Goal: Task Accomplishment & Management: Contribute content

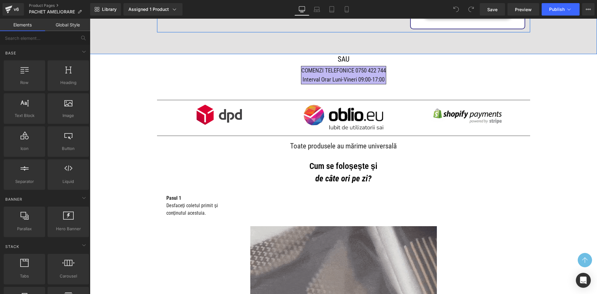
scroll to position [373, 0]
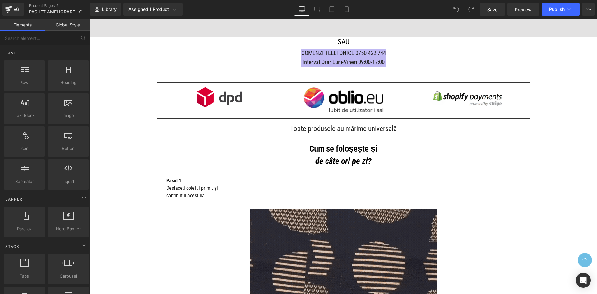
click at [216, 100] on div "Image" at bounding box center [219, 97] width 115 height 21
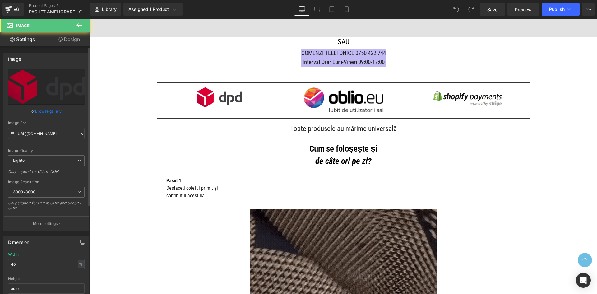
click at [44, 126] on div "Image Src https://ucarecdn.com/ca728650-e0fe-443b-8191-742dc0d2c02b/-/format/au…" at bounding box center [46, 130] width 77 height 18
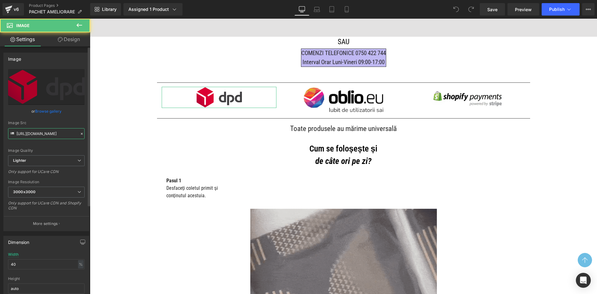
click at [43, 134] on input "https://ucarecdn.com/ca728650-e0fe-443b-8191-742dc0d2c02b/-/format/auto/-/previ…" at bounding box center [46, 133] width 77 height 11
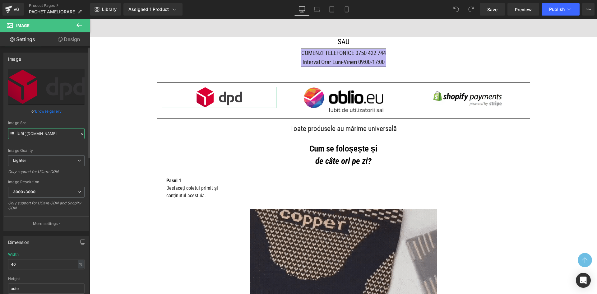
paste input "35008d94-e4fd-4380-80e4-35cd9eee0066/-/format/auto/-/preview/3000x3000/-/qualit…"
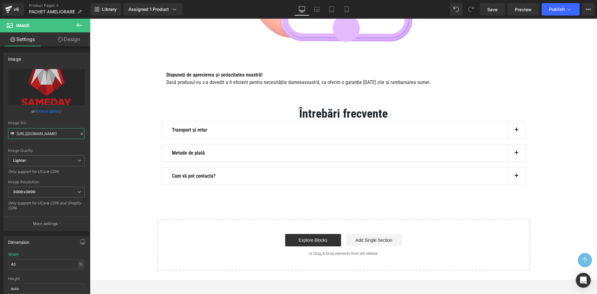
scroll to position [1234, 0]
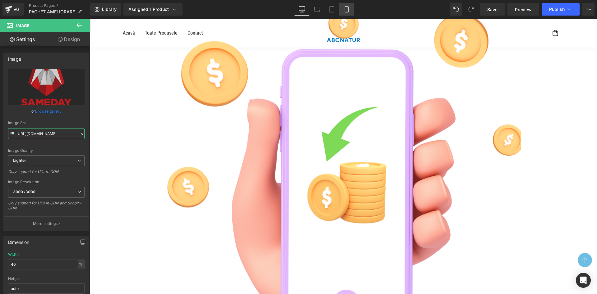
type input "[URL][DOMAIN_NAME]"
click at [349, 7] on icon at bounding box center [346, 10] width 3 height 6
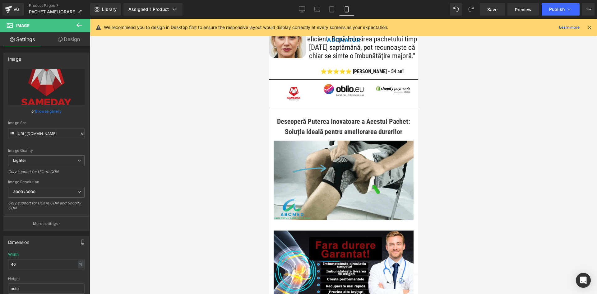
click at [590, 27] on icon at bounding box center [590, 28] width 6 height 6
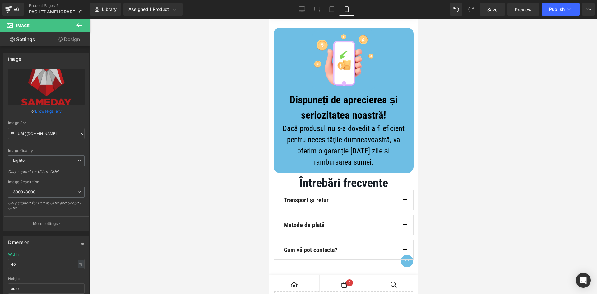
scroll to position [3248, 0]
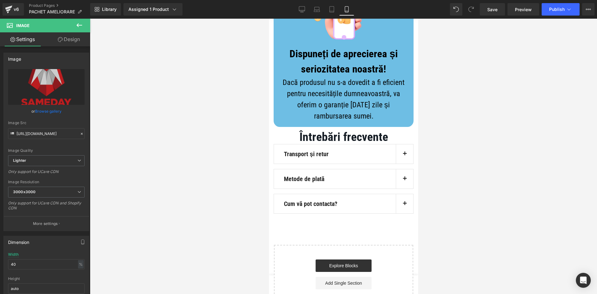
drag, startPoint x: 415, startPoint y: 64, endPoint x: 688, endPoint y: 273, distance: 343.6
click at [404, 164] on button "button" at bounding box center [404, 153] width 17 height 19
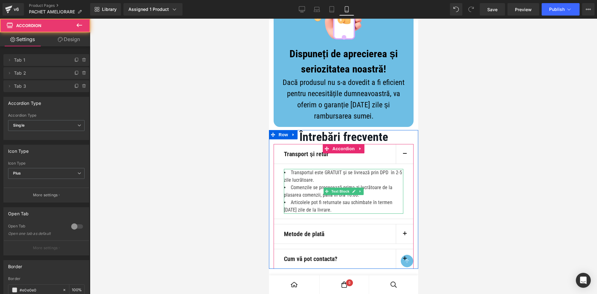
click at [337, 184] on li "Transportul este GRATUIT și se livrează prin DPD în 2-5 zile lucrătoare." at bounding box center [343, 176] width 119 height 15
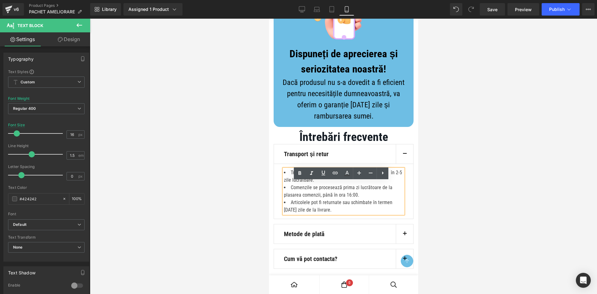
click at [391, 184] on li "Transportul este GRATUIT și se livrează prin DPD în 2-5 zile lucrătoare." at bounding box center [343, 176] width 119 height 15
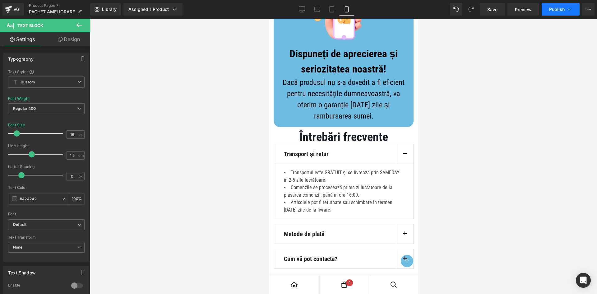
click at [560, 11] on span "Publish" at bounding box center [558, 9] width 16 height 5
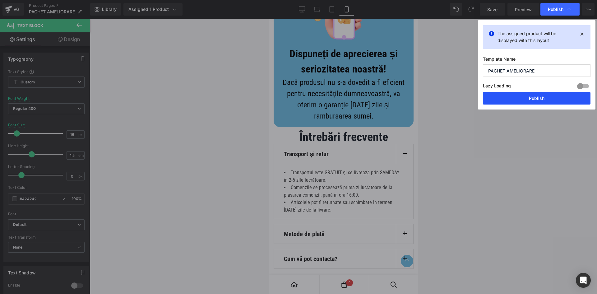
click at [531, 101] on button "Publish" at bounding box center [537, 98] width 108 height 12
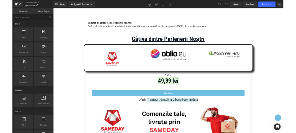
scroll to position [1027, 0]
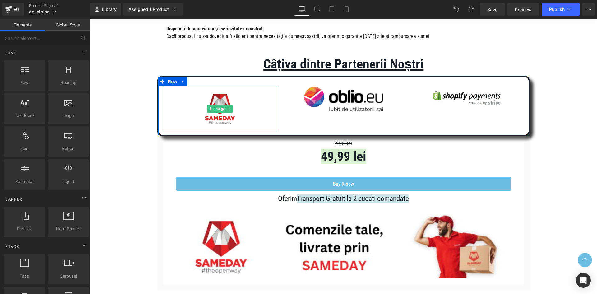
click at [219, 115] on img at bounding box center [220, 109] width 46 height 46
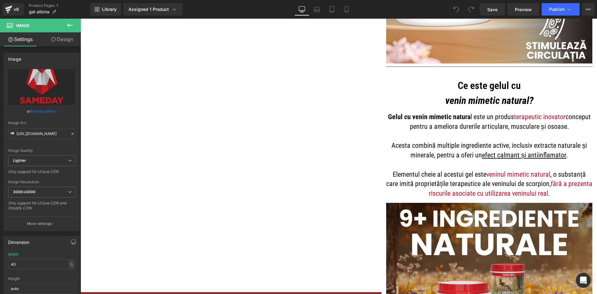
scroll to position [1028, 0]
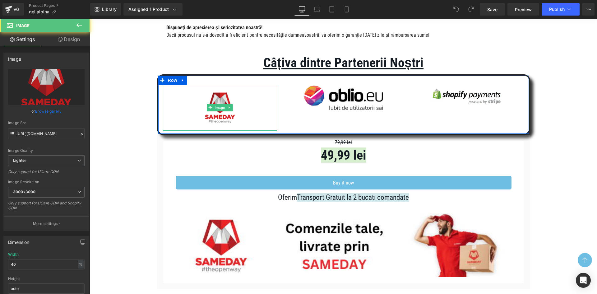
click at [217, 117] on img at bounding box center [220, 108] width 46 height 46
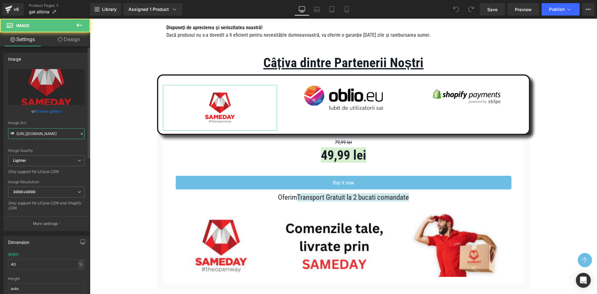
click at [57, 134] on input "[URL][DOMAIN_NAME]" at bounding box center [46, 133] width 77 height 11
click at [334, 225] on img at bounding box center [344, 245] width 324 height 64
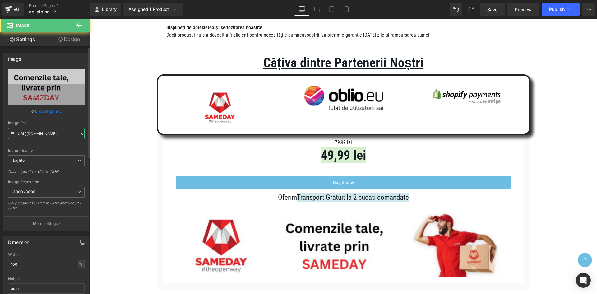
click at [63, 134] on input "https://ucarecdn.com/fb4fed32-f47d-4056-b250-237417bddded/-/format/auto/-/previ…" at bounding box center [46, 133] width 77 height 11
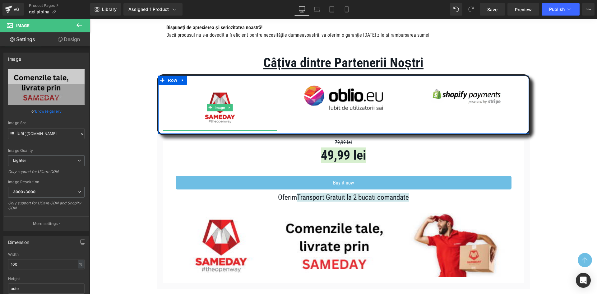
click at [223, 114] on img at bounding box center [220, 108] width 46 height 46
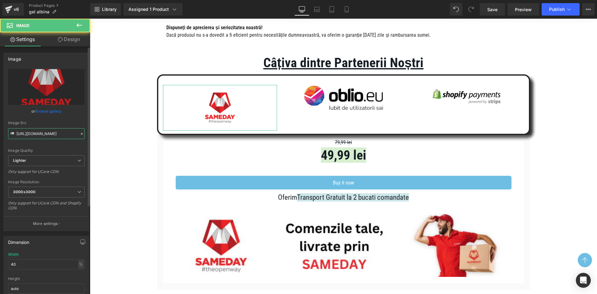
click at [48, 136] on input "[URL][DOMAIN_NAME]" at bounding box center [46, 133] width 77 height 11
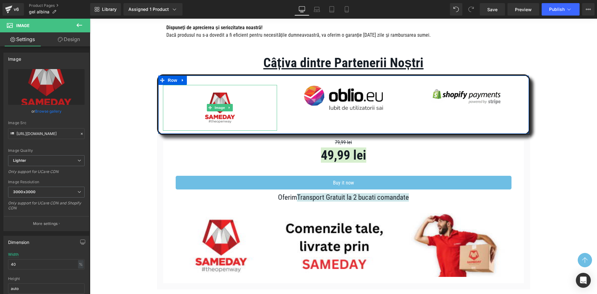
click at [228, 114] on img at bounding box center [220, 108] width 46 height 46
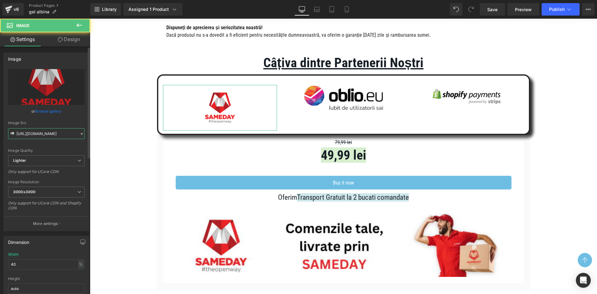
click at [44, 135] on input "[URL][DOMAIN_NAME]" at bounding box center [46, 133] width 77 height 11
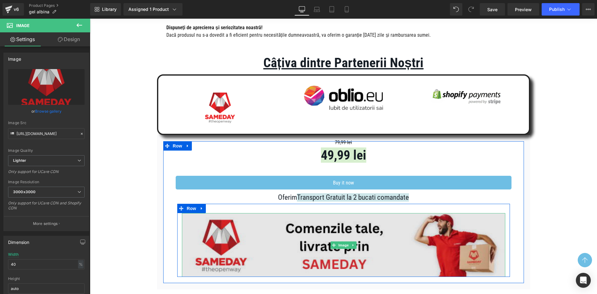
click at [376, 239] on img at bounding box center [344, 245] width 324 height 64
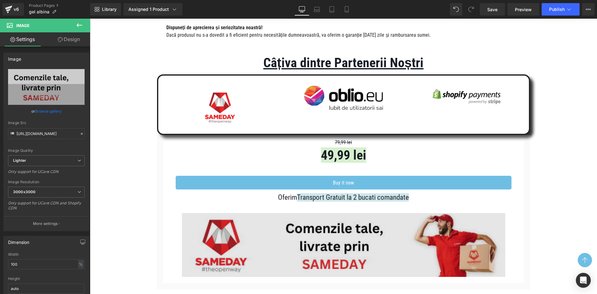
click at [265, 226] on img at bounding box center [344, 245] width 324 height 64
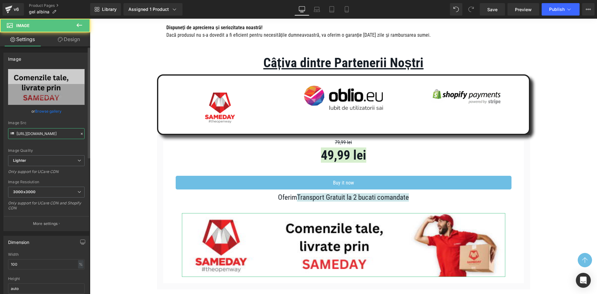
click at [41, 133] on input "[URL][DOMAIN_NAME]" at bounding box center [46, 133] width 77 height 11
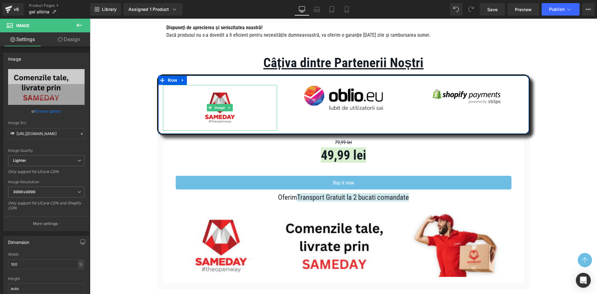
drag, startPoint x: 222, startPoint y: 115, endPoint x: 206, endPoint y: 120, distance: 15.9
click at [222, 115] on img at bounding box center [220, 108] width 46 height 46
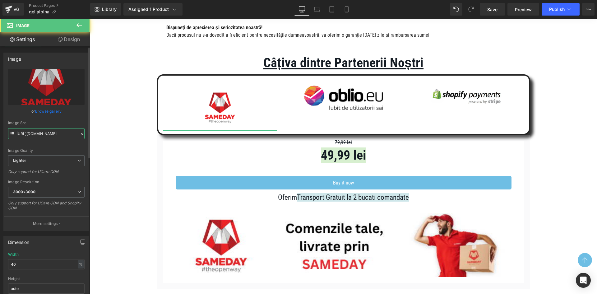
click at [52, 132] on input "[URL][DOMAIN_NAME]" at bounding box center [46, 133] width 77 height 11
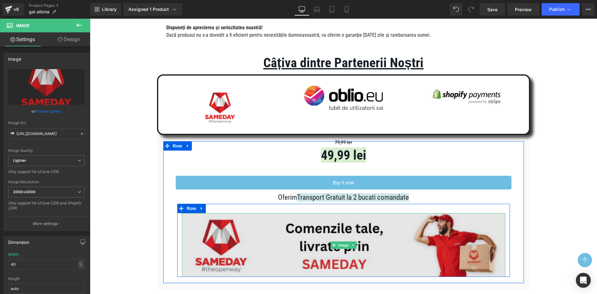
click at [315, 221] on img at bounding box center [344, 245] width 324 height 64
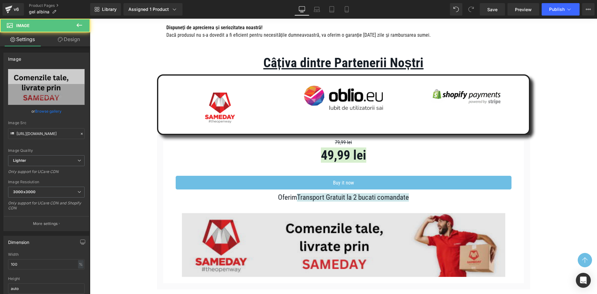
click at [398, 253] on img at bounding box center [344, 245] width 324 height 64
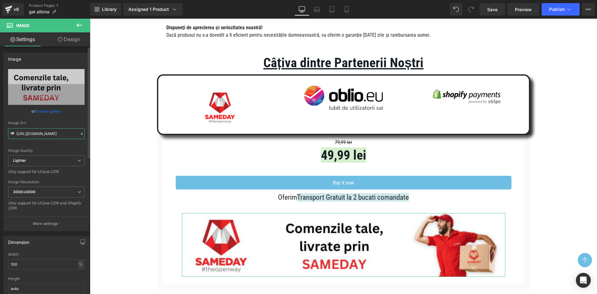
click at [51, 133] on input "[URL][DOMAIN_NAME]" at bounding box center [46, 133] width 77 height 11
drag, startPoint x: 219, startPoint y: 115, endPoint x: 182, endPoint y: 123, distance: 37.5
click at [219, 115] on img at bounding box center [220, 108] width 46 height 46
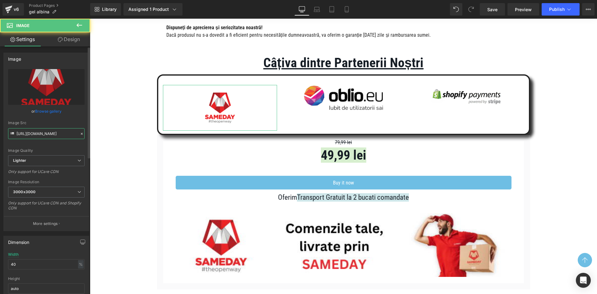
click at [59, 131] on input "[URL][DOMAIN_NAME]" at bounding box center [46, 133] width 77 height 11
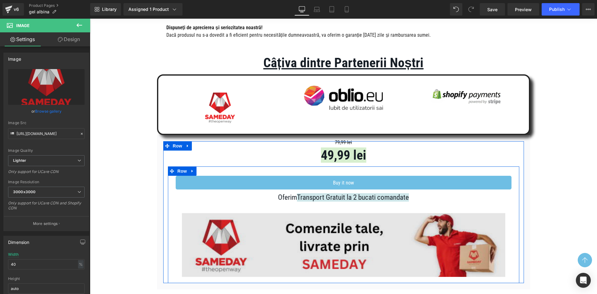
click at [291, 226] on img at bounding box center [344, 245] width 324 height 64
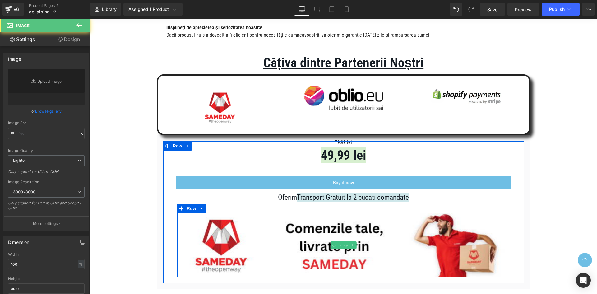
type input "[URL][DOMAIN_NAME]"
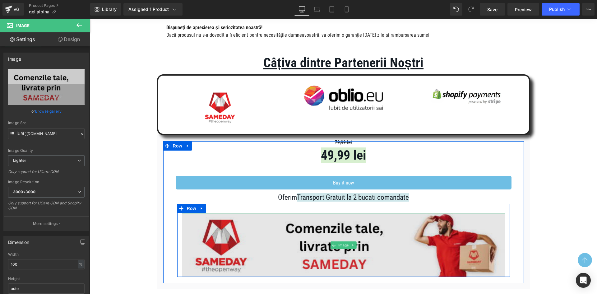
click at [220, 234] on img at bounding box center [344, 245] width 324 height 64
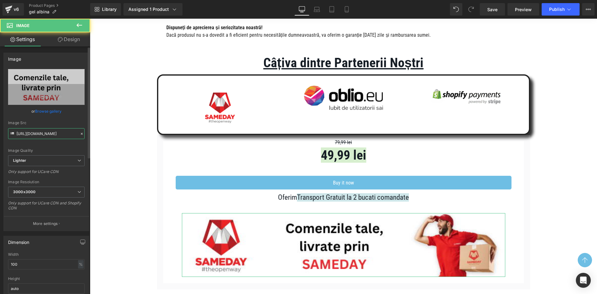
click at [51, 134] on input "[URL][DOMAIN_NAME]" at bounding box center [46, 133] width 77 height 11
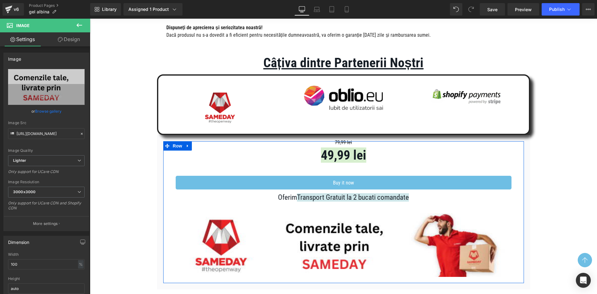
drag, startPoint x: 213, startPoint y: 121, endPoint x: 209, endPoint y: 122, distance: 3.8
click at [213, 121] on img at bounding box center [220, 108] width 46 height 46
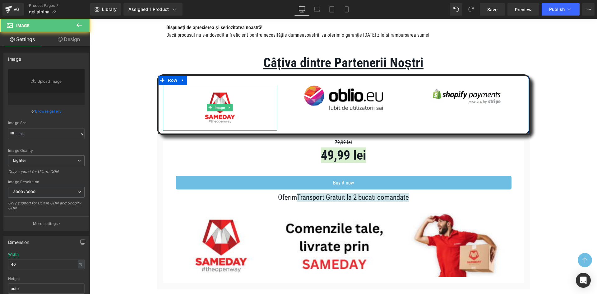
type input "[URL][DOMAIN_NAME]"
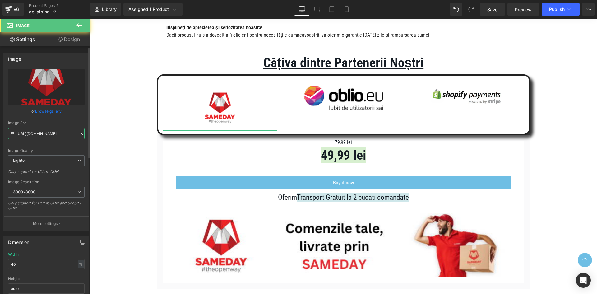
click at [57, 132] on input "[URL][DOMAIN_NAME]" at bounding box center [46, 133] width 77 height 11
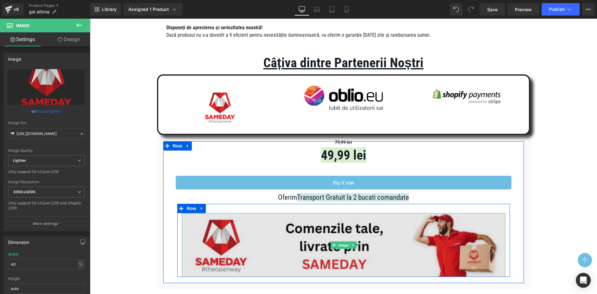
drag, startPoint x: 303, startPoint y: 229, endPoint x: 296, endPoint y: 231, distance: 7.5
click at [303, 229] on img at bounding box center [344, 245] width 324 height 64
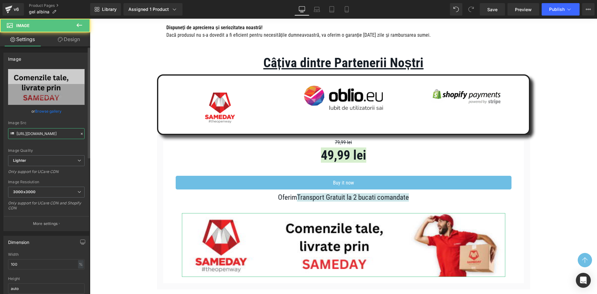
click at [46, 132] on input "[URL][DOMAIN_NAME]" at bounding box center [46, 133] width 77 height 11
click at [220, 119] on img at bounding box center [220, 108] width 46 height 46
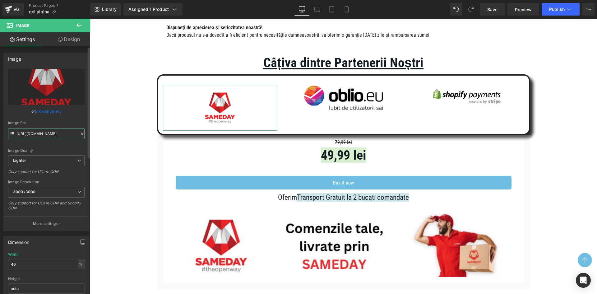
click at [59, 130] on input "[URL][DOMAIN_NAME]" at bounding box center [46, 133] width 77 height 11
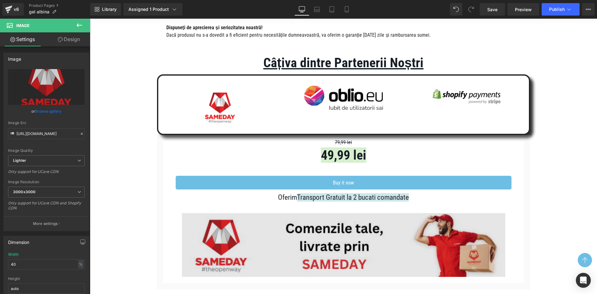
click at [269, 237] on img at bounding box center [344, 245] width 324 height 64
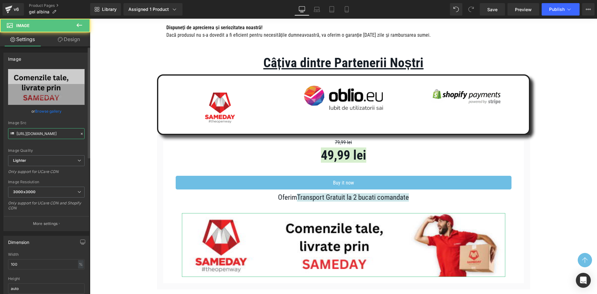
click at [46, 133] on input "[URL][DOMAIN_NAME]" at bounding box center [46, 133] width 77 height 11
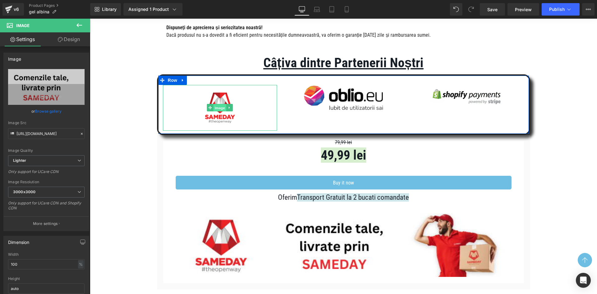
click at [214, 105] on span "Image" at bounding box center [219, 107] width 13 height 7
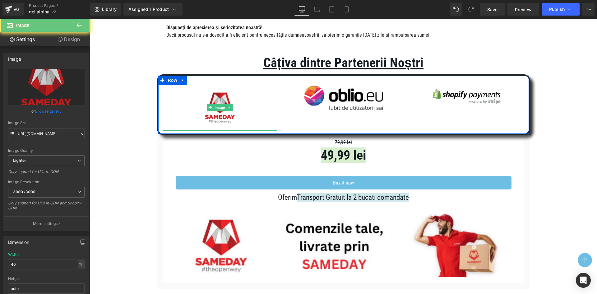
click at [217, 97] on img at bounding box center [220, 108] width 46 height 46
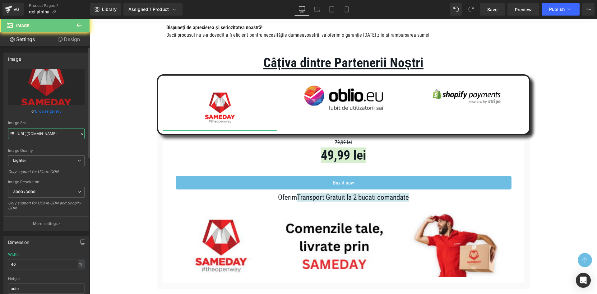
click at [47, 135] on input "[URL][DOMAIN_NAME]" at bounding box center [46, 133] width 77 height 11
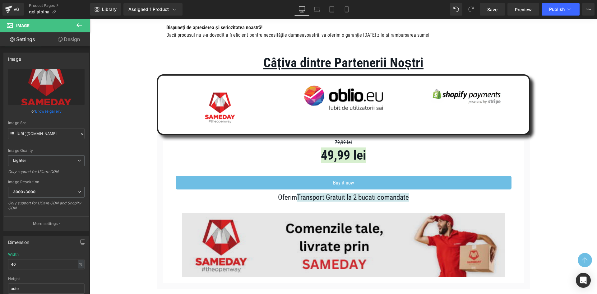
drag, startPoint x: 326, startPoint y: 222, endPoint x: 324, endPoint y: 221, distance: 3.2
click at [326, 222] on img at bounding box center [344, 245] width 324 height 64
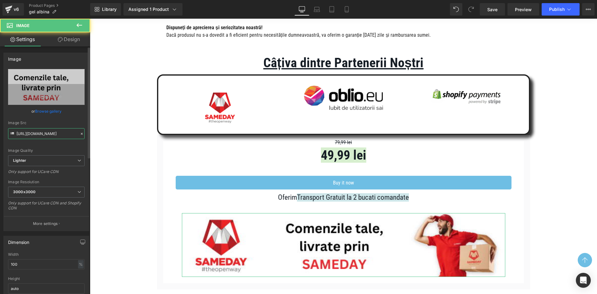
click at [41, 133] on input "[URL][DOMAIN_NAME]" at bounding box center [46, 133] width 77 height 11
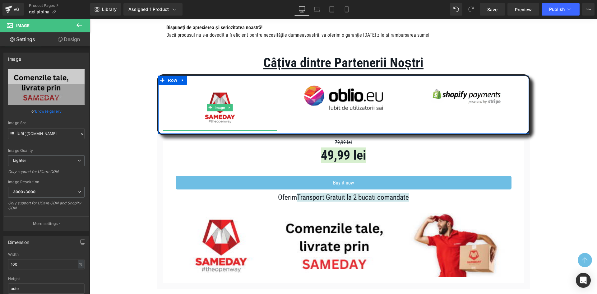
click at [215, 115] on img at bounding box center [220, 108] width 46 height 46
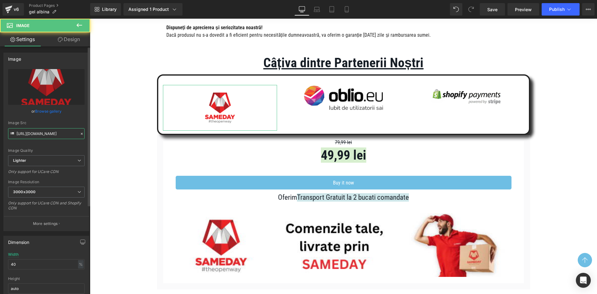
click at [45, 133] on input "[URL][DOMAIN_NAME]" at bounding box center [46, 133] width 77 height 11
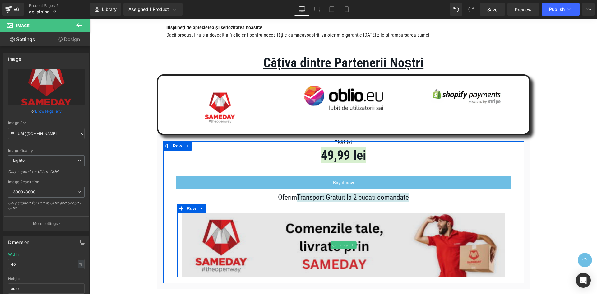
drag, startPoint x: 238, startPoint y: 244, endPoint x: 235, endPoint y: 244, distance: 3.4
click at [238, 244] on img at bounding box center [344, 245] width 324 height 64
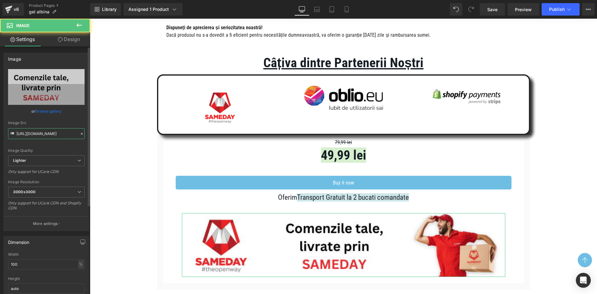
click at [48, 138] on input "[URL][DOMAIN_NAME]" at bounding box center [46, 133] width 77 height 11
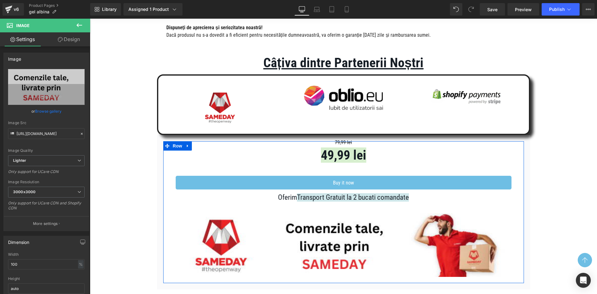
click at [224, 125] on img at bounding box center [220, 108] width 46 height 46
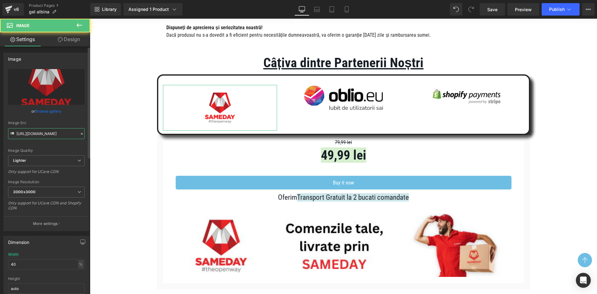
click at [49, 138] on input "[URL][DOMAIN_NAME]" at bounding box center [46, 133] width 77 height 11
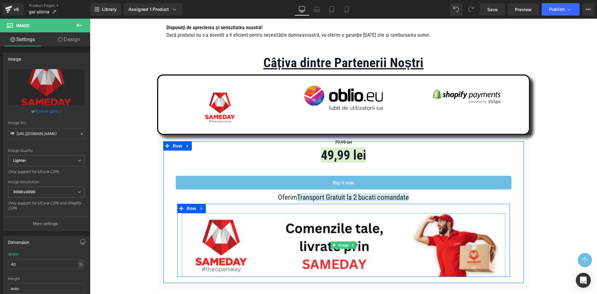
drag, startPoint x: 300, startPoint y: 235, endPoint x: 254, endPoint y: 197, distance: 59.0
click at [300, 235] on img at bounding box center [344, 245] width 324 height 64
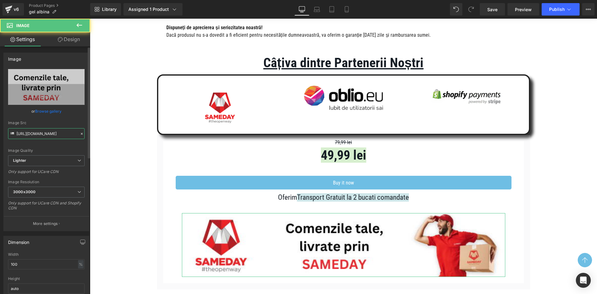
click at [60, 134] on input "[URL][DOMAIN_NAME]" at bounding box center [46, 133] width 77 height 11
click at [202, 117] on img at bounding box center [220, 108] width 46 height 46
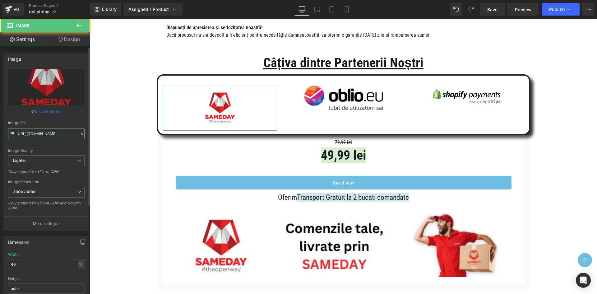
click at [64, 132] on input "[URL][DOMAIN_NAME]" at bounding box center [46, 133] width 77 height 11
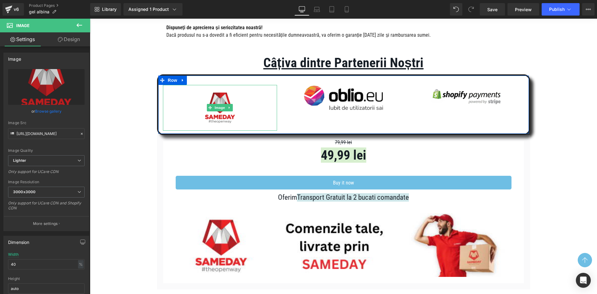
click at [219, 114] on img at bounding box center [220, 108] width 46 height 46
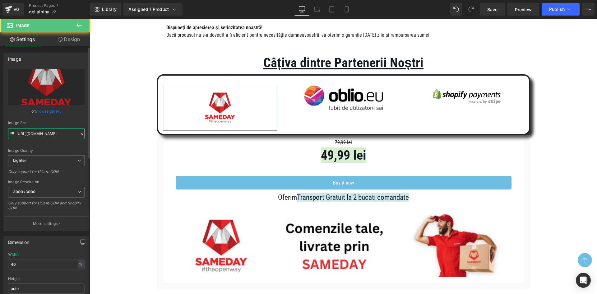
click at [47, 132] on input "[URL][DOMAIN_NAME]" at bounding box center [46, 133] width 77 height 11
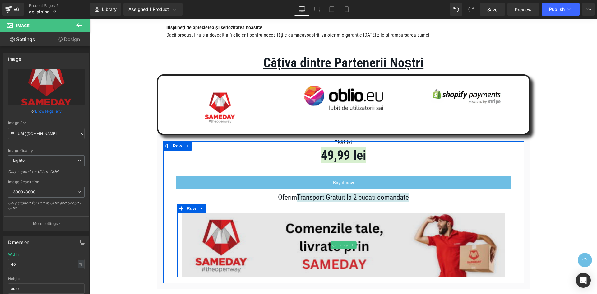
drag, startPoint x: 274, startPoint y: 237, endPoint x: 261, endPoint y: 234, distance: 13.9
click at [274, 236] on img at bounding box center [344, 245] width 324 height 64
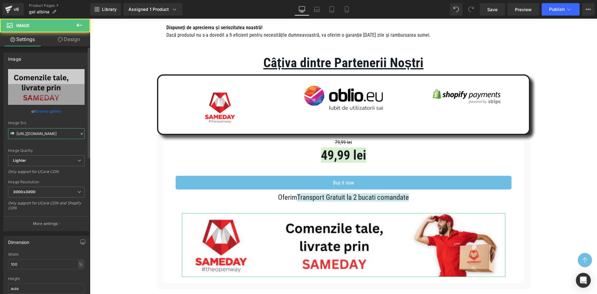
click at [57, 139] on input "[URL][DOMAIN_NAME]" at bounding box center [46, 133] width 77 height 11
click at [205, 113] on img at bounding box center [220, 108] width 46 height 46
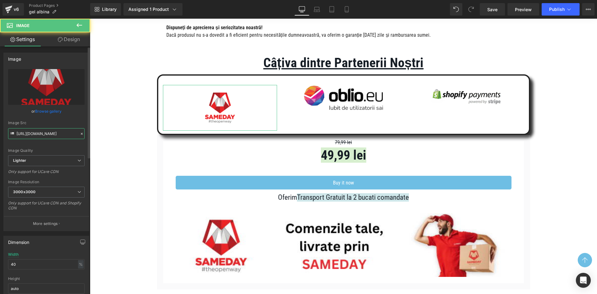
click at [44, 134] on input "[URL][DOMAIN_NAME]" at bounding box center [46, 133] width 77 height 11
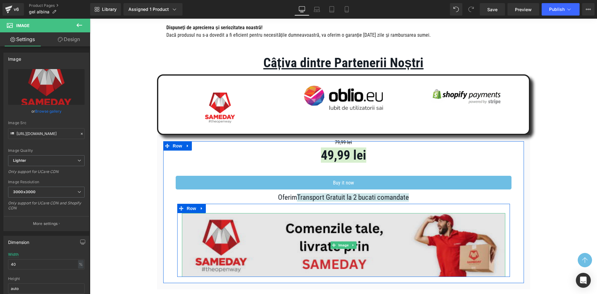
drag, startPoint x: 282, startPoint y: 235, endPoint x: 206, endPoint y: 232, distance: 76.3
click at [282, 235] on img at bounding box center [344, 245] width 324 height 64
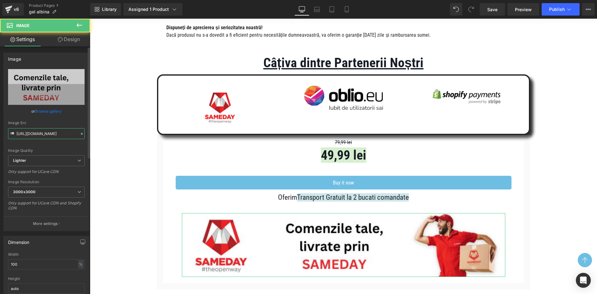
click at [42, 135] on input "[URL][DOMAIN_NAME]" at bounding box center [46, 133] width 77 height 11
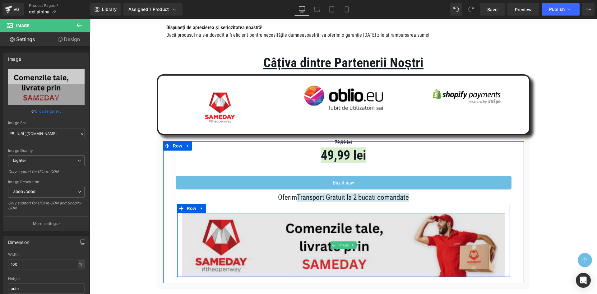
click at [212, 244] on img at bounding box center [344, 245] width 324 height 64
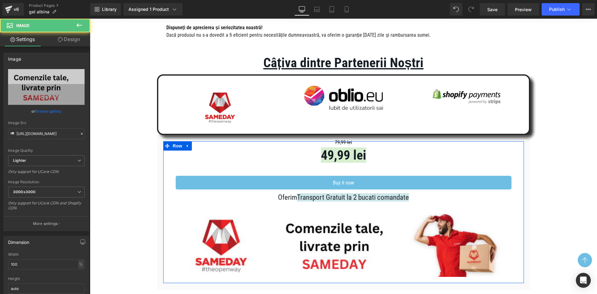
click at [212, 126] on img at bounding box center [220, 108] width 46 height 46
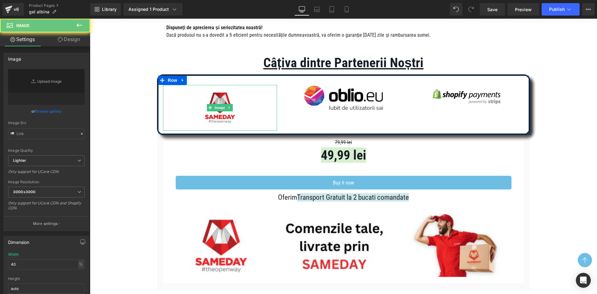
type input "[URL][DOMAIN_NAME]"
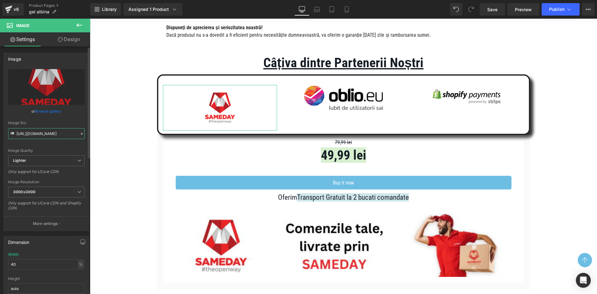
click at [49, 138] on input "[URL][DOMAIN_NAME]" at bounding box center [46, 133] width 77 height 11
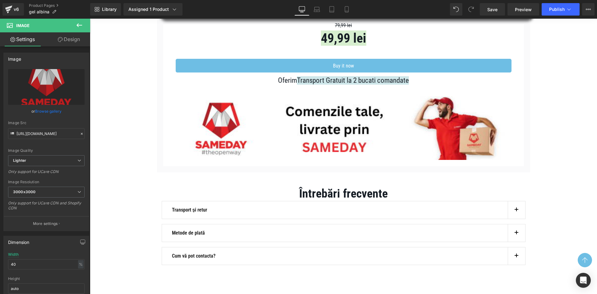
scroll to position [1184, 0]
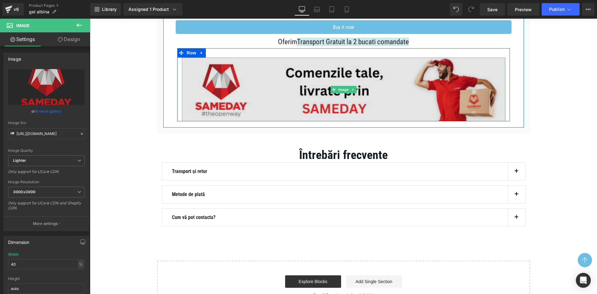
click at [325, 106] on img at bounding box center [344, 90] width 324 height 64
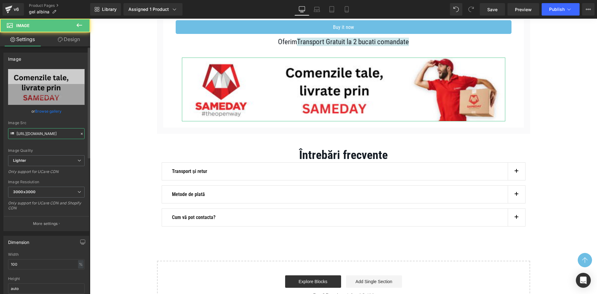
click at [57, 133] on input "[URL][DOMAIN_NAME]" at bounding box center [46, 133] width 77 height 11
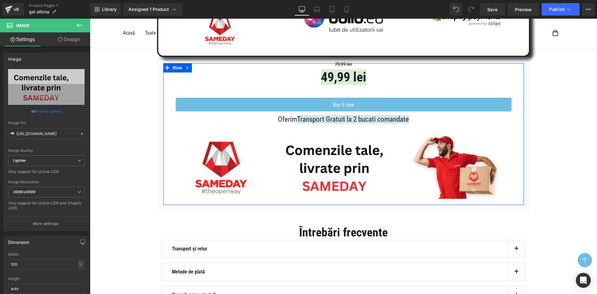
scroll to position [1059, 0]
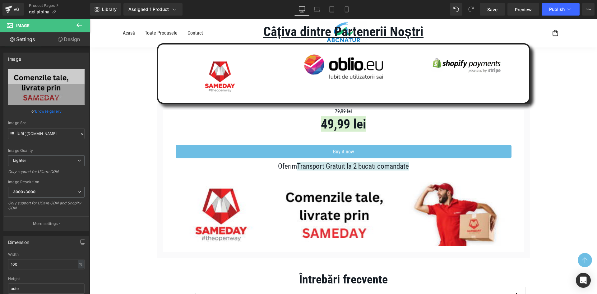
click at [210, 80] on div "Image" at bounding box center [220, 77] width 114 height 46
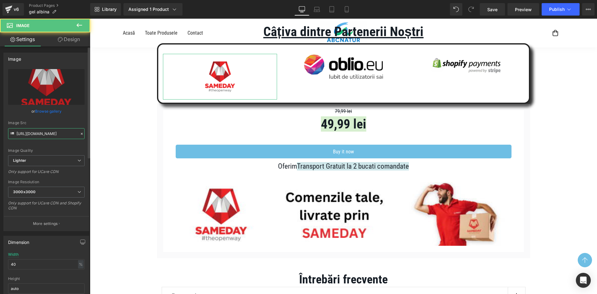
click at [51, 136] on input "[URL][DOMAIN_NAME]" at bounding box center [46, 133] width 77 height 11
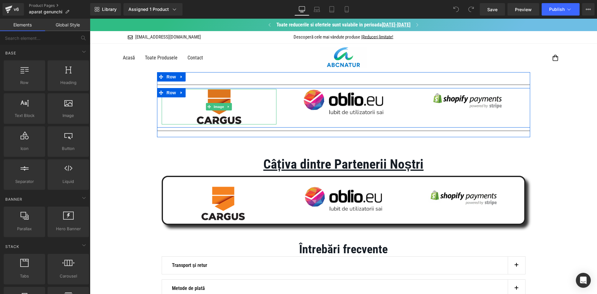
click at [220, 118] on img at bounding box center [219, 106] width 46 height 35
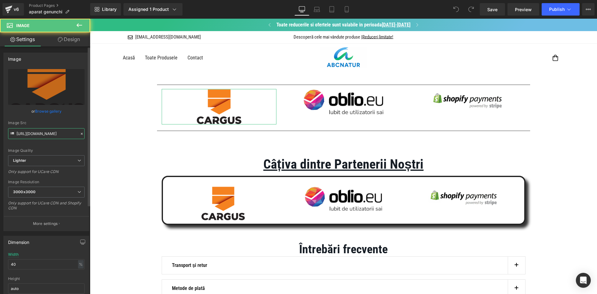
click at [44, 130] on input "[URL][DOMAIN_NAME]" at bounding box center [46, 133] width 77 height 11
paste input "35008d94-e4fd-4380-80e4-35cd9eee0066/-/format/auto/-/preview/3000x3000/-/qualit…"
type input "[URL][DOMAIN_NAME]"
click at [51, 122] on div "Image Src" at bounding box center [46, 123] width 77 height 4
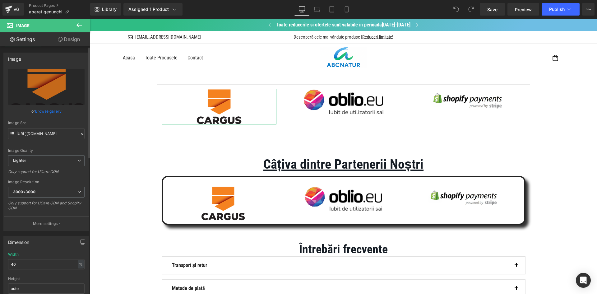
scroll to position [0, 0]
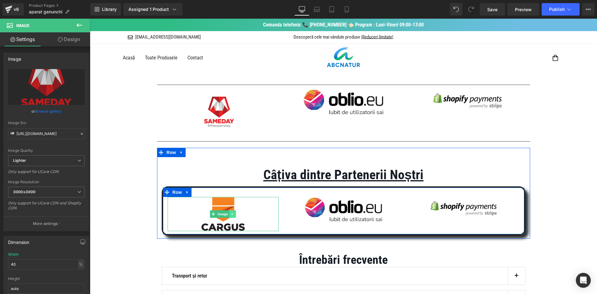
click at [232, 214] on link at bounding box center [233, 213] width 7 height 7
click at [205, 205] on img at bounding box center [223, 214] width 44 height 34
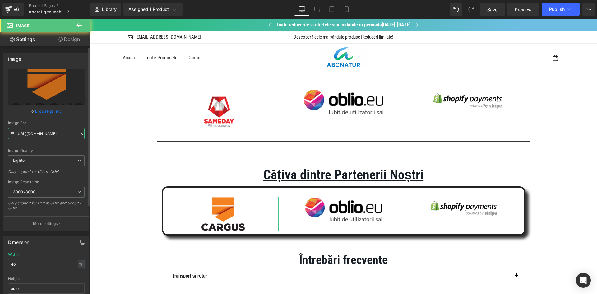
click at [57, 138] on input "[URL][DOMAIN_NAME]" at bounding box center [46, 133] width 77 height 11
paste input "fb4fed32-f47d-4056-b250-237417bddded/-/format/auto/-/preview/3000x3000/-/qualit…"
type input "[URL][DOMAIN_NAME]"
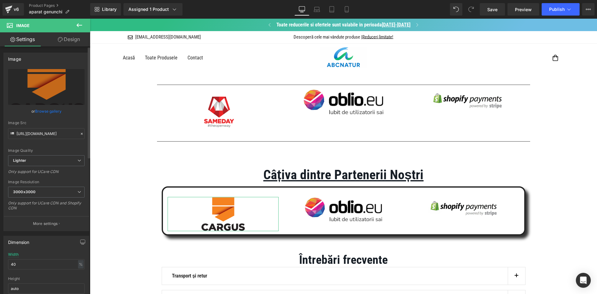
click at [65, 125] on div "Image Src" at bounding box center [46, 123] width 77 height 4
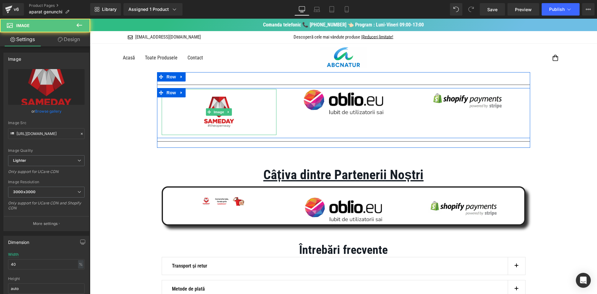
click at [213, 123] on img at bounding box center [219, 112] width 46 height 46
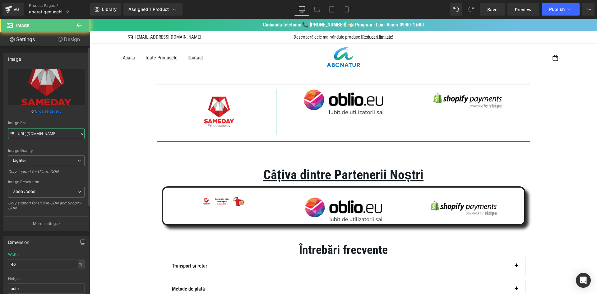
click at [40, 132] on input "[URL][DOMAIN_NAME]" at bounding box center [46, 133] width 77 height 11
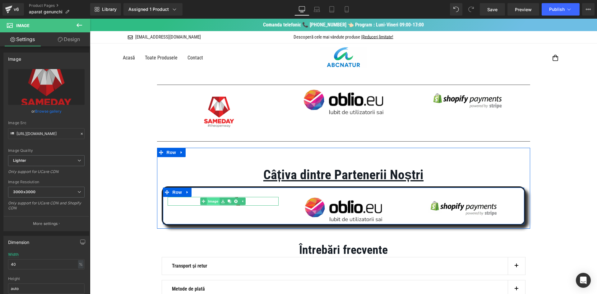
click at [210, 204] on link "Image" at bounding box center [209, 201] width 19 height 7
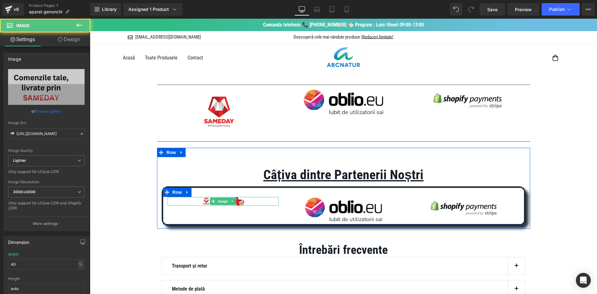
click at [249, 200] on div at bounding box center [223, 201] width 111 height 9
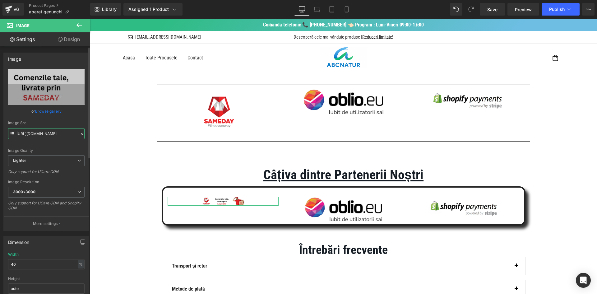
click at [55, 138] on input "[URL][DOMAIN_NAME]" at bounding box center [46, 133] width 77 height 11
paste input "35008d94-e4fd-4380-80e4-35cd9eee0066/-/format/auto/-/preview/3000x3000/-/qualit…"
type input "[URL][DOMAIN_NAME]"
click at [64, 127] on div "Image Src [URL][DOMAIN_NAME]" at bounding box center [46, 130] width 77 height 18
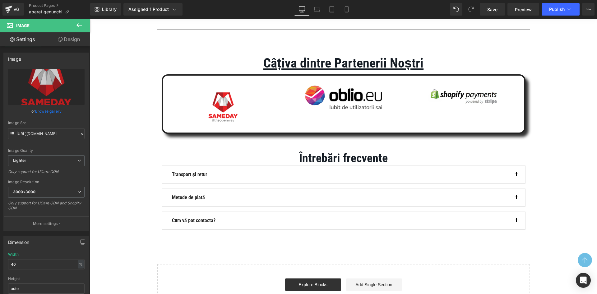
scroll to position [124, 0]
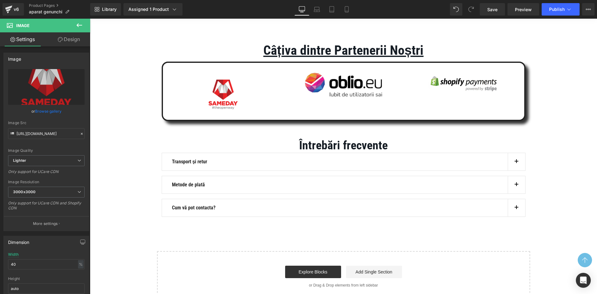
click at [519, 161] on button "button" at bounding box center [516, 161] width 17 height 17
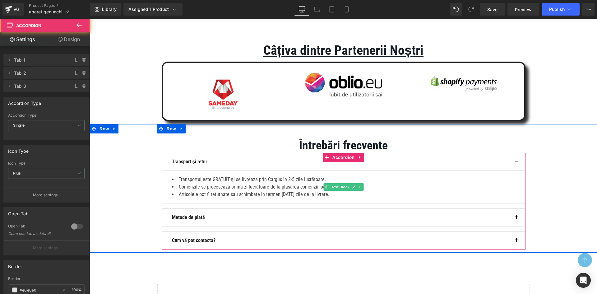
click at [288, 177] on div at bounding box center [344, 177] width 344 height 2
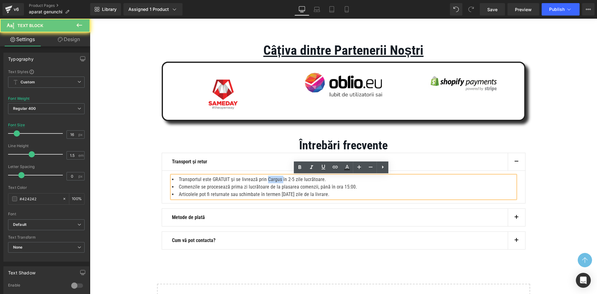
click at [288, 177] on li "Transportul este GRATUIT și se livrează prin Cargus în 2-5 zile lucrătoare." at bounding box center [344, 179] width 344 height 7
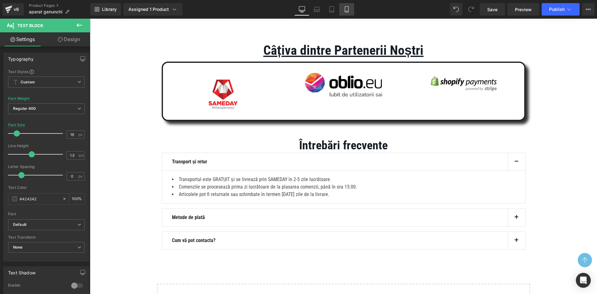
click at [346, 6] on link "Mobile" at bounding box center [346, 9] width 15 height 12
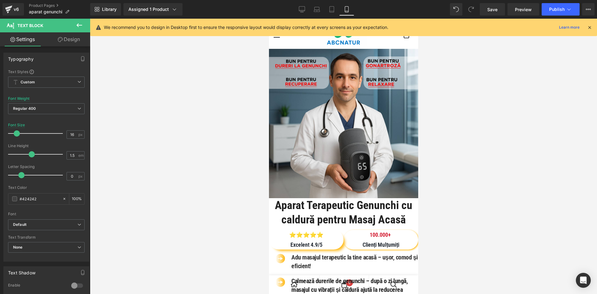
scroll to position [0, 0]
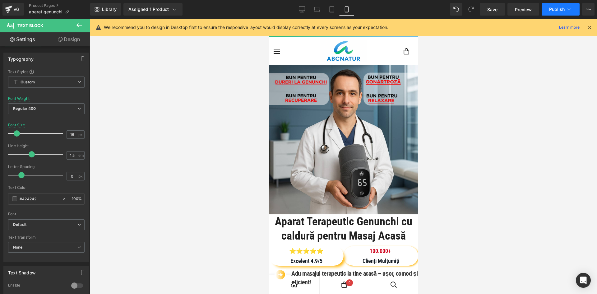
click at [550, 7] on span "Publish" at bounding box center [558, 9] width 16 height 5
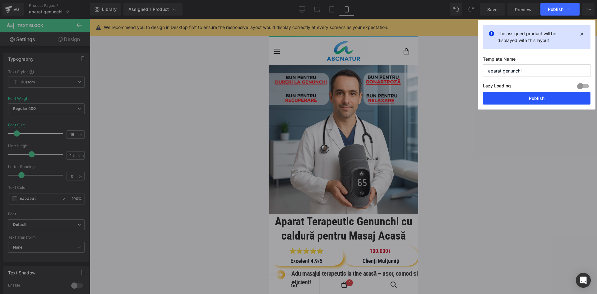
click at [513, 99] on button "Publish" at bounding box center [537, 98] width 108 height 12
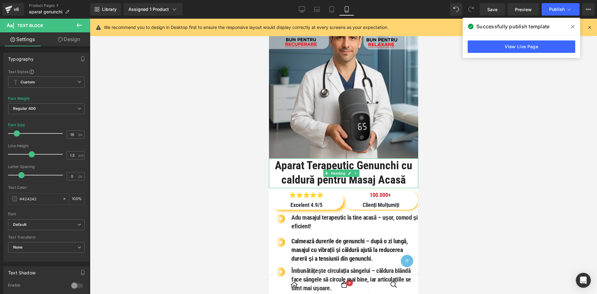
scroll to position [93, 0]
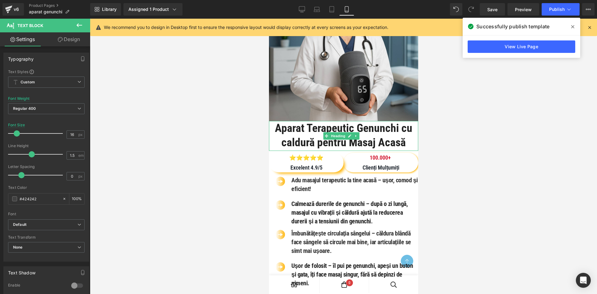
click at [344, 147] on h1 "Aparat Terapeutic Genunchi cu caldură pentru Masaj Acasă" at bounding box center [343, 135] width 149 height 29
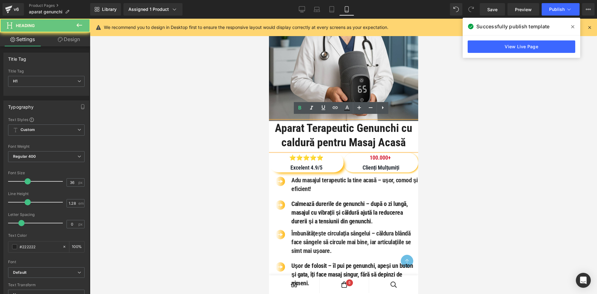
click at [335, 138] on h1 "Aparat Terapeutic Genunchi cu caldură pentru Masaj Acasă" at bounding box center [343, 135] width 149 height 29
click at [336, 140] on h1 "Aparat Terapeutic Genunchi cu caldură pentru Masaj Acasă" at bounding box center [343, 135] width 149 height 29
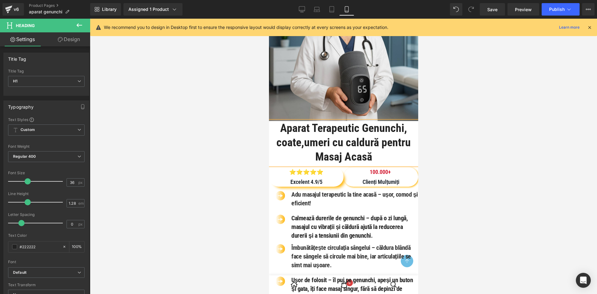
click at [394, 123] on h1 "Aparat Terapeutic Genunchi, coate,umeri cu caldură pentru Masaj Acasă" at bounding box center [343, 142] width 149 height 43
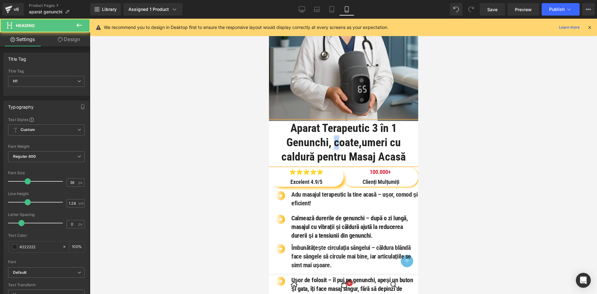
drag, startPoint x: 338, startPoint y: 141, endPoint x: 332, endPoint y: 142, distance: 5.7
click at [332, 142] on h1 "Aparat Terapeutic 3 în 1 Genunchi, coate,umeri cu caldură pentru Masaj Acasă" at bounding box center [343, 142] width 149 height 43
drag, startPoint x: 371, startPoint y: 140, endPoint x: 365, endPoint y: 140, distance: 6.2
click at [365, 140] on h1 "Aparat Terapeutic 3 în 1 Genunchi, Coate,umeri cu caldură pentru Masaj Acasă" at bounding box center [343, 142] width 149 height 43
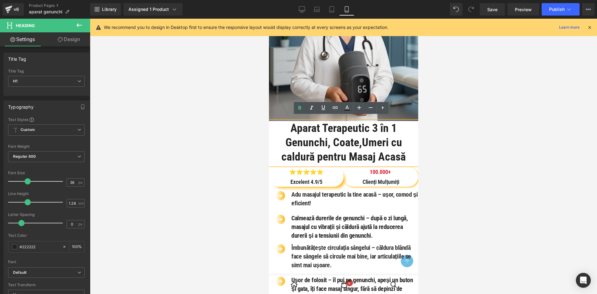
click at [363, 139] on h1 "Aparat Terapeutic 3 în 1 Genunchi, Coate,Umeri cu caldură pentru Masaj Acasă" at bounding box center [343, 142] width 149 height 43
click at [367, 138] on h1 "Aparat Terapeutic 3 în 1 Genunchi, Coate,Umeri cu caldură pentru Masaj Acasă" at bounding box center [343, 142] width 149 height 43
click at [450, 156] on div at bounding box center [344, 156] width 508 height 275
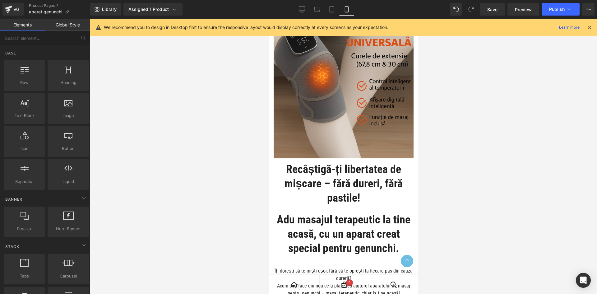
scroll to position [685, 0]
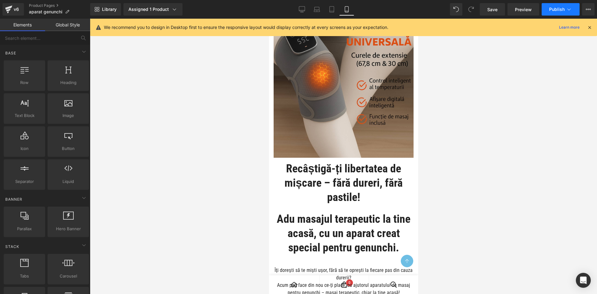
click at [548, 12] on button "Publish" at bounding box center [561, 9] width 38 height 12
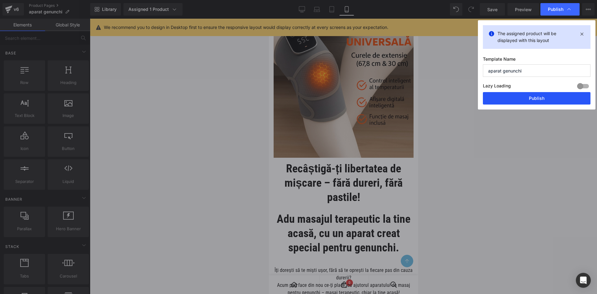
click at [524, 96] on button "Publish" at bounding box center [537, 98] width 108 height 12
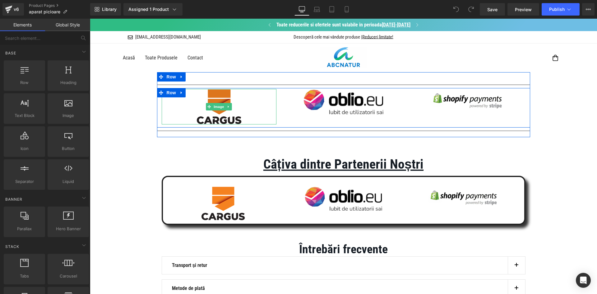
click at [220, 113] on img at bounding box center [219, 106] width 46 height 35
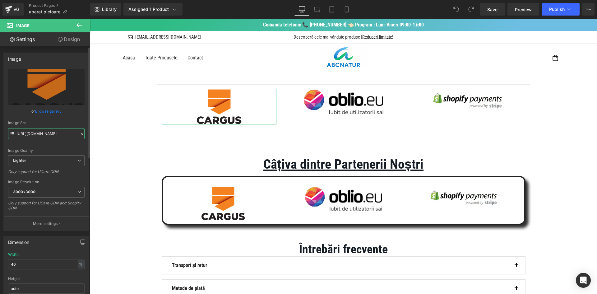
click at [55, 132] on input "[URL][DOMAIN_NAME]" at bounding box center [46, 133] width 77 height 11
paste input "35008d94-e4fd-4380-80e4-35cd9eee0066/-/format/auto/-/preview/3000x3000/-/qualit…"
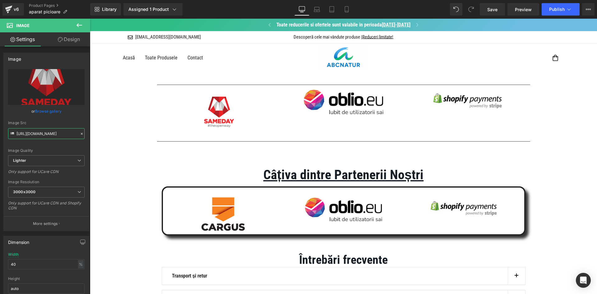
type input "[URL][DOMAIN_NAME]"
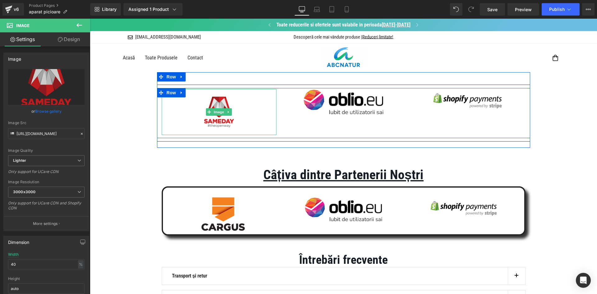
click at [220, 119] on img at bounding box center [219, 112] width 46 height 46
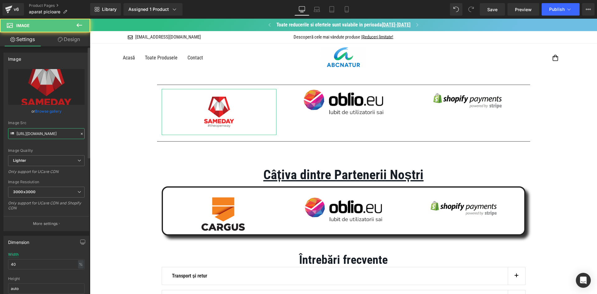
click at [54, 136] on input "[URL][DOMAIN_NAME]" at bounding box center [46, 133] width 77 height 11
click at [226, 222] on img at bounding box center [223, 214] width 44 height 34
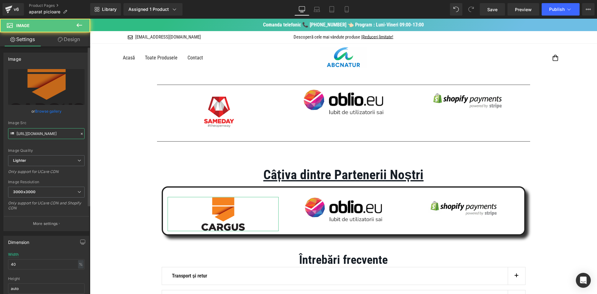
click at [52, 133] on input "[URL][DOMAIN_NAME]" at bounding box center [46, 133] width 77 height 11
paste input "35008d94-e4fd-4380-80e4-35cd9eee0066/-/format/auto/-/preview/3000x3000/-/qualit…"
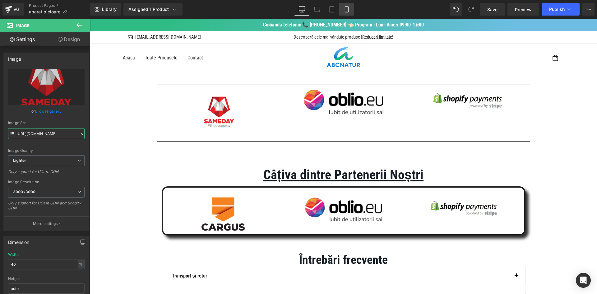
type input "[URL][DOMAIN_NAME]"
click at [350, 8] on icon at bounding box center [347, 9] width 6 height 6
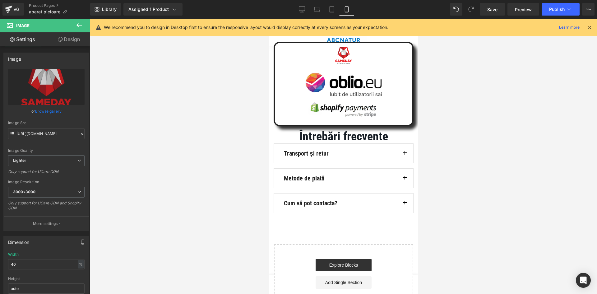
scroll to position [3549, 0]
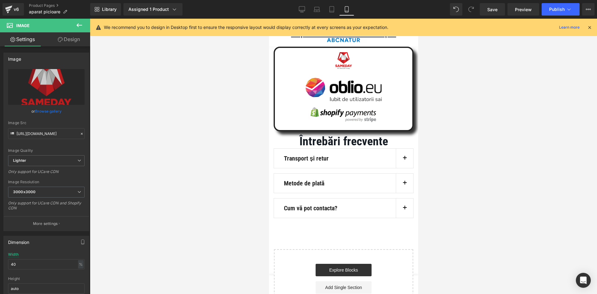
drag, startPoint x: 416, startPoint y: 275, endPoint x: 688, endPoint y: 267, distance: 271.8
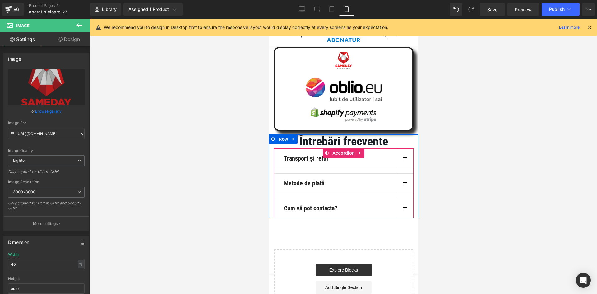
click at [401, 168] on button "button" at bounding box center [404, 158] width 17 height 19
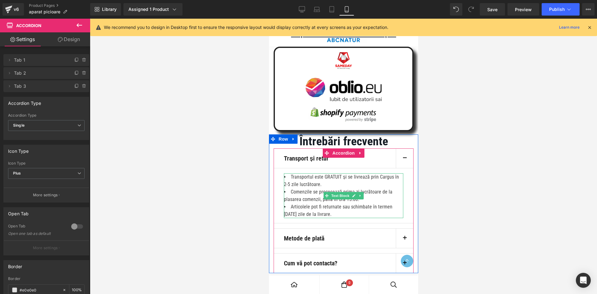
click at [294, 188] on li "Transportul este GRATUIT și se livrează prin Cargus în 2-5 zile lucrătoare." at bounding box center [343, 180] width 119 height 15
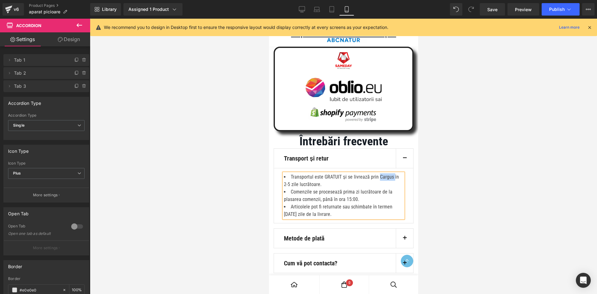
click at [294, 188] on li "Transportul este GRATUIT și se livrează prin Cargus în 2-5 zile lucrătoare." at bounding box center [343, 180] width 119 height 15
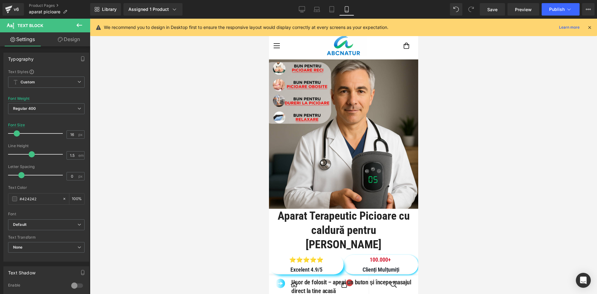
scroll to position [0, 0]
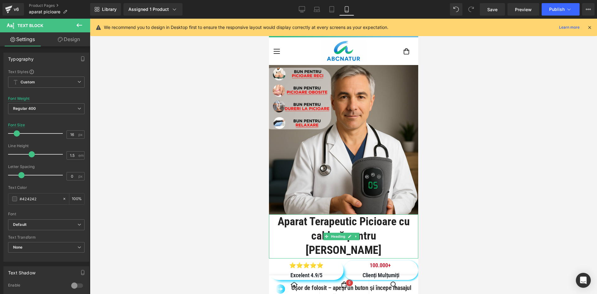
click at [370, 218] on h1 "Aparat Terapeutic Picioare cu caldură pentru" at bounding box center [343, 228] width 149 height 29
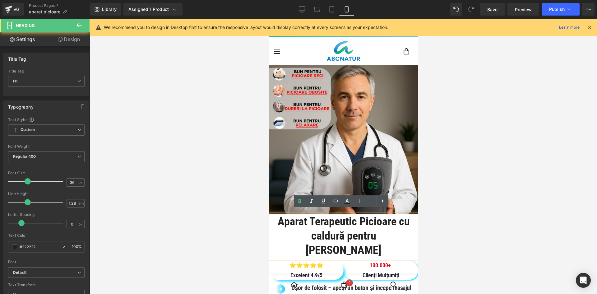
click at [368, 218] on h1 "Aparat Terapeutic Picioare cu caldură pentru" at bounding box center [343, 228] width 149 height 29
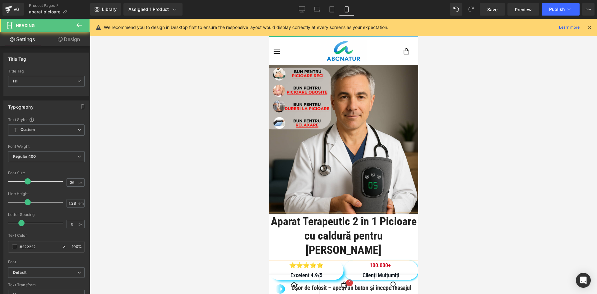
click at [304, 229] on h1 "Aparat Terapeutic 2 în 1 Picioare cu caldură pentru" at bounding box center [343, 228] width 149 height 29
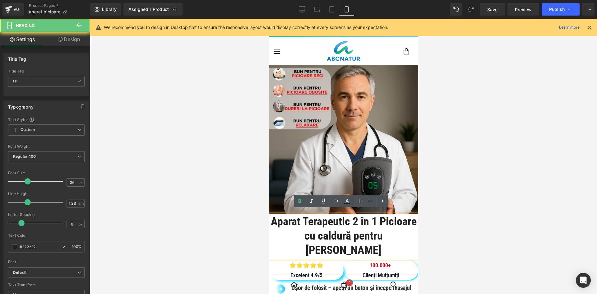
click at [289, 229] on h1 "Aparat Terapeutic 2 în 1 Picioare cu caldură pentru" at bounding box center [343, 228] width 149 height 29
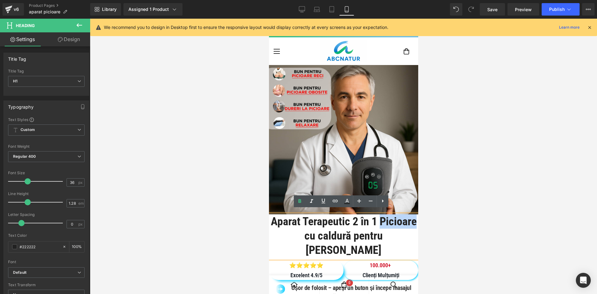
click at [289, 229] on h1 "Aparat Terapeutic 2 în 1 Picioare cu caldură pentru" at bounding box center [343, 228] width 149 height 29
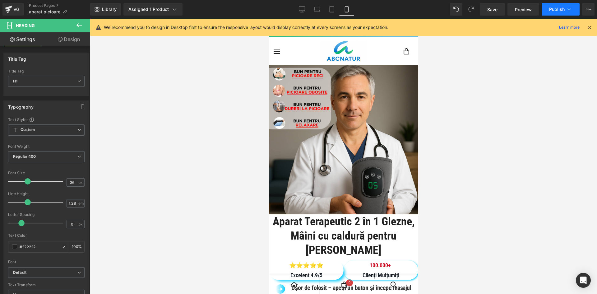
click at [545, 10] on button "Publish" at bounding box center [561, 9] width 38 height 12
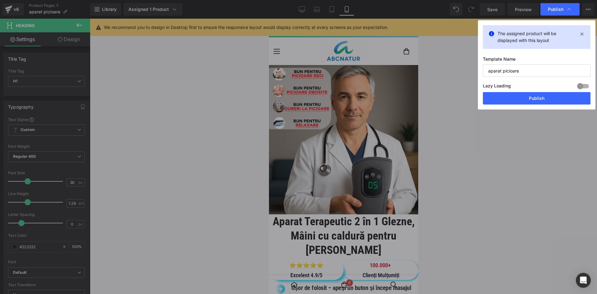
click at [521, 98] on button "Publish" at bounding box center [537, 98] width 108 height 12
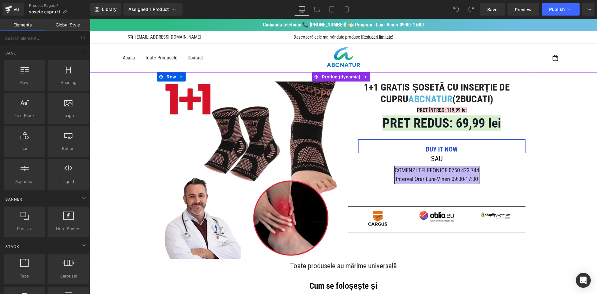
click at [380, 224] on img at bounding box center [378, 218] width 20 height 15
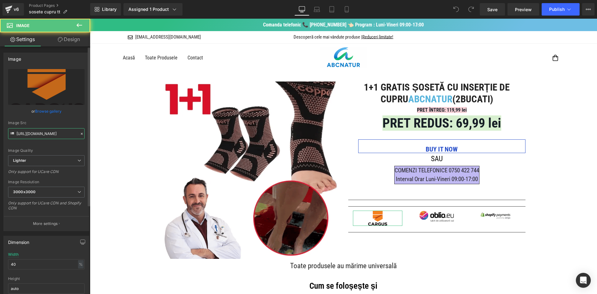
click at [44, 135] on input "[URL][DOMAIN_NAME]" at bounding box center [46, 133] width 77 height 11
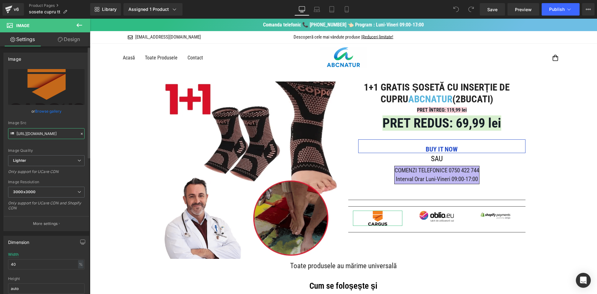
paste input "35008d94-e4fd-4380-80e4-35cd9eee0066/-/format/auto/-/preview/3000x3000/-/qualit…"
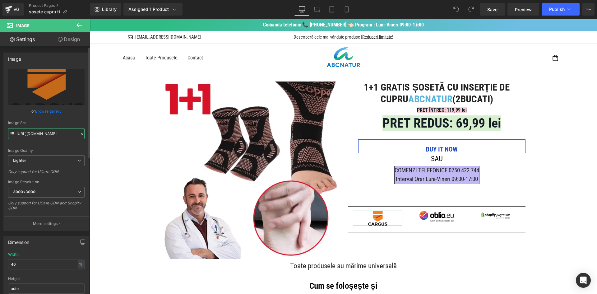
scroll to position [0, 216]
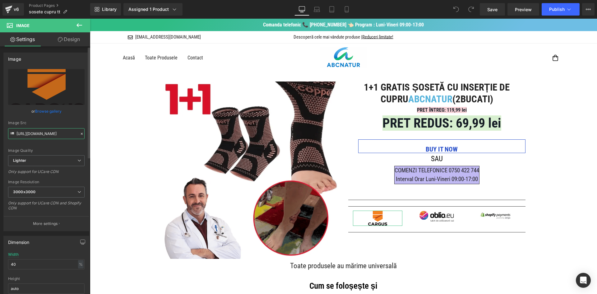
type input "[URL][DOMAIN_NAME]"
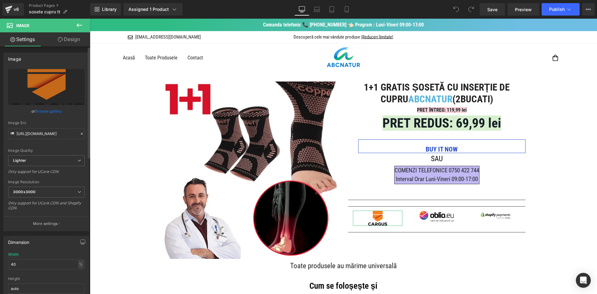
scroll to position [0, 0]
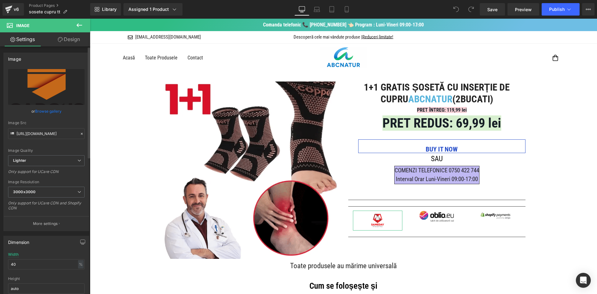
click at [58, 122] on div "Image Src" at bounding box center [46, 123] width 77 height 4
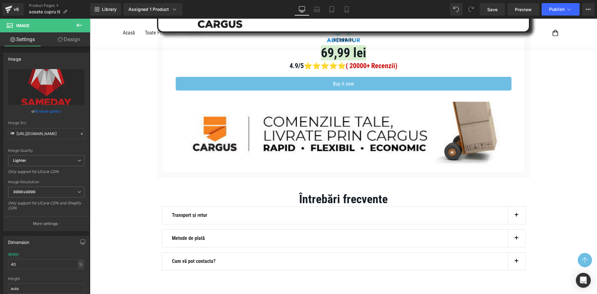
scroll to position [1142, 0]
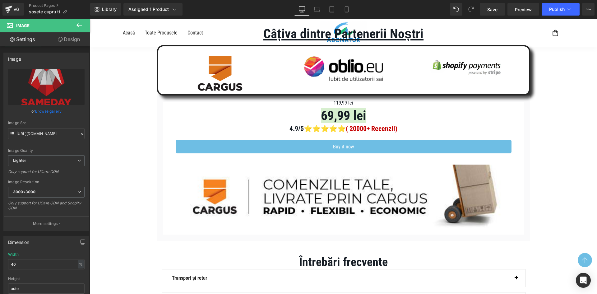
click at [218, 85] on img at bounding box center [220, 73] width 46 height 35
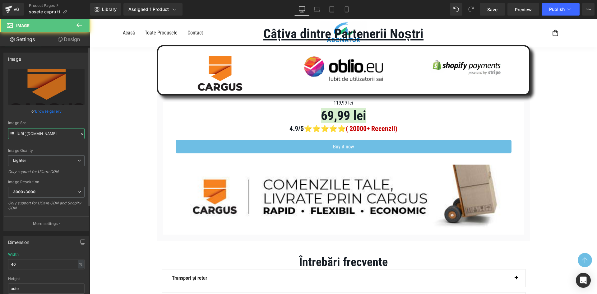
click at [44, 134] on input "[URL][DOMAIN_NAME]" at bounding box center [46, 133] width 77 height 11
paste input "35008d94-e4fd-4380-80e4-35cd9eee0066/-/format/auto/-/preview/3000x3000/-/qualit…"
type input "[URL][DOMAIN_NAME]"
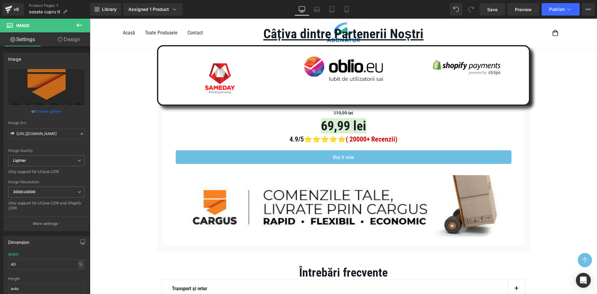
scroll to position [0, 0]
click at [56, 135] on input "[URL][DOMAIN_NAME]" at bounding box center [46, 133] width 77 height 11
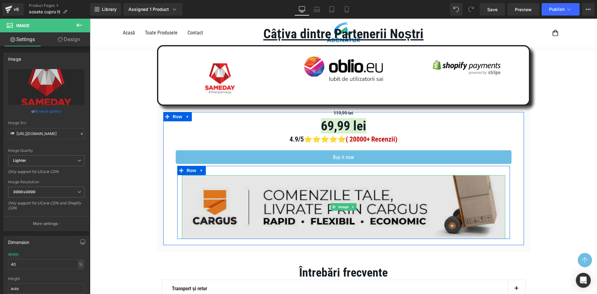
click at [271, 193] on img at bounding box center [344, 207] width 324 height 64
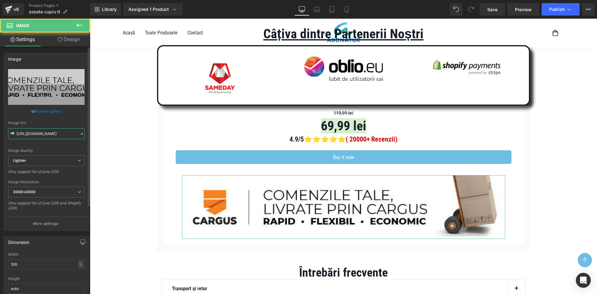
click at [44, 136] on input "[URL][DOMAIN_NAME]" at bounding box center [46, 133] width 77 height 11
paste input "35008d94-e4fd-4380-80e4-35cd9eee0066/-/format/auto/-/preview/3000x3000/-/qualit…"
drag, startPoint x: 59, startPoint y: 126, endPoint x: 15, endPoint y: 102, distance: 49.7
click at [59, 126] on div "Image Src [URL][DOMAIN_NAME]" at bounding box center [46, 130] width 77 height 18
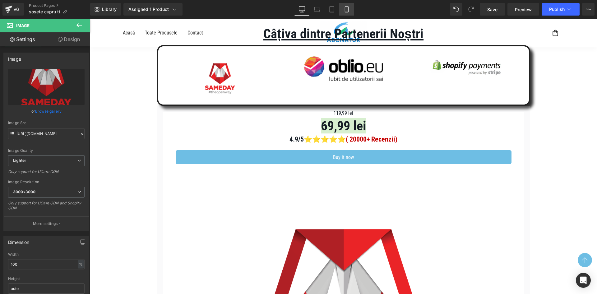
click at [345, 8] on icon at bounding box center [347, 9] width 6 height 6
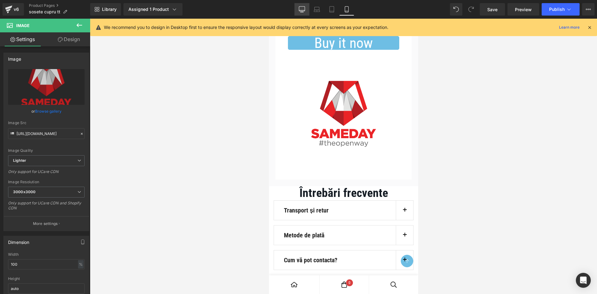
click at [301, 9] on icon at bounding box center [302, 9] width 6 height 6
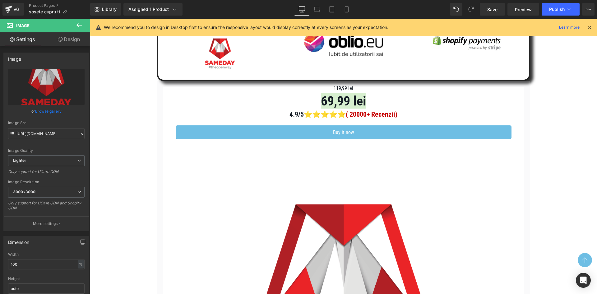
scroll to position [1167, 0]
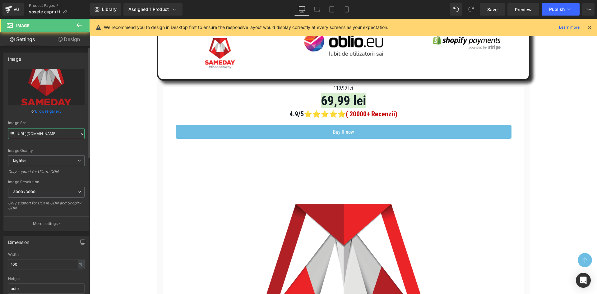
click at [43, 129] on input "[URL][DOMAIN_NAME]" at bounding box center [46, 133] width 77 height 11
paste input "fb4fed32-f47d-4056-b250-237417bddded/-/format/auto/-/preview/3000x3000/-/qualit…"
type input "[URL][DOMAIN_NAME]"
click at [52, 123] on div "Image Src" at bounding box center [46, 123] width 77 height 4
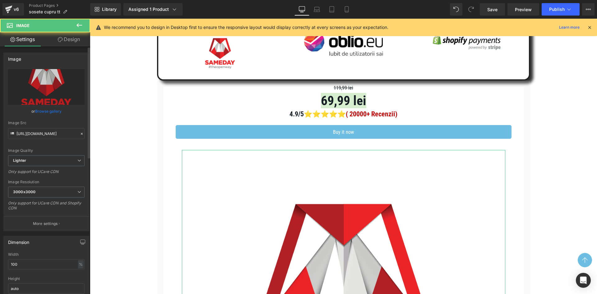
scroll to position [0, 0]
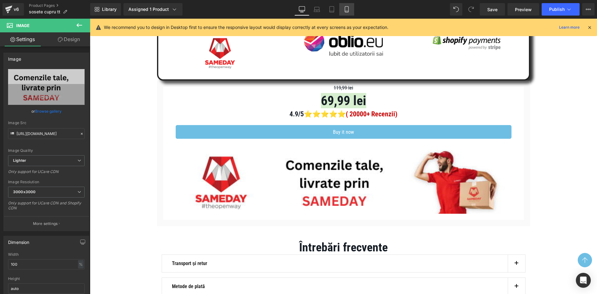
click at [354, 8] on link "Mobile" at bounding box center [346, 9] width 15 height 12
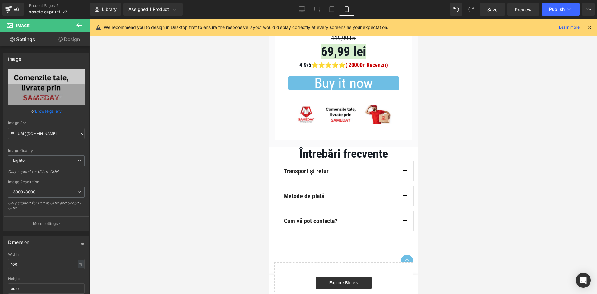
scroll to position [2976, 0]
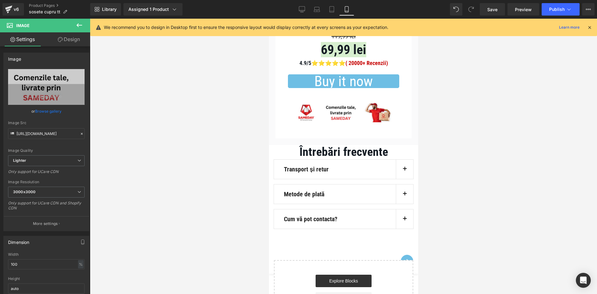
click at [404, 179] on button "button" at bounding box center [404, 169] width 17 height 19
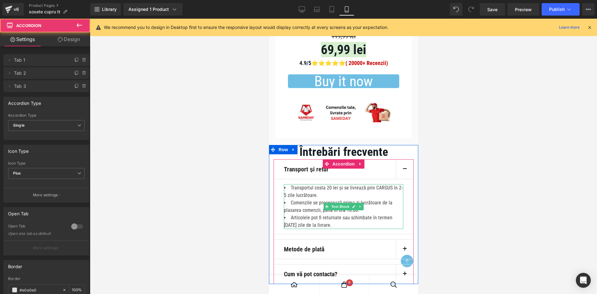
click at [299, 199] on li "Transportul costa 20 lei și se livrează prin CARGUS în 2-5 zile lucrătoare." at bounding box center [343, 191] width 119 height 15
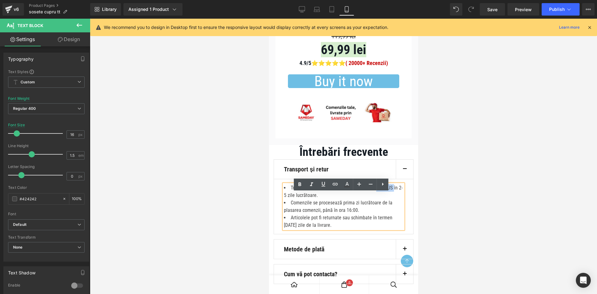
click at [299, 199] on li "Transportul costa 20 lei și se livrează prin CARGUS în 2-5 zile lucrătoare." at bounding box center [343, 191] width 119 height 15
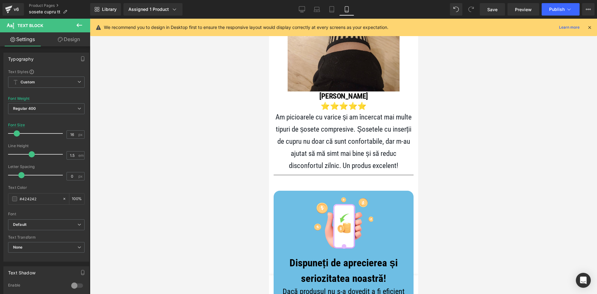
scroll to position [2539, 0]
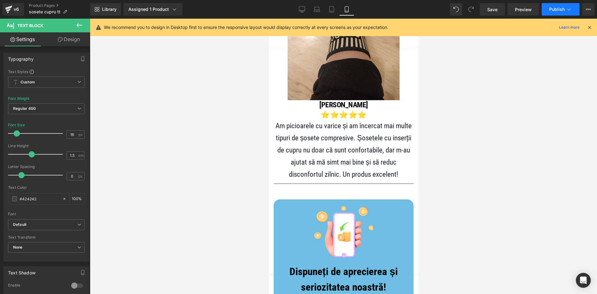
click at [554, 10] on span "Publish" at bounding box center [558, 9] width 16 height 5
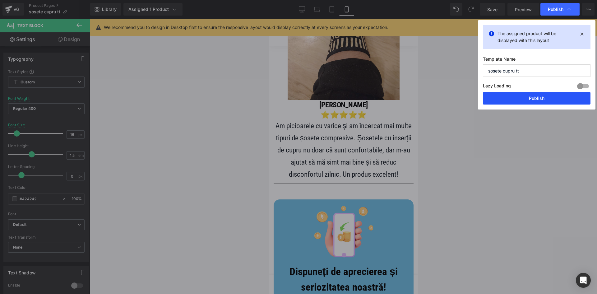
click at [522, 96] on button "Publish" at bounding box center [537, 98] width 108 height 12
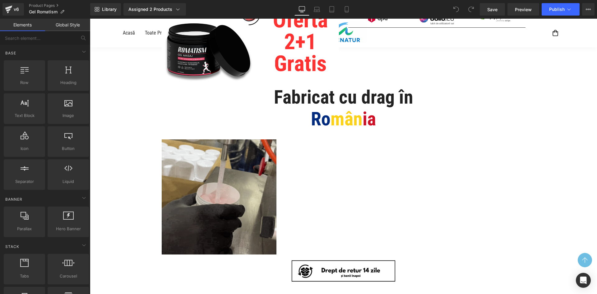
scroll to position [62, 0]
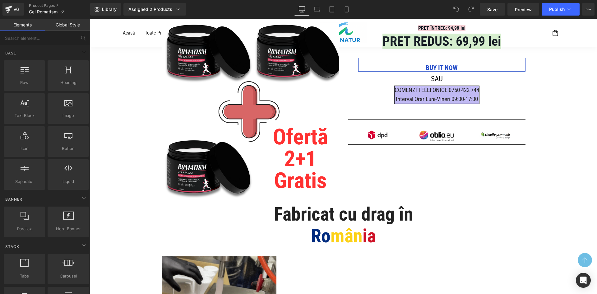
click at [379, 139] on div "Image" at bounding box center [378, 134] width 50 height 9
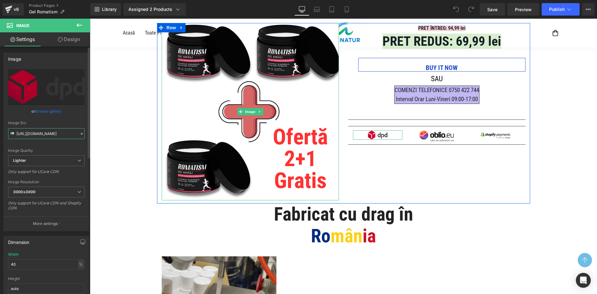
drag, startPoint x: 53, startPoint y: 134, endPoint x: 55, endPoint y: 131, distance: 4.3
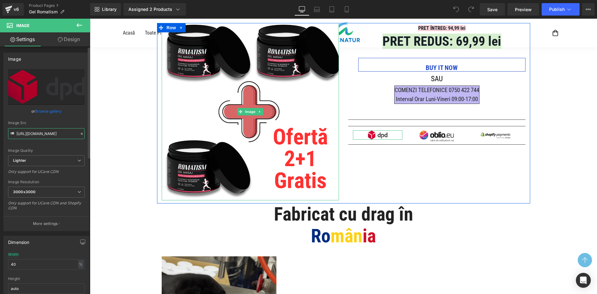
click at [53, 134] on input "[URL][DOMAIN_NAME]" at bounding box center [46, 133] width 77 height 11
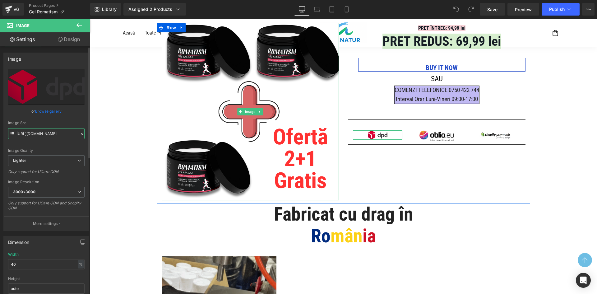
paste input "35008d94-e4fd-4380-80e4-35cd9eee0066/-/format/auto/-/preview/3000x3000/-/qualit…"
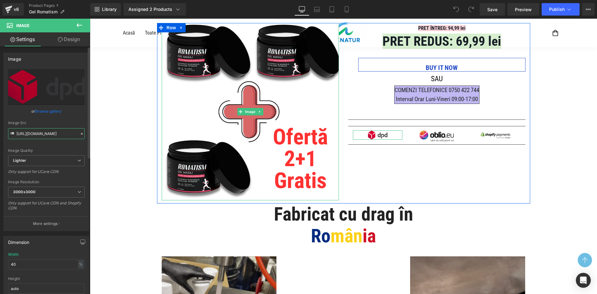
type input "[URL][DOMAIN_NAME]"
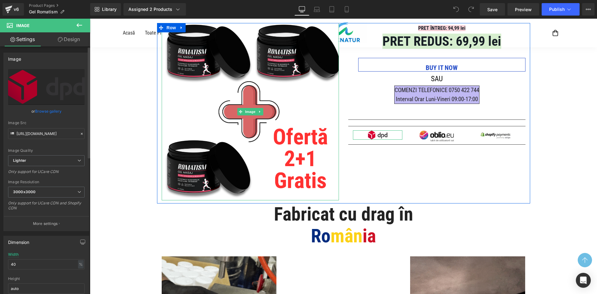
scroll to position [0, 0]
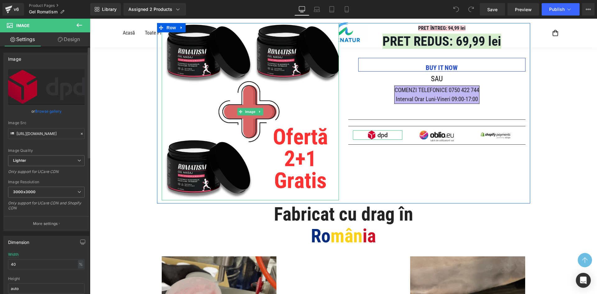
click at [60, 123] on div "Image Src" at bounding box center [46, 123] width 77 height 4
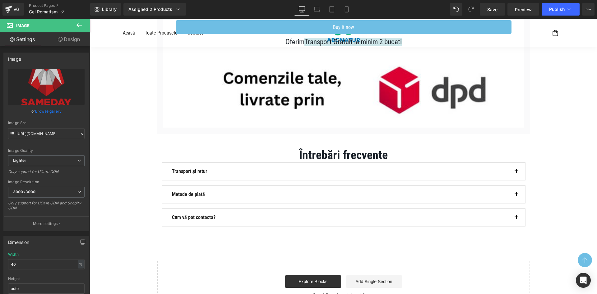
scroll to position [927, 0]
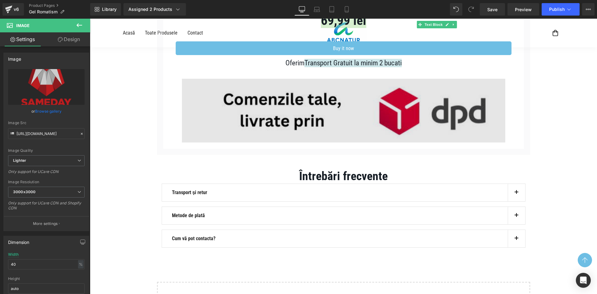
click at [404, 133] on img at bounding box center [344, 111] width 324 height 64
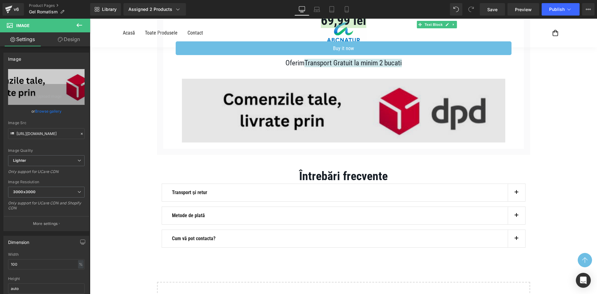
drag, startPoint x: 334, startPoint y: 115, endPoint x: 198, endPoint y: 132, distance: 136.6
click at [334, 115] on img at bounding box center [344, 111] width 324 height 64
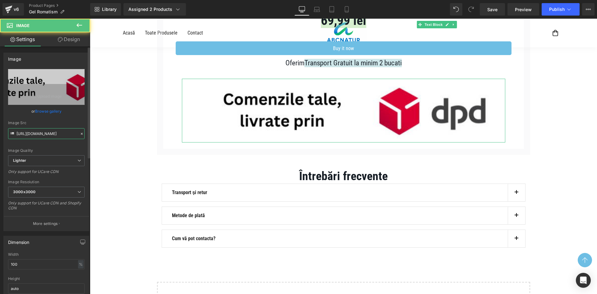
click at [47, 130] on input "https://ucarecdn.com/d001025f-160e-43c4-a38e-2da774e90edd/-/format/auto/-/previ…" at bounding box center [46, 133] width 77 height 11
paste input "fb4fed32-f47d-4056-b250-237417bddded/-/format/auto/-/preview/3000x3000/-/qualit…"
type input "[URL][DOMAIN_NAME]"
click at [60, 121] on div "Image Src" at bounding box center [46, 123] width 77 height 4
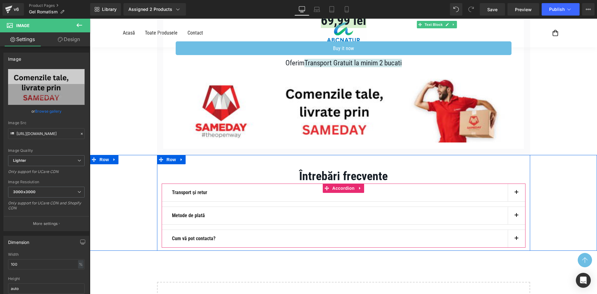
click at [517, 186] on button "button" at bounding box center [516, 192] width 17 height 17
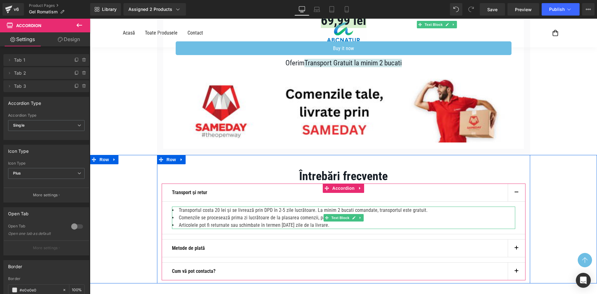
click at [277, 210] on li "Transportul costa 20 lei și se livrează prin DPD în 2-5 zile lucrătoare. La min…" at bounding box center [344, 210] width 344 height 7
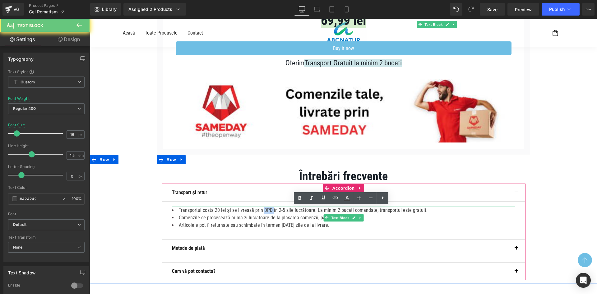
click at [277, 210] on li "Transportul costa 20 lei și se livrează prin DPD în 2-5 zile lucrătoare. La min…" at bounding box center [344, 210] width 344 height 7
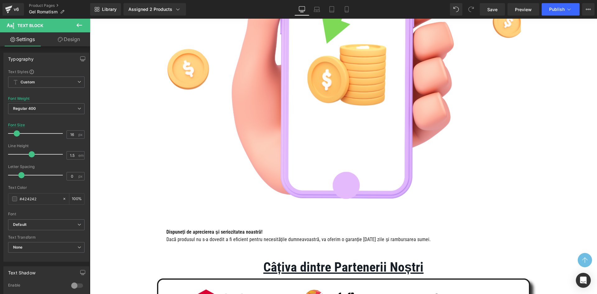
scroll to position [772, 0]
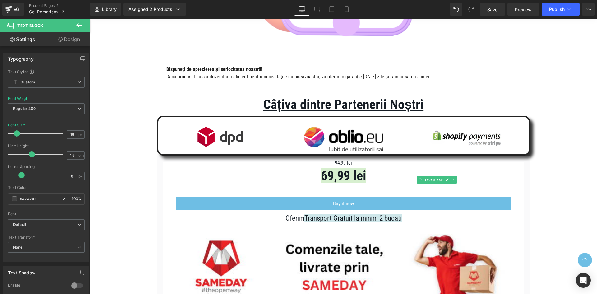
click at [236, 140] on img at bounding box center [220, 136] width 46 height 21
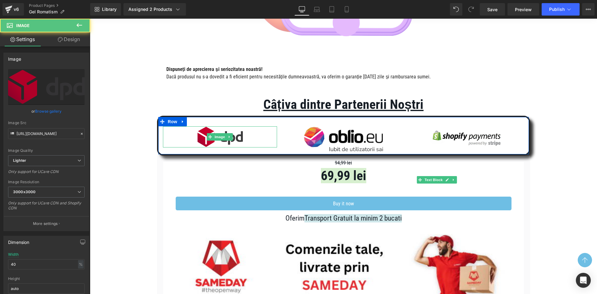
click at [224, 143] on img at bounding box center [220, 136] width 46 height 21
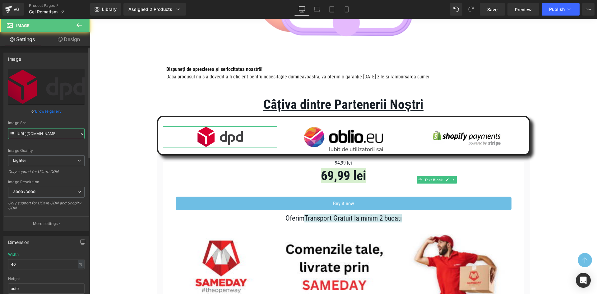
click at [71, 129] on input "https://ucarecdn.com/ca728650-e0fe-443b-8191-742dc0d2c02b/-/format/auto/-/previ…" at bounding box center [46, 133] width 77 height 11
paste input "35008d94-e4fd-4380-80e4-35cd9eee0066/-/format/auto/-/preview/3000x3000/-/qualit…"
type input "[URL][DOMAIN_NAME]"
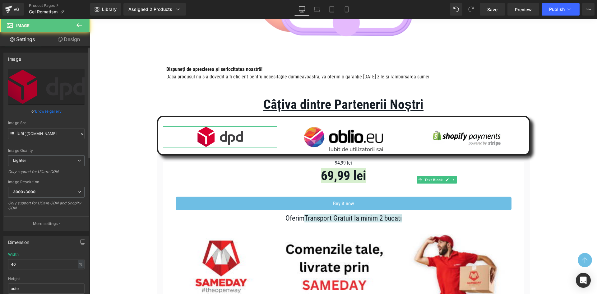
click at [75, 123] on div "Image Src" at bounding box center [46, 123] width 77 height 4
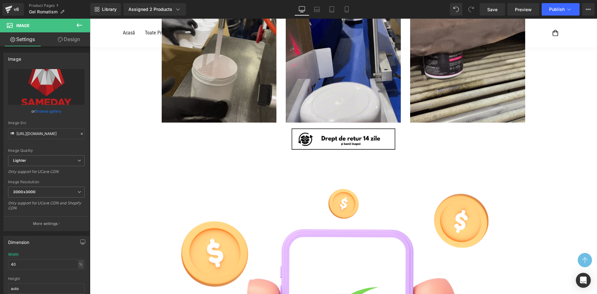
scroll to position [56, 0]
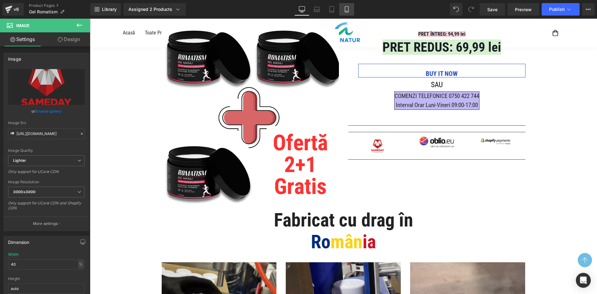
click at [348, 7] on icon at bounding box center [346, 10] width 3 height 6
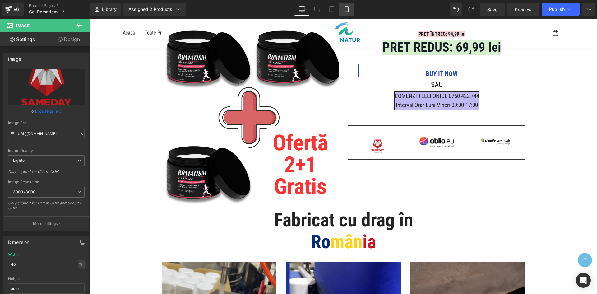
type input "20"
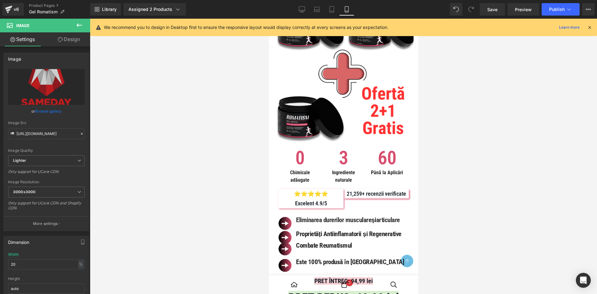
scroll to position [0, 0]
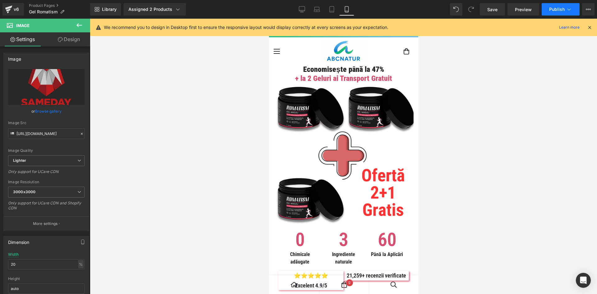
click at [550, 8] on span "Publish" at bounding box center [558, 9] width 16 height 5
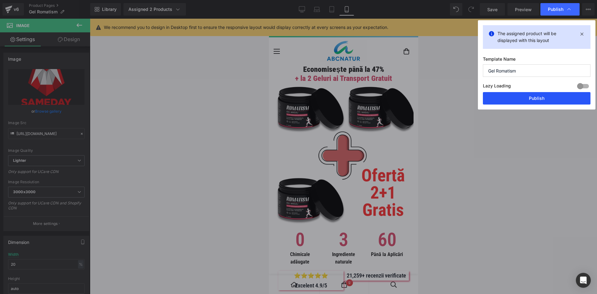
click at [522, 95] on button "Publish" at bounding box center [537, 98] width 108 height 12
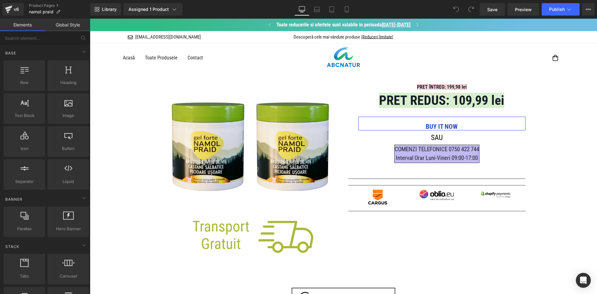
click at [90, 19] on div at bounding box center [90, 19] width 0 height 0
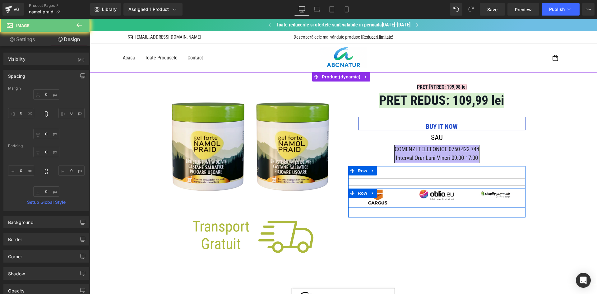
click at [377, 202] on img at bounding box center [378, 197] width 20 height 15
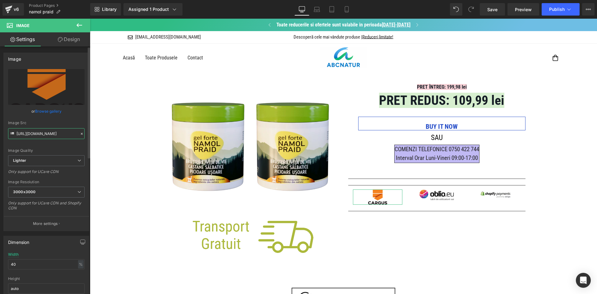
click at [48, 135] on input "[URL][DOMAIN_NAME]" at bounding box center [46, 133] width 77 height 11
paste input "35008d94-e4fd-4380-80e4-35cd9eee0066/-/format/auto/-/preview/3000x3000/-/qualit…"
type input "[URL][DOMAIN_NAME]"
click at [57, 124] on div "Image Src" at bounding box center [46, 123] width 77 height 4
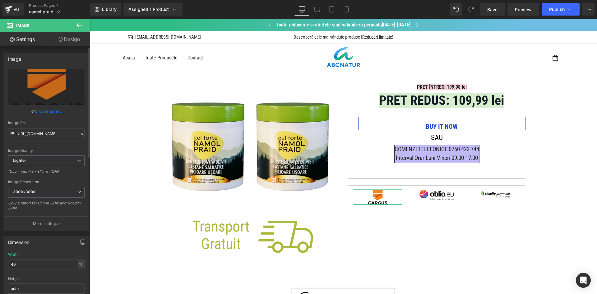
scroll to position [0, 0]
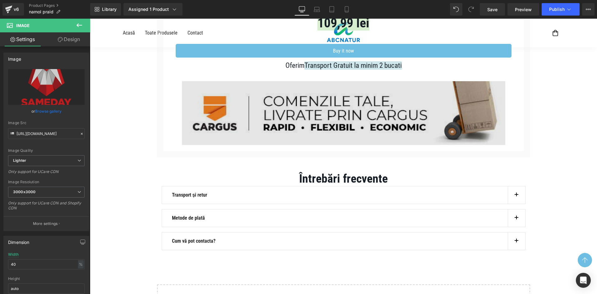
click at [226, 128] on img at bounding box center [344, 113] width 324 height 64
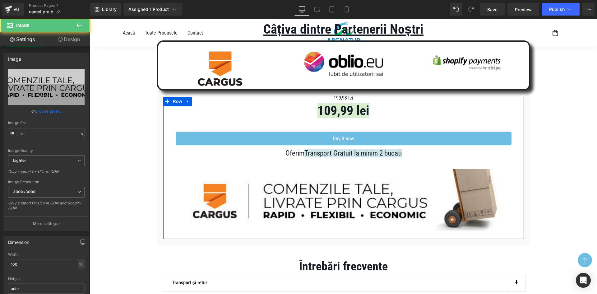
scroll to position [690, 0]
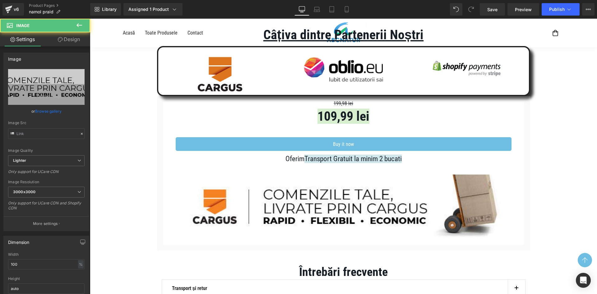
click at [217, 83] on img at bounding box center [220, 74] width 46 height 35
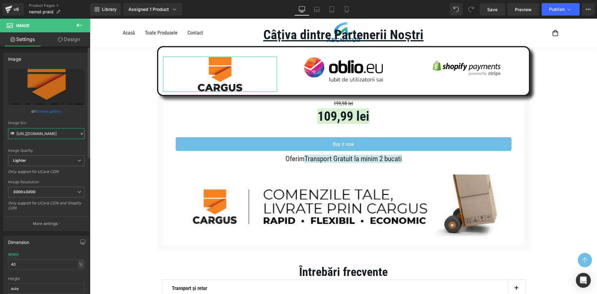
click at [58, 130] on input "[URL][DOMAIN_NAME]" at bounding box center [46, 133] width 77 height 11
paste input "35008d94-e4fd-4380-80e4-35cd9eee0066/-/format/auto/-/preview/3000x3000/-/qualit…"
type input "[URL][DOMAIN_NAME]"
click at [65, 122] on div "Image Src" at bounding box center [46, 123] width 77 height 4
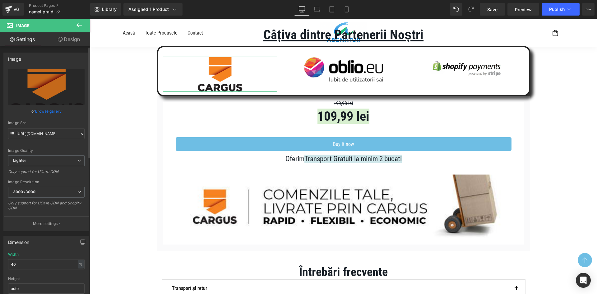
scroll to position [0, 0]
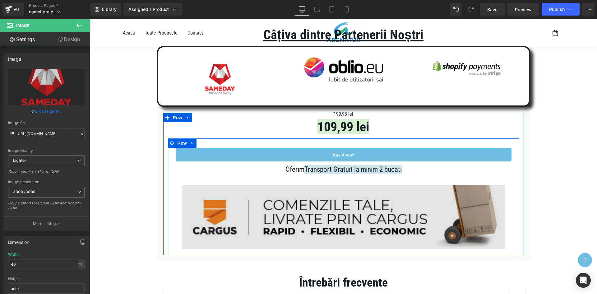
click at [298, 202] on img at bounding box center [344, 217] width 324 height 64
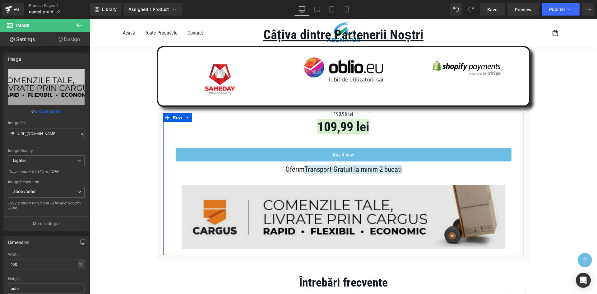
click at [244, 217] on img at bounding box center [344, 217] width 324 height 64
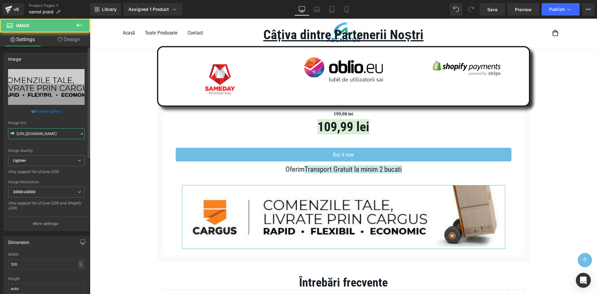
click at [42, 133] on input "[URL][DOMAIN_NAME]" at bounding box center [46, 133] width 77 height 11
paste input "fb4fed32-f47d-4056-b250-237417bddded/-/format/auto/-/preview/3000x3000/-/qualit…"
type input "[URL][DOMAIN_NAME]"
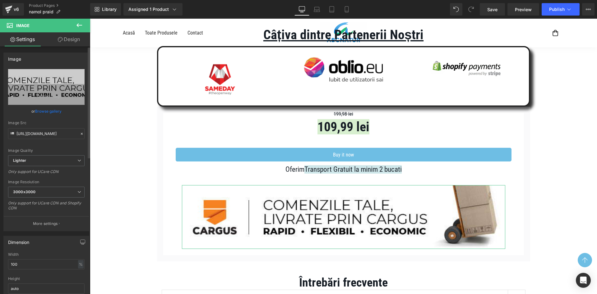
click at [54, 124] on div "Image Src" at bounding box center [46, 123] width 77 height 4
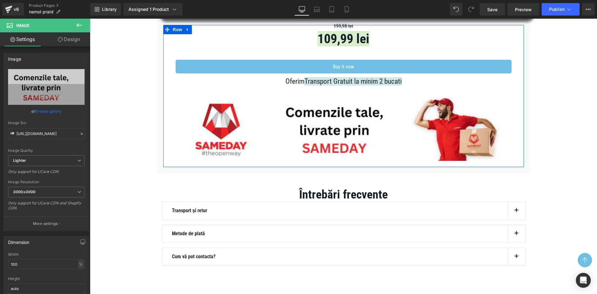
scroll to position [845, 0]
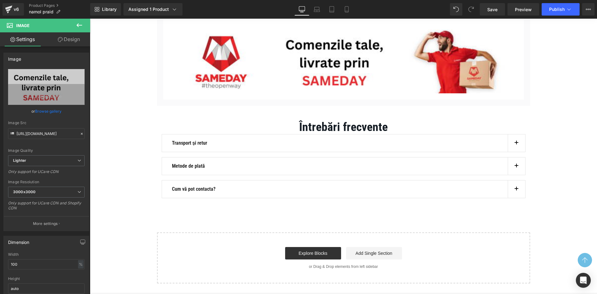
click at [513, 144] on button "button" at bounding box center [516, 142] width 17 height 17
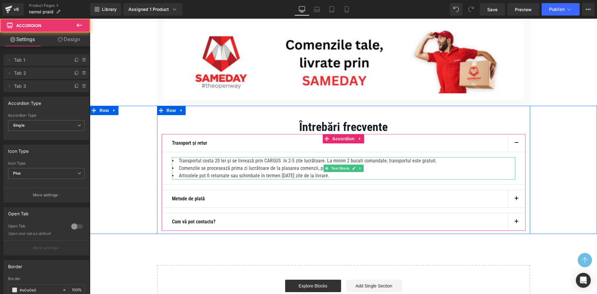
click at [285, 159] on li "Transportul costa 20 lei și se livrează prin CARGUS în 2-5 zile lucrătoare. La …" at bounding box center [344, 160] width 344 height 7
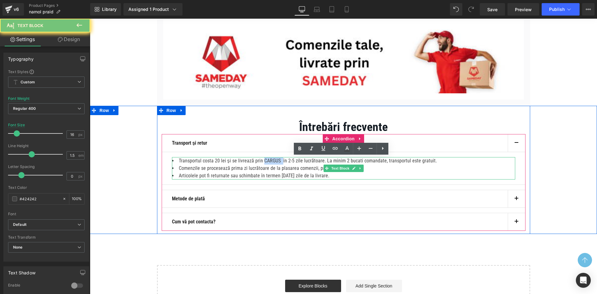
click at [285, 159] on li "Transportul costa 20 lei și se livrează prin CARGUS în 2-5 zile lucrătoare. La …" at bounding box center [344, 160] width 344 height 7
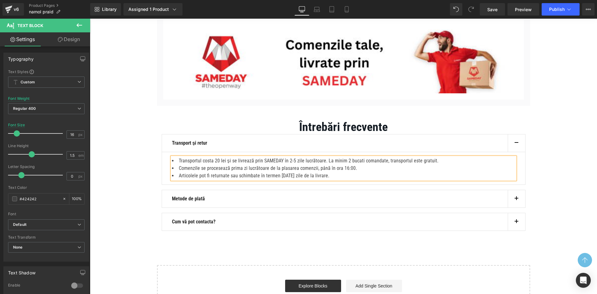
click at [514, 150] on button "button" at bounding box center [516, 142] width 17 height 17
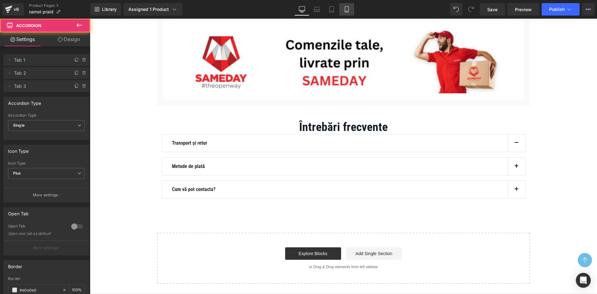
click at [350, 13] on link "Mobile" at bounding box center [346, 9] width 15 height 12
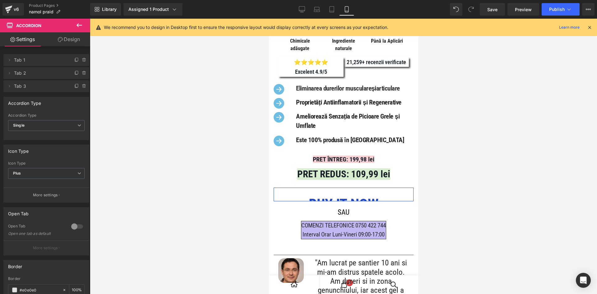
scroll to position [0, 0]
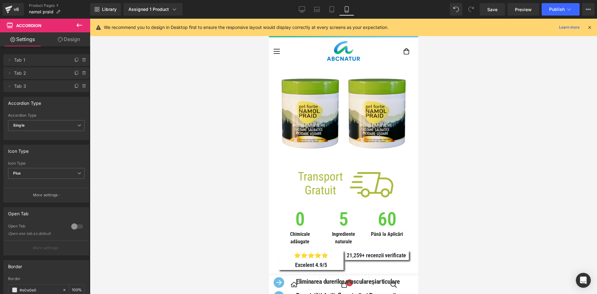
drag, startPoint x: 417, startPoint y: 249, endPoint x: 684, endPoint y: 34, distance: 343.5
click at [560, 13] on button "Publish" at bounding box center [561, 9] width 38 height 12
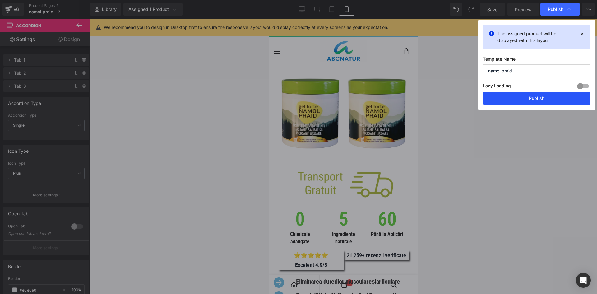
click at [525, 96] on button "Publish" at bounding box center [537, 98] width 108 height 12
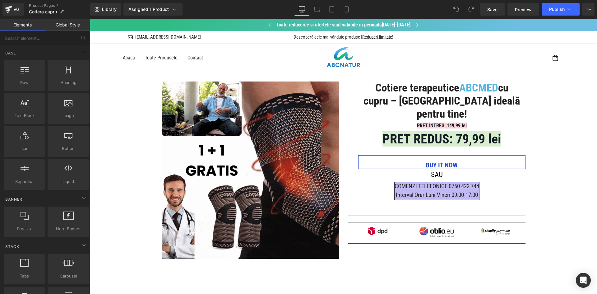
click at [373, 235] on div "Image Image Image Row" at bounding box center [437, 233] width 177 height 15
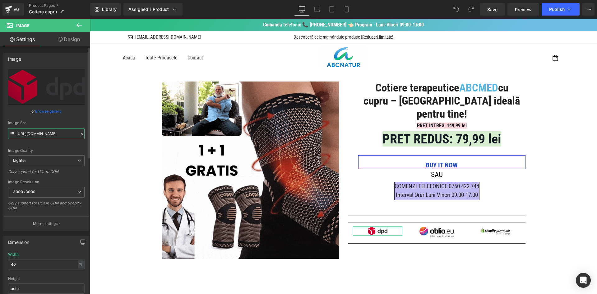
click at [42, 137] on input "[URL][DOMAIN_NAME]" at bounding box center [46, 133] width 77 height 11
paste input "35008d94-e4fd-4380-80e4-35cd9eee0066/-/format/auto/-/preview/3000x3000/-/qualit…"
type input "[URL][DOMAIN_NAME]"
click at [52, 124] on div "Image Src" at bounding box center [46, 123] width 77 height 4
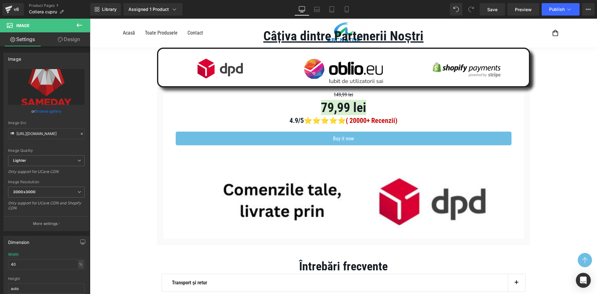
scroll to position [628, 0]
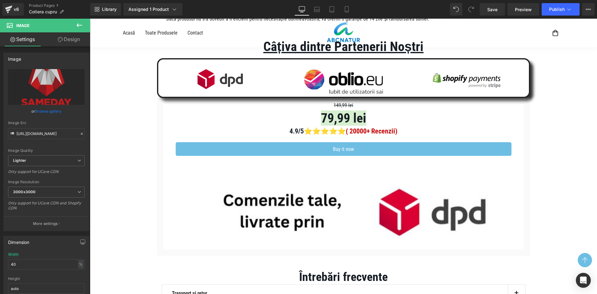
click at [215, 88] on img at bounding box center [220, 79] width 46 height 21
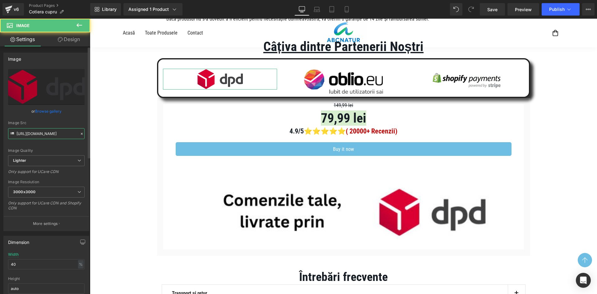
click at [46, 133] on input "[URL][DOMAIN_NAME]" at bounding box center [46, 133] width 77 height 11
paste input "35008d94-e4fd-4380-80e4-35cd9eee0066/-/format/auto/-/preview/3000x3000/-/qualit…"
type input "[URL][DOMAIN_NAME]"
click at [62, 125] on div "Image Src" at bounding box center [46, 123] width 77 height 4
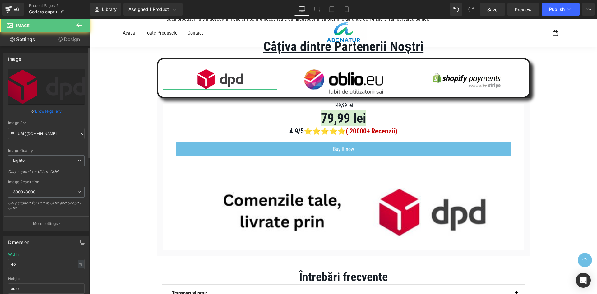
scroll to position [0, 0]
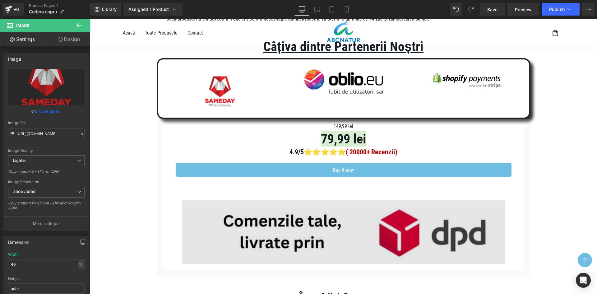
click at [319, 219] on img at bounding box center [344, 232] width 324 height 64
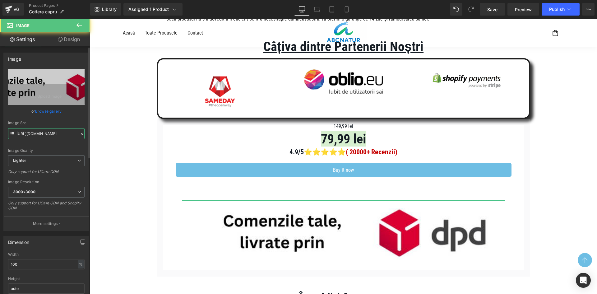
click at [64, 134] on input "[URL][DOMAIN_NAME]" at bounding box center [46, 133] width 77 height 11
paste input "fb4fed32-f47d-4056-b250-237417bddded/-/format/auto/-/preview/3000x3000/-/qualit…"
type input "[URL][DOMAIN_NAME]"
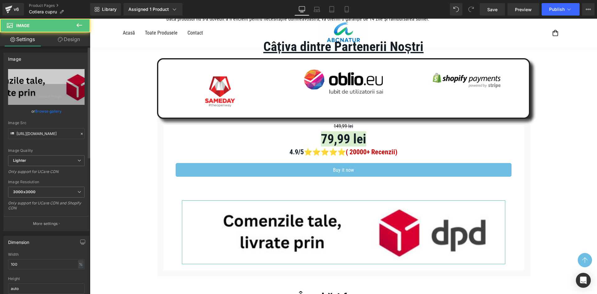
click at [65, 125] on div "Image Src" at bounding box center [46, 123] width 77 height 4
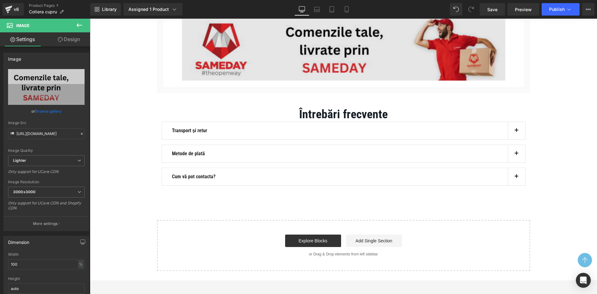
scroll to position [814, 0]
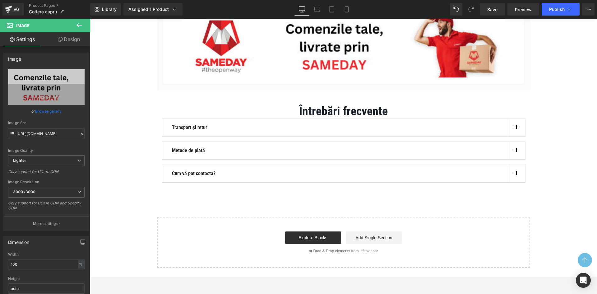
click at [513, 129] on button "button" at bounding box center [516, 127] width 17 height 17
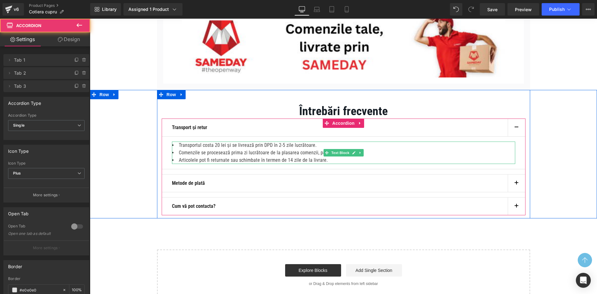
click at [272, 146] on li "Transportul costa 20 lei și se livrează prin DPD în 2-5 zile lucrătoare." at bounding box center [344, 145] width 344 height 7
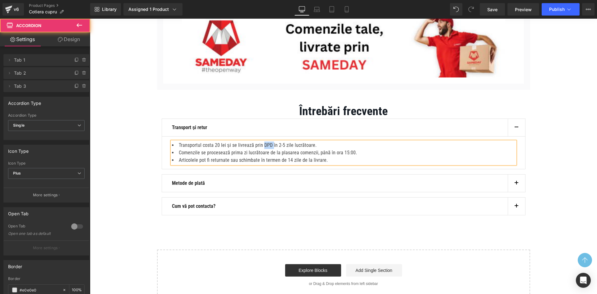
click at [272, 146] on li "Transportul costa 20 lei și se livrează prin DPD în 2-5 zile lucrătoare." at bounding box center [344, 145] width 344 height 7
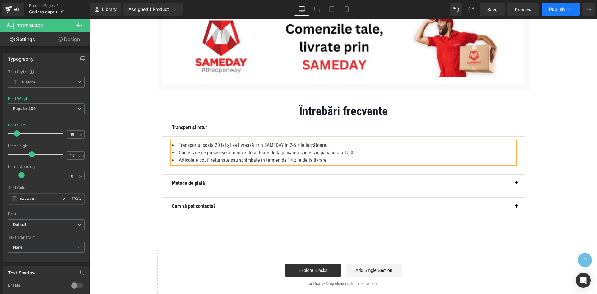
click at [551, 12] on button "Publish" at bounding box center [561, 9] width 38 height 12
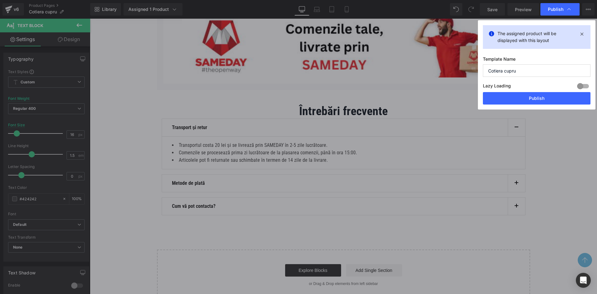
click at [529, 105] on div "The assigned product will be displayed with this layout Template Name Cotiera c…" at bounding box center [537, 64] width 118 height 89
drag, startPoint x: 526, startPoint y: 99, endPoint x: 335, endPoint y: 45, distance: 198.8
click at [526, 99] on button "Publish" at bounding box center [537, 98] width 108 height 12
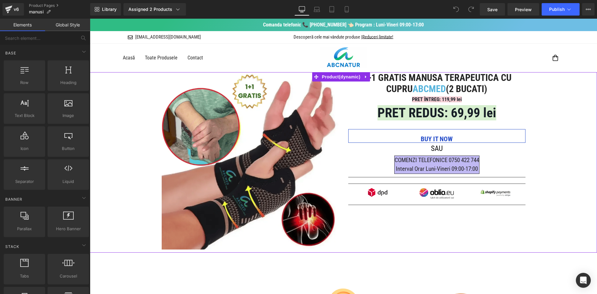
click at [365, 194] on span "Row" at bounding box center [363, 191] width 10 height 7
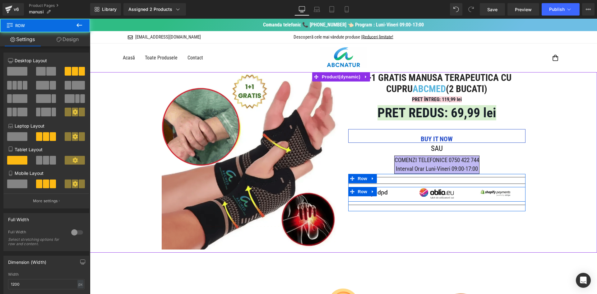
click at [378, 197] on div "Image Image Image Row" at bounding box center [437, 194] width 177 height 15
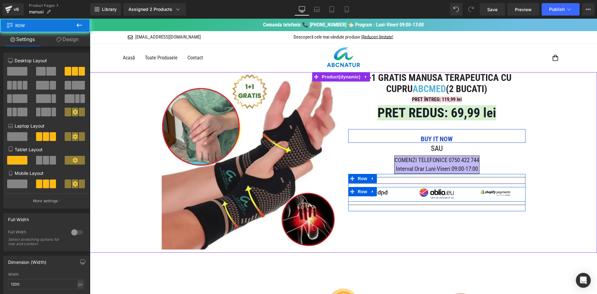
click at [379, 195] on span "Image" at bounding box center [378, 192] width 13 height 7
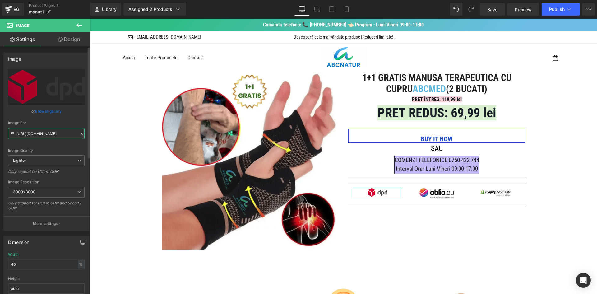
click at [56, 132] on input "[URL][DOMAIN_NAME]" at bounding box center [46, 133] width 77 height 11
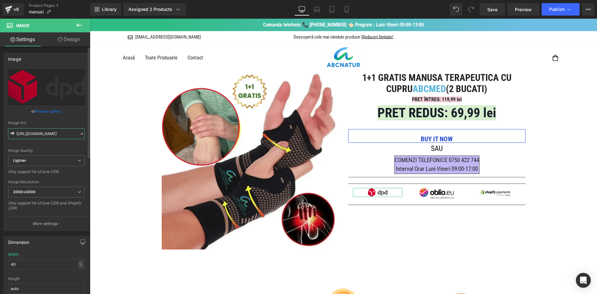
paste input "35008d94-e4fd-4380-80e4-35cd9eee0066/-/format/auto/-/preview/3000x3000/-/qualit…"
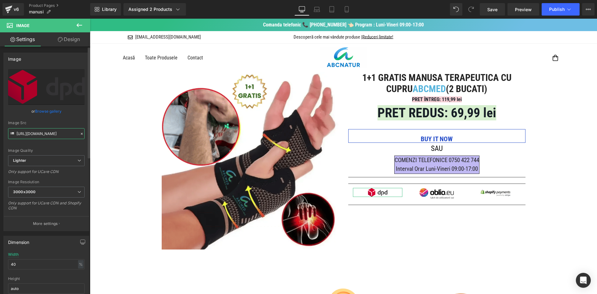
scroll to position [0, 216]
type input "[URL][DOMAIN_NAME]"
click at [60, 126] on div "Image Src [URL][DOMAIN_NAME]" at bounding box center [46, 130] width 77 height 18
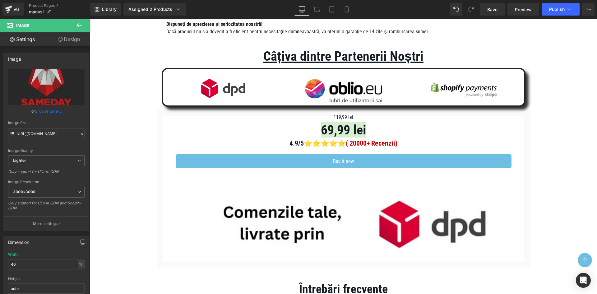
scroll to position [604, 0]
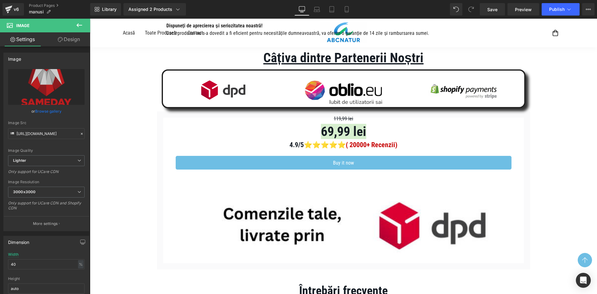
click at [228, 96] on img at bounding box center [223, 90] width 44 height 21
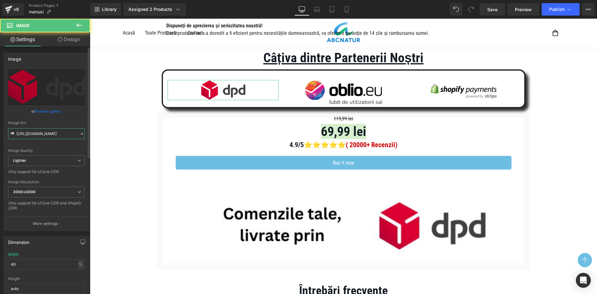
click at [53, 130] on input "[URL][DOMAIN_NAME]" at bounding box center [46, 133] width 77 height 11
paste input "35008d94-e4fd-4380-80e4-35cd9eee0066/-/format/auto/-/preview/3000x3000/-/qualit…"
type input "[URL][DOMAIN_NAME]"
click at [58, 121] on div "Image Src" at bounding box center [46, 123] width 77 height 4
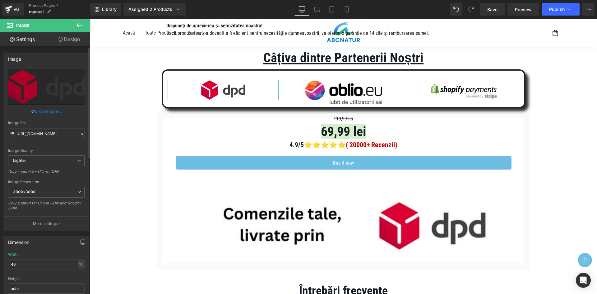
scroll to position [0, 0]
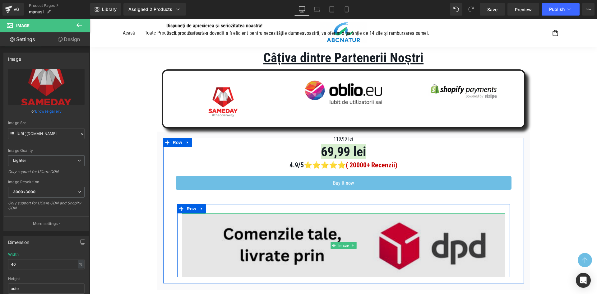
click at [372, 225] on img at bounding box center [344, 245] width 324 height 64
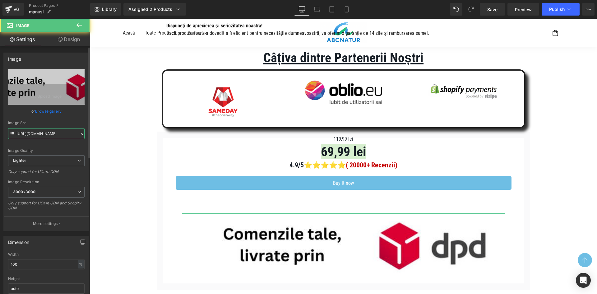
click at [49, 130] on input "[URL][DOMAIN_NAME]" at bounding box center [46, 133] width 77 height 11
paste input "fb4fed32-f47d-4056-b250-237417bddded/-/format/auto/-/preview/3000x3000/-/qualit…"
type input "[URL][DOMAIN_NAME]"
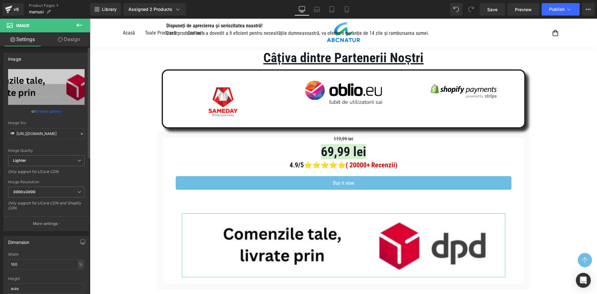
click at [60, 121] on div "Image Src" at bounding box center [46, 123] width 77 height 4
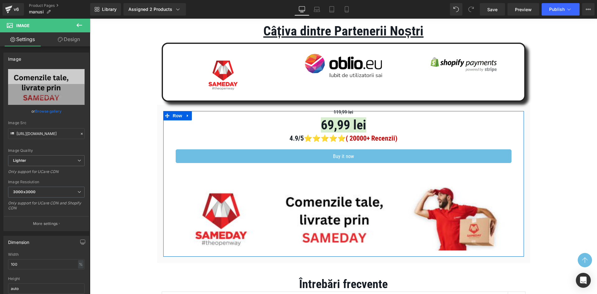
scroll to position [760, 0]
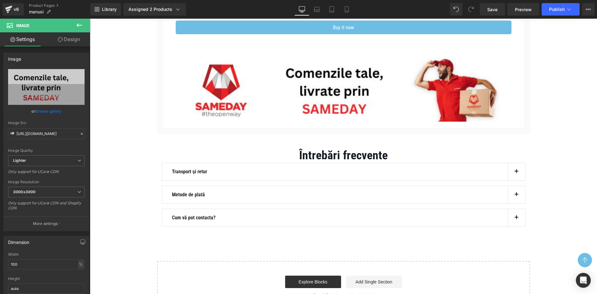
click at [517, 173] on span "button" at bounding box center [517, 173] width 0 height 0
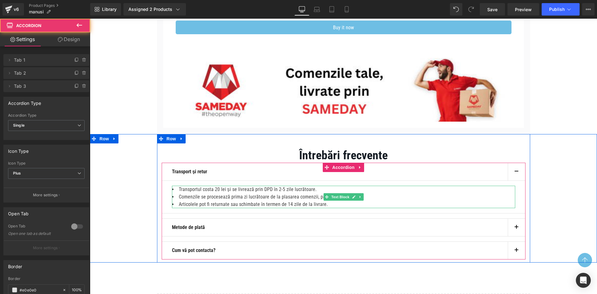
click at [275, 188] on li "Transportul costa 20 lei și se livrează prin DPD în 2-5 zile lucrătoare." at bounding box center [344, 189] width 344 height 7
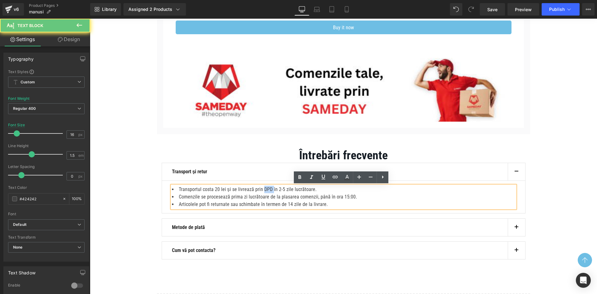
click at [275, 188] on li "Transportul costa 20 lei și se livrează prin DPD în 2-5 zile lucrătoare." at bounding box center [344, 189] width 344 height 7
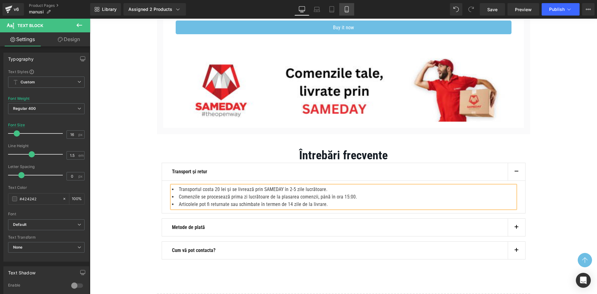
click at [348, 12] on icon at bounding box center [346, 10] width 3 height 6
type input "100"
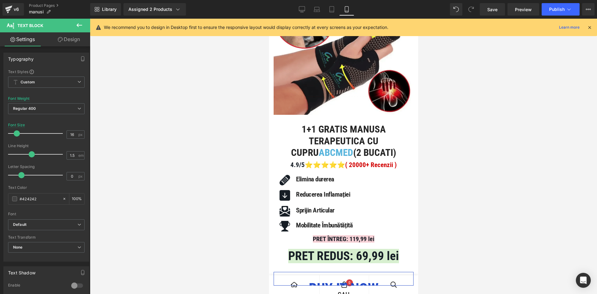
scroll to position [0, 0]
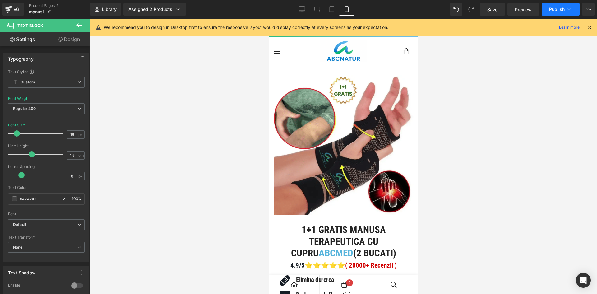
click at [556, 10] on span "Publish" at bounding box center [558, 9] width 16 height 5
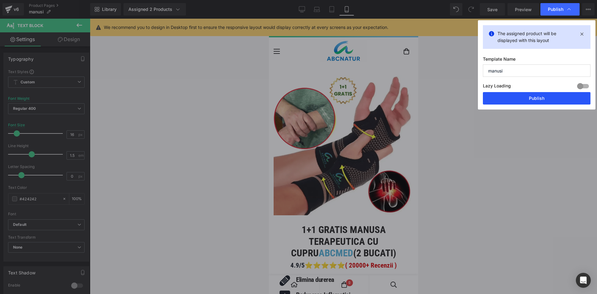
click at [522, 97] on button "Publish" at bounding box center [537, 98] width 108 height 12
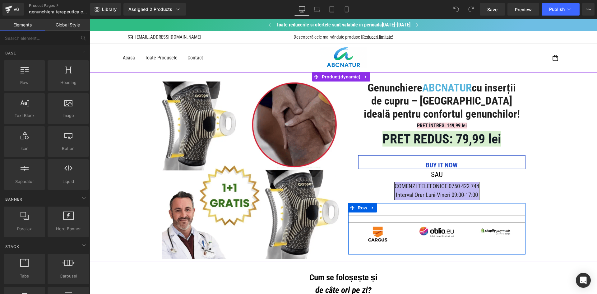
click at [372, 245] on div "Image Image Image Row" at bounding box center [437, 235] width 177 height 19
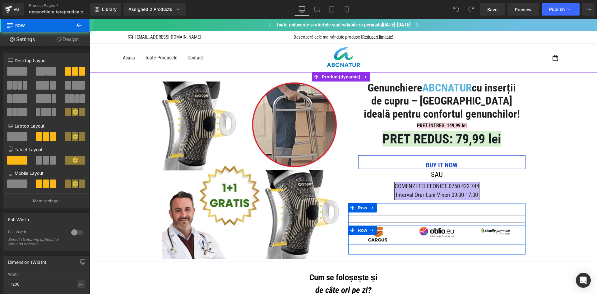
click at [90, 19] on div at bounding box center [90, 19] width 0 height 0
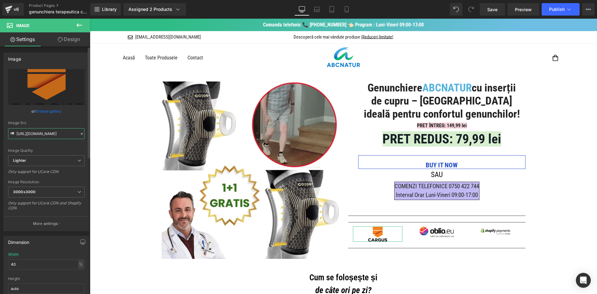
click at [62, 137] on input "[URL][DOMAIN_NAME]" at bounding box center [46, 133] width 77 height 11
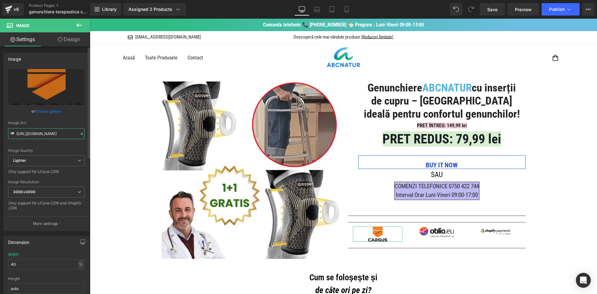
paste input "35008d94-e4fd-4380-80e4-35cd9eee0066/-/format/auto/-/preview/3000x3000/-/qualit…"
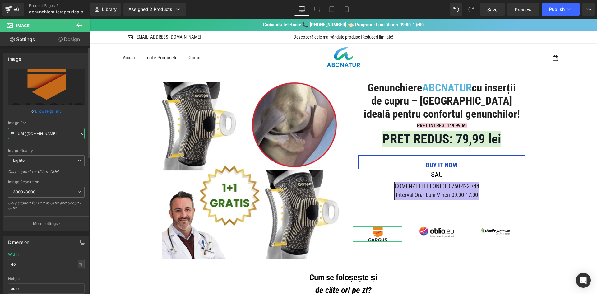
scroll to position [0, 216]
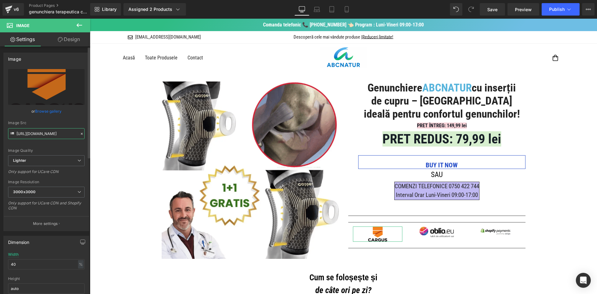
type input "[URL][DOMAIN_NAME]"
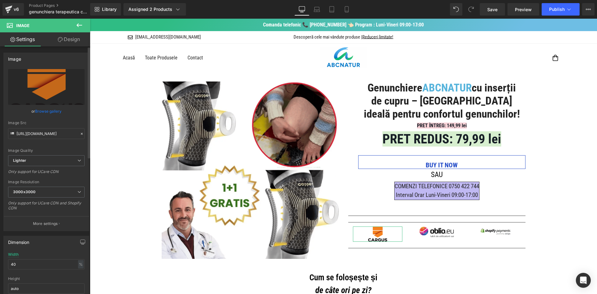
drag, startPoint x: 65, startPoint y: 124, endPoint x: 70, endPoint y: 112, distance: 13.0
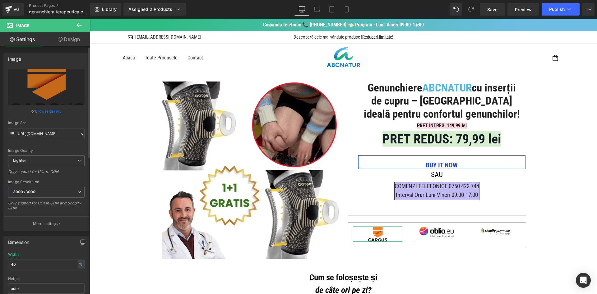
click at [65, 124] on div "Image Src" at bounding box center [46, 123] width 77 height 4
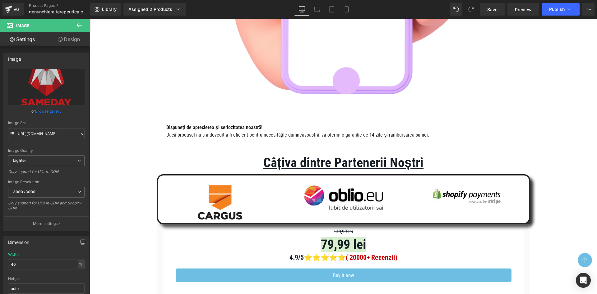
scroll to position [1039, 0]
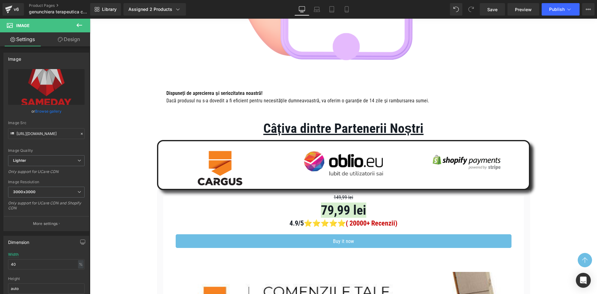
click at [227, 172] on link at bounding box center [230, 167] width 7 height 7
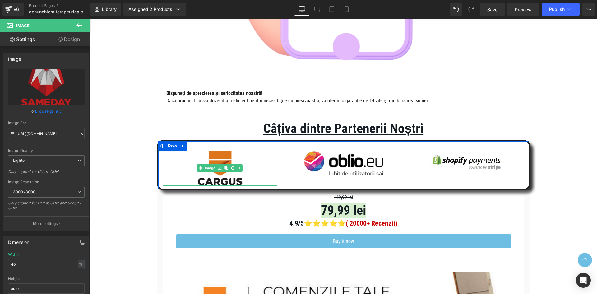
click at [217, 169] on img at bounding box center [220, 168] width 46 height 35
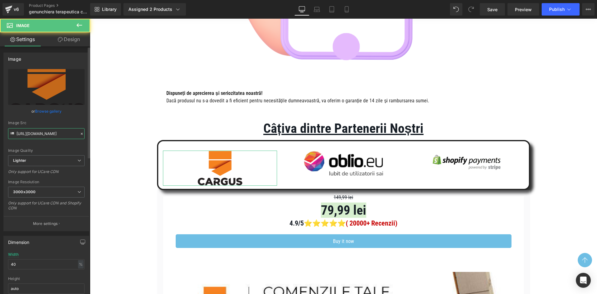
click at [49, 139] on input "[URL][DOMAIN_NAME]" at bounding box center [46, 133] width 77 height 11
paste input "35008d94-e4fd-4380-80e4-35cd9eee0066/-/format/auto/-/preview/3000x3000/-/qualit…"
type input "[URL][DOMAIN_NAME]"
click at [59, 122] on div "Image Src" at bounding box center [46, 123] width 77 height 4
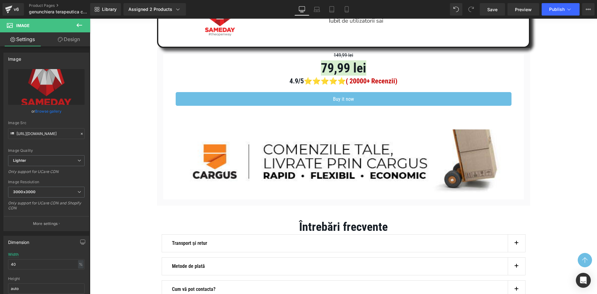
scroll to position [1195, 0]
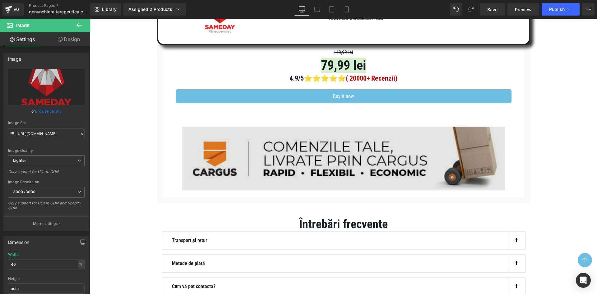
click at [237, 152] on img at bounding box center [344, 159] width 324 height 64
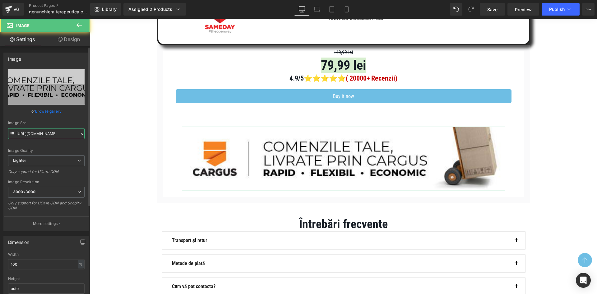
click at [72, 136] on input "[URL][DOMAIN_NAME]" at bounding box center [46, 133] width 77 height 11
paste input "fb4fed32-f47d-4056-b250-237417bddded/-/format/auto/-/preview/3000x3000/-/qualit…"
type input "[URL][DOMAIN_NAME]"
click at [70, 124] on div "Image Src" at bounding box center [46, 123] width 77 height 4
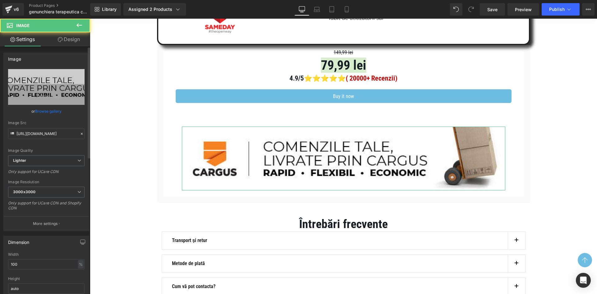
scroll to position [0, 0]
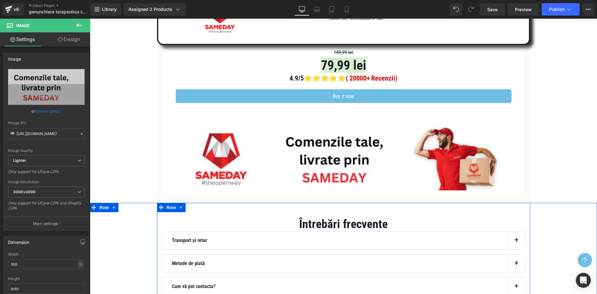
click at [514, 249] on button "button" at bounding box center [516, 240] width 17 height 17
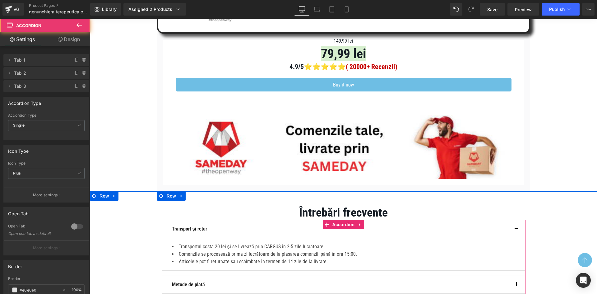
scroll to position [1226, 0]
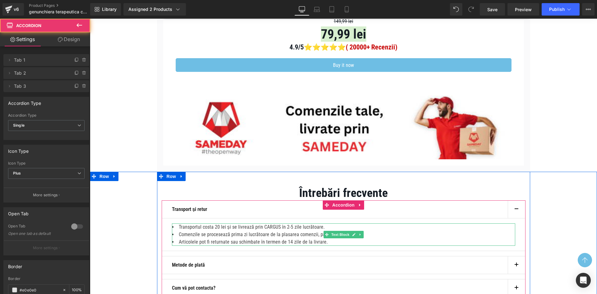
click at [280, 231] on li "Transportul costa 20 lei și se livrează prin CARGUS în 2-5 zile lucrătoare." at bounding box center [344, 226] width 344 height 7
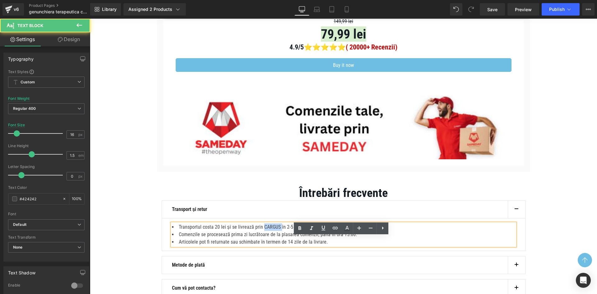
click at [280, 231] on li "Transportul costa 20 lei și se livrează prin CARGUS în 2-5 zile lucrătoare." at bounding box center [344, 226] width 344 height 7
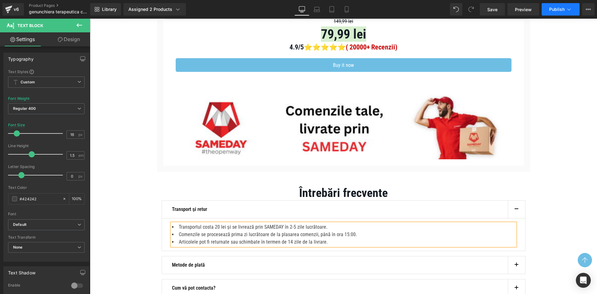
click at [548, 13] on button "Publish" at bounding box center [561, 9] width 38 height 12
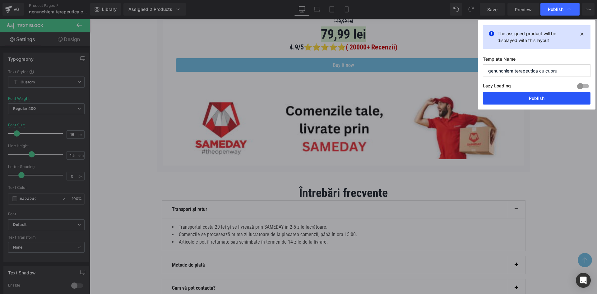
click at [525, 96] on button "Publish" at bounding box center [537, 98] width 108 height 12
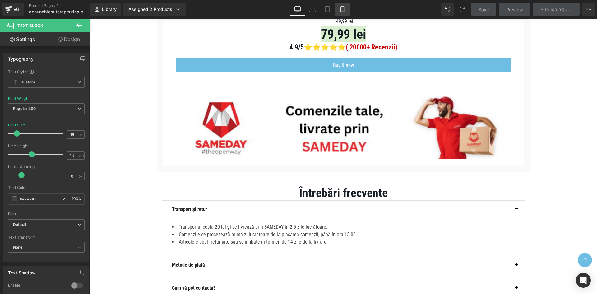
click at [343, 8] on icon at bounding box center [342, 9] width 6 height 6
type input "100"
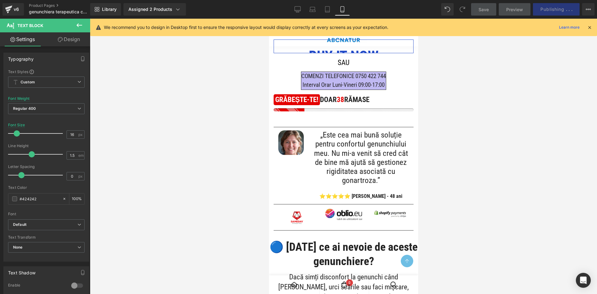
scroll to position [0, 0]
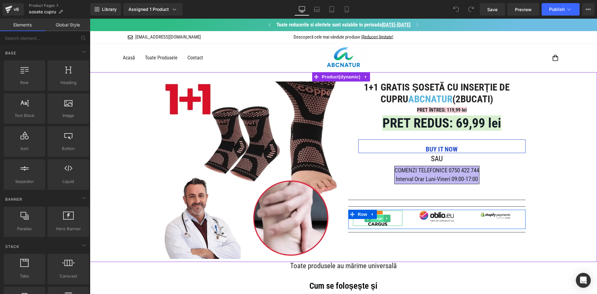
click at [377, 221] on span "Image" at bounding box center [378, 218] width 13 height 7
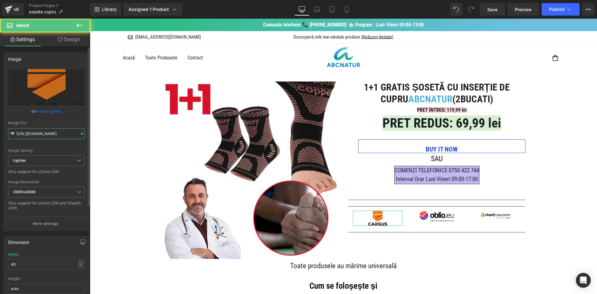
click at [64, 133] on input "[URL][DOMAIN_NAME]" at bounding box center [46, 133] width 77 height 11
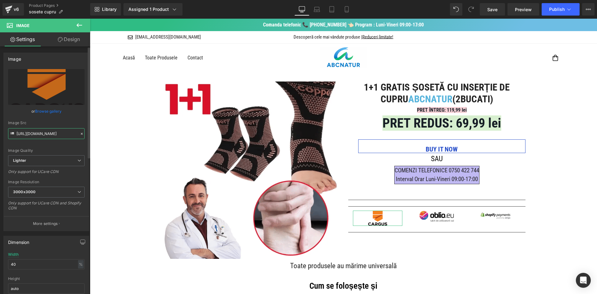
paste input "35008d94-e4fd-4380-80e4-35cd9eee0066/-/format/auto/-/preview/3000x3000/-/qualit…"
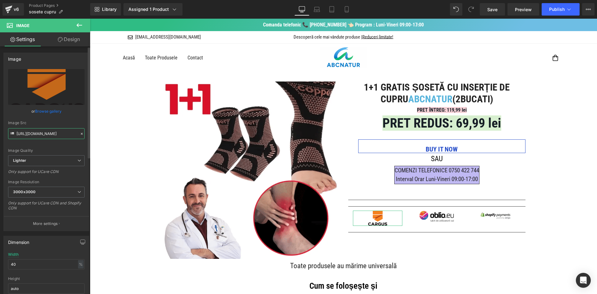
scroll to position [0, 216]
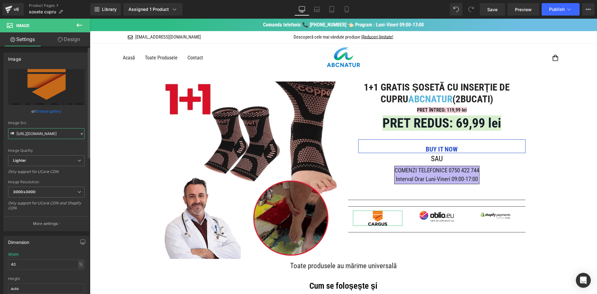
type input "[URL][DOMAIN_NAME]"
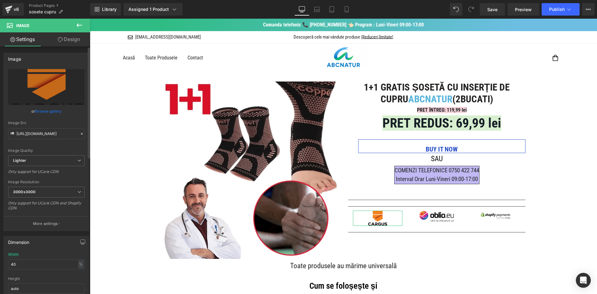
scroll to position [0, 0]
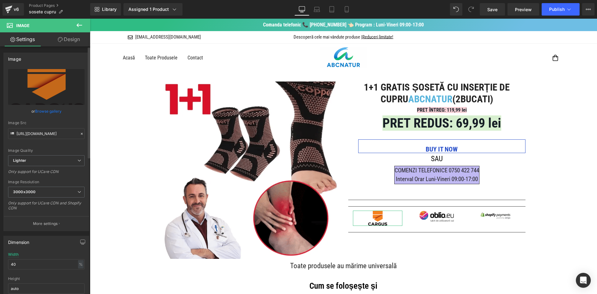
click at [69, 122] on div "Image Src" at bounding box center [46, 123] width 77 height 4
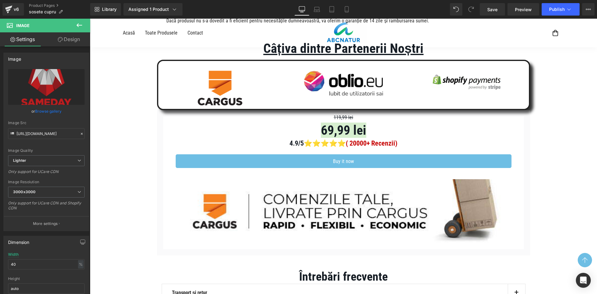
scroll to position [1115, 0]
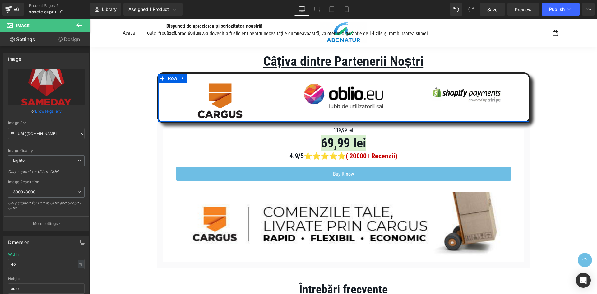
click at [214, 111] on img at bounding box center [220, 100] width 46 height 35
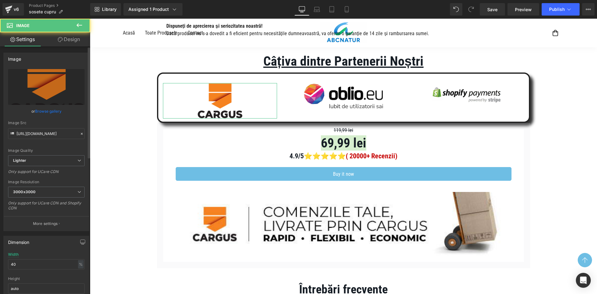
click at [60, 128] on div "Image Src https://ucarecdn.com/a21562c3-41f6-4245-9af8-bae12a8435db/-/format/au…" at bounding box center [46, 130] width 77 height 18
click at [59, 130] on input "[URL][DOMAIN_NAME]" at bounding box center [46, 133] width 77 height 11
paste input "35008d94-e4fd-4380-80e4-35cd9eee0066/-/format/auto/-/preview/3000x3000/-/qualit…"
type input "[URL][DOMAIN_NAME]"
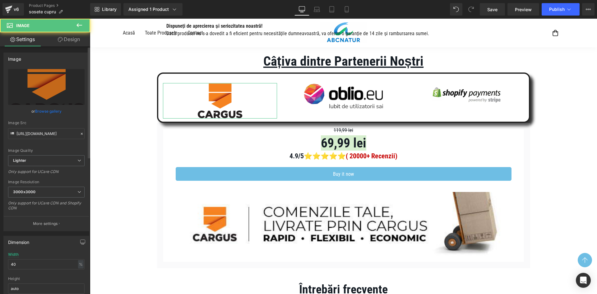
scroll to position [0, 0]
click at [66, 122] on div "Image Src" at bounding box center [46, 123] width 77 height 4
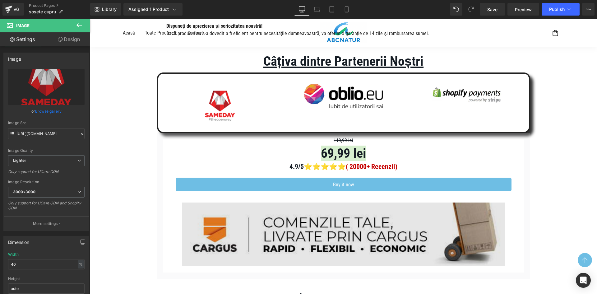
drag, startPoint x: 292, startPoint y: 217, endPoint x: 280, endPoint y: 214, distance: 12.2
click at [292, 217] on img at bounding box center [344, 235] width 324 height 64
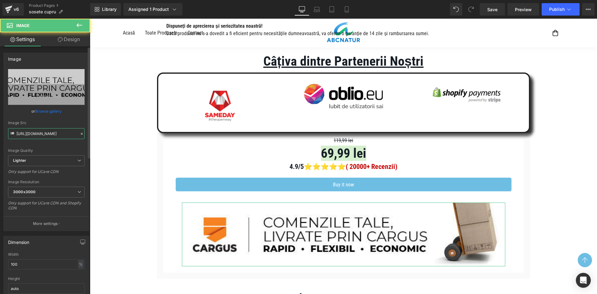
click at [57, 131] on input "[URL][DOMAIN_NAME]" at bounding box center [46, 133] width 77 height 11
paste input "fb4fed32-f47d-4056-b250-237417bddded/-/format/auto/-/preview/3000x3000/-/qualit…"
type input "[URL][DOMAIN_NAME]"
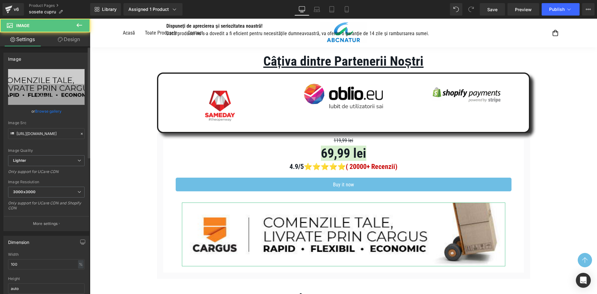
click at [64, 124] on div "Image Src" at bounding box center [46, 123] width 77 height 4
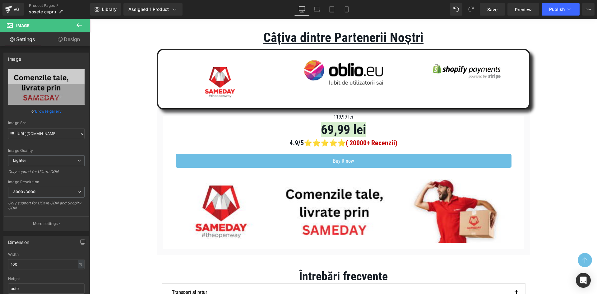
scroll to position [1239, 0]
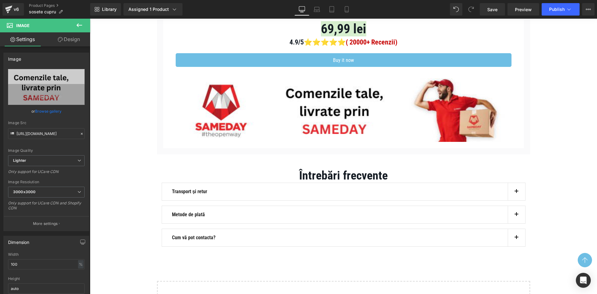
click at [513, 188] on button "button" at bounding box center [516, 191] width 17 height 17
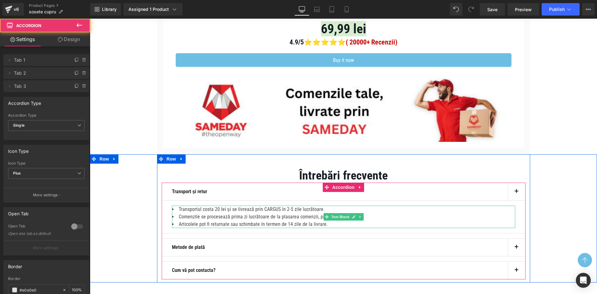
click at [274, 209] on li "Transportul costa 20 lei și se livrează prin CARGUS în 2-5 zile lucrătoare." at bounding box center [344, 209] width 344 height 7
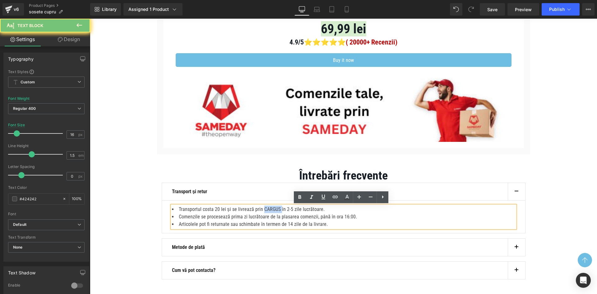
click at [274, 209] on li "Transportul costa 20 lei și se livrează prin CARGUS în 2-5 zile lucrătoare." at bounding box center [344, 209] width 344 height 7
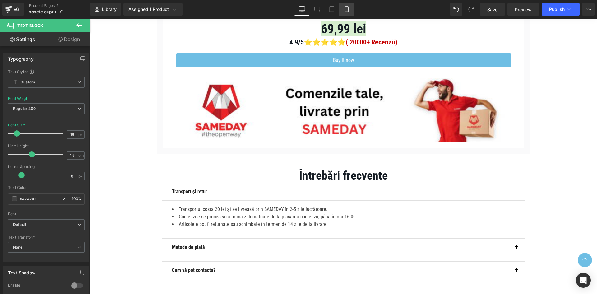
drag, startPoint x: 344, startPoint y: 11, endPoint x: 92, endPoint y: 60, distance: 256.9
click at [344, 11] on icon at bounding box center [347, 9] width 6 height 6
type input "100"
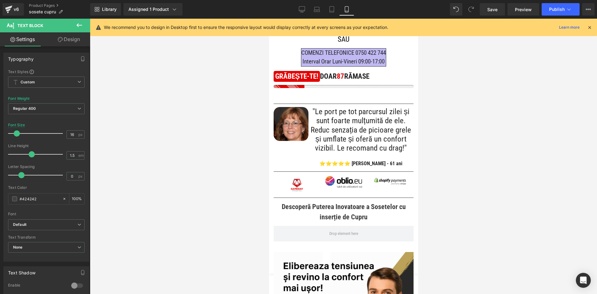
scroll to position [0, 0]
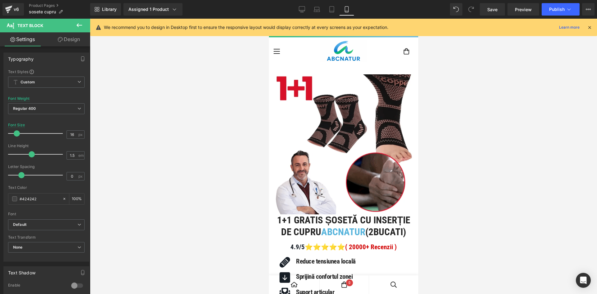
drag, startPoint x: 416, startPoint y: 247, endPoint x: 650, endPoint y: 54, distance: 303.1
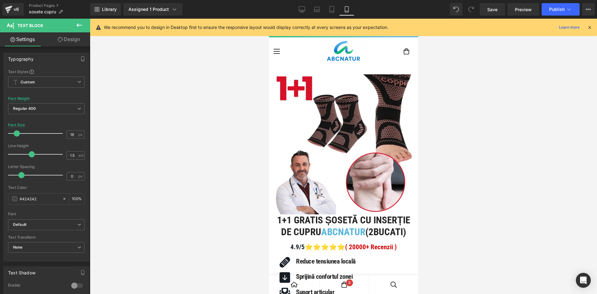
click at [540, 12] on div "Save Preview Publish Scheduled View Live Page View with current Template Save T…" at bounding box center [538, 9] width 120 height 12
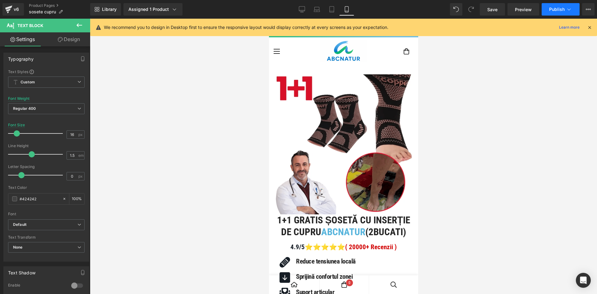
click at [548, 13] on button "Publish" at bounding box center [561, 9] width 38 height 12
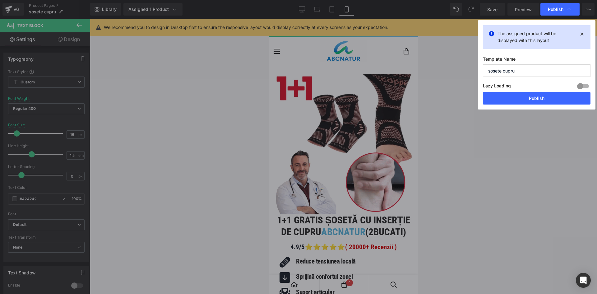
drag, startPoint x: 522, startPoint y: 98, endPoint x: 335, endPoint y: 0, distance: 211.3
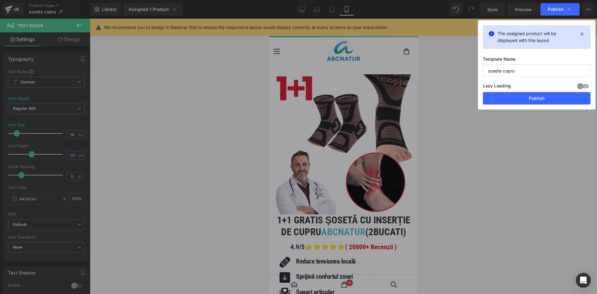
click at [522, 98] on button "Publish" at bounding box center [537, 98] width 108 height 12
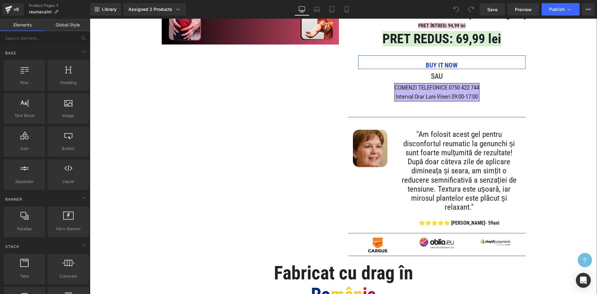
scroll to position [405, 0]
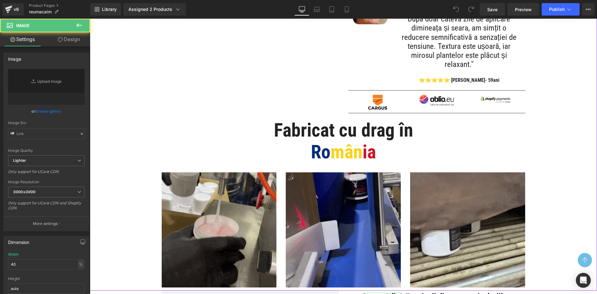
drag, startPoint x: 376, startPoint y: 117, endPoint x: 409, endPoint y: 122, distance: 33.3
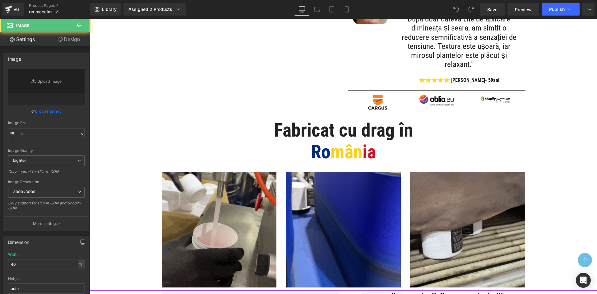
click at [376, 110] on img at bounding box center [378, 102] width 20 height 15
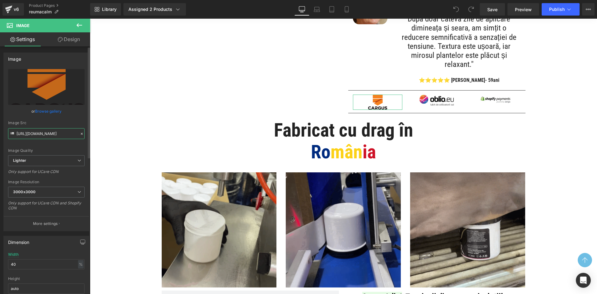
click at [50, 135] on input "[URL][DOMAIN_NAME]" at bounding box center [46, 133] width 77 height 11
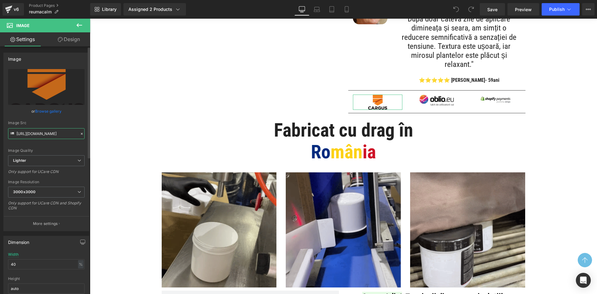
paste input "35008d94-e4fd-4380-80e4-35cd9eee0066/-/format/auto/-/preview/3000x3000/-/qualit…"
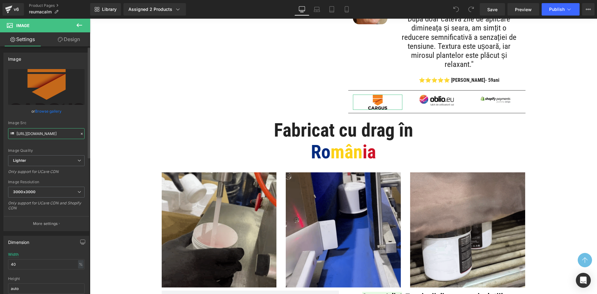
scroll to position [0, 216]
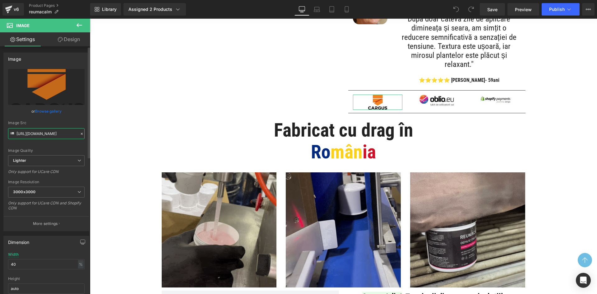
type input "[URL][DOMAIN_NAME]"
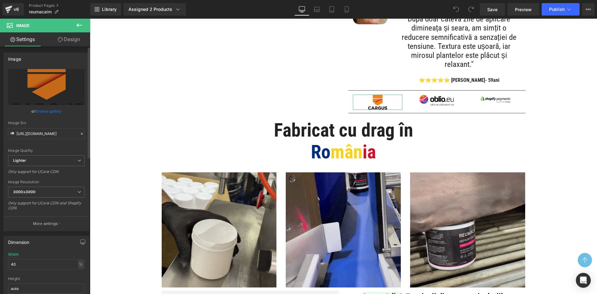
click at [61, 122] on div "Image Src" at bounding box center [46, 123] width 77 height 4
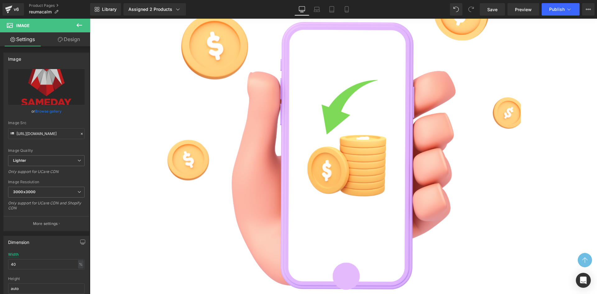
scroll to position [2380, 0]
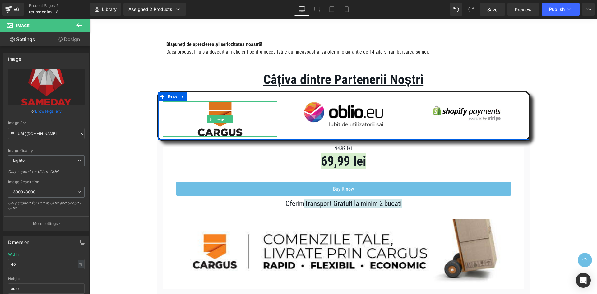
click at [224, 137] on img at bounding box center [220, 118] width 46 height 35
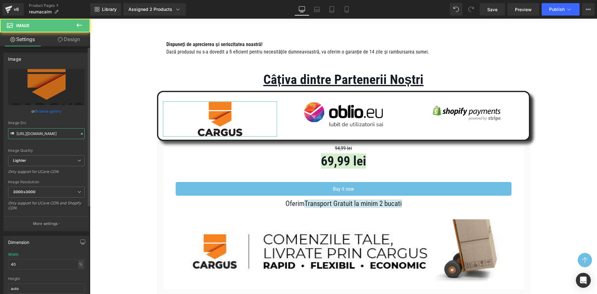
click at [42, 136] on input "[URL][DOMAIN_NAME]" at bounding box center [46, 133] width 77 height 11
paste input "35008d94-e4fd-4380-80e4-35cd9eee0066/-/format/auto/-/preview/3000x3000/-/qualit…"
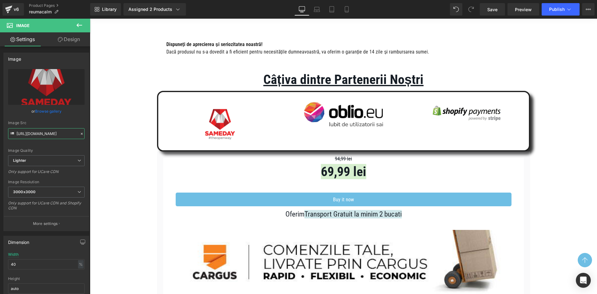
type input "[URL][DOMAIN_NAME]"
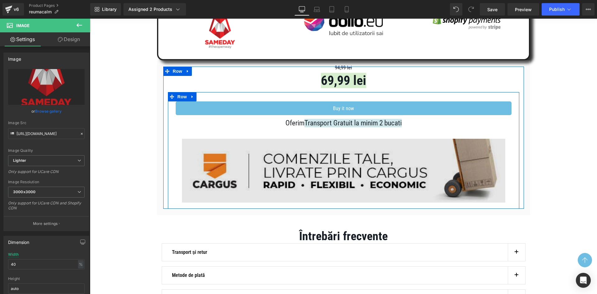
scroll to position [2473, 0]
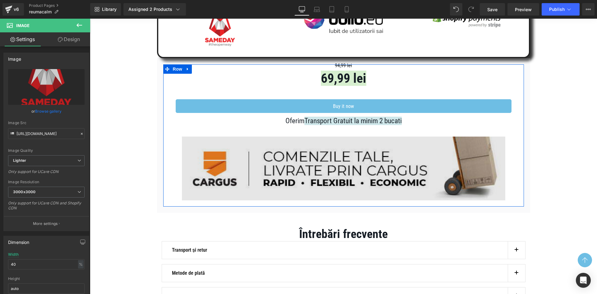
click at [255, 200] on img at bounding box center [344, 169] width 324 height 64
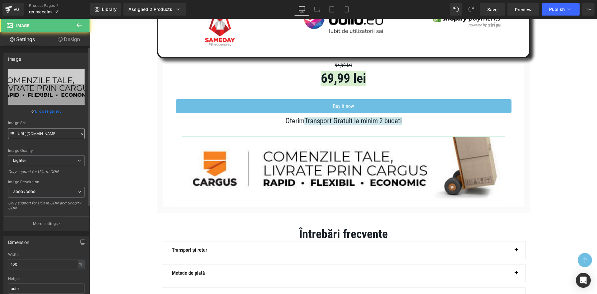
click at [50, 128] on div "Image Src https://ucarecdn.com/134b47e5-3236-4ae6-a168-08e77278f7ff/-/format/au…" at bounding box center [46, 130] width 77 height 18
click at [50, 131] on input "https://ucarecdn.com/134b47e5-3236-4ae6-a168-08e77278f7ff/-/format/auto/-/previ…" at bounding box center [46, 133] width 77 height 11
paste input "fb4fed32-f47d-4056-b250-237417bddded/-/format/auto/-/preview/3000x3000/-/qualit…"
type input "https://ucarecdn.com/fb4fed32-f47d-4056-b250-237417bddded/-/format/auto/-/previ…"
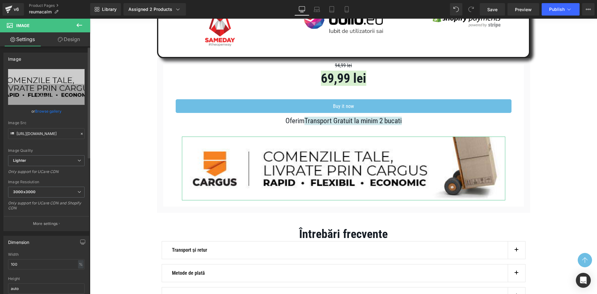
click at [56, 124] on div "Image Src" at bounding box center [46, 123] width 77 height 4
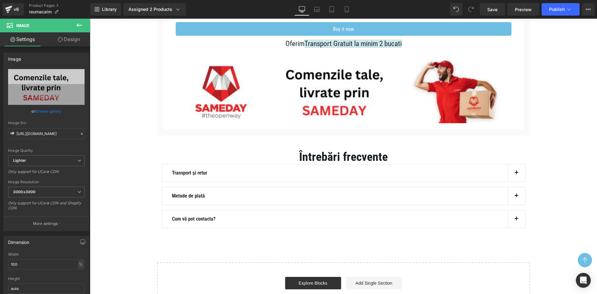
scroll to position [2566, 0]
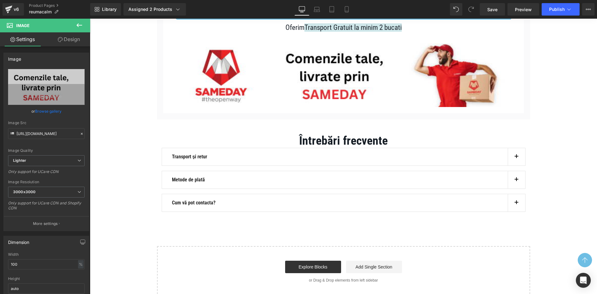
click at [516, 166] on button "button" at bounding box center [516, 156] width 17 height 17
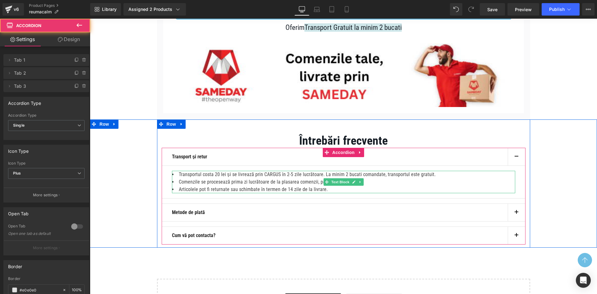
click at [273, 178] on li "Transportul costa 20 lei și se livrează prin CARGUS în 2-5 zile lucrătoare. La …" at bounding box center [344, 174] width 344 height 7
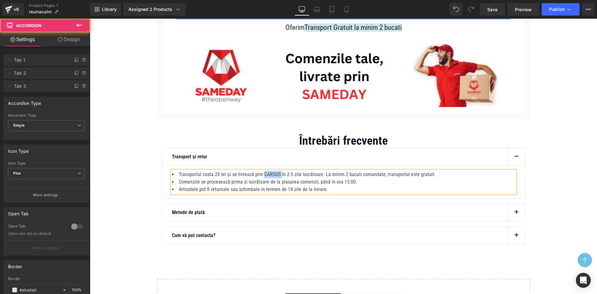
click at [273, 178] on li "Transportul costa 20 lei și se livrează prin CARGUS în 2-5 zile lucrătoare. La …" at bounding box center [344, 174] width 344 height 7
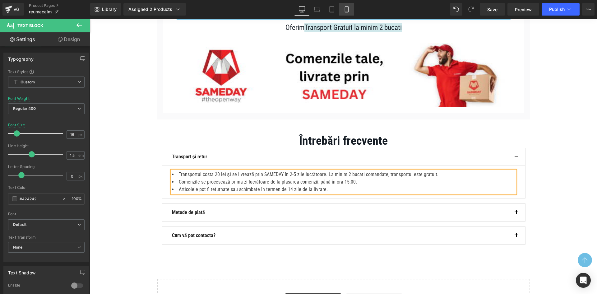
drag, startPoint x: 355, startPoint y: 9, endPoint x: 351, endPoint y: 8, distance: 3.5
click at [352, 8] on div "Library Assigned 2 Products Product Preview Gel Reumacalm Gel Reumacalm | Manag…" at bounding box center [343, 9] width 507 height 12
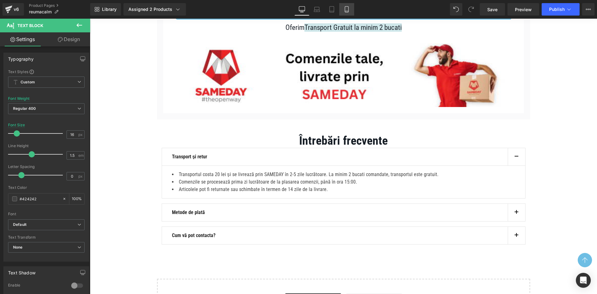
click at [351, 8] on link "Mobile" at bounding box center [346, 9] width 15 height 12
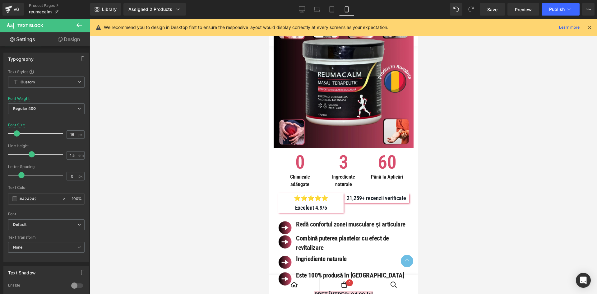
scroll to position [40, 0]
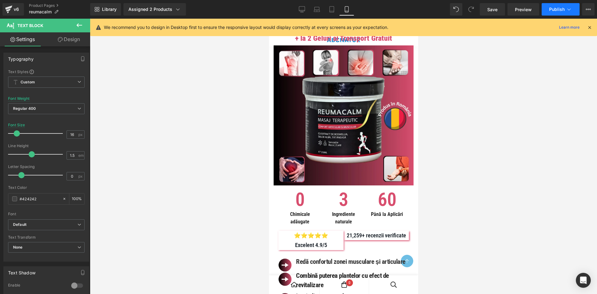
click at [560, 13] on button "Publish" at bounding box center [561, 9] width 38 height 12
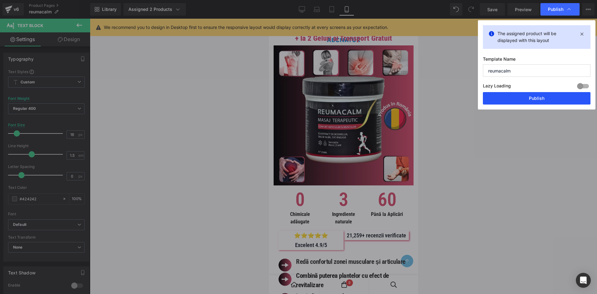
click at [528, 94] on button "Publish" at bounding box center [537, 98] width 108 height 12
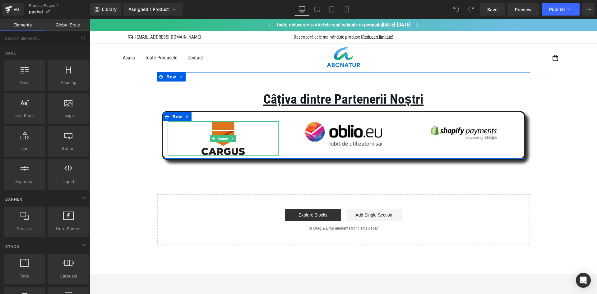
click at [224, 143] on img at bounding box center [223, 138] width 44 height 34
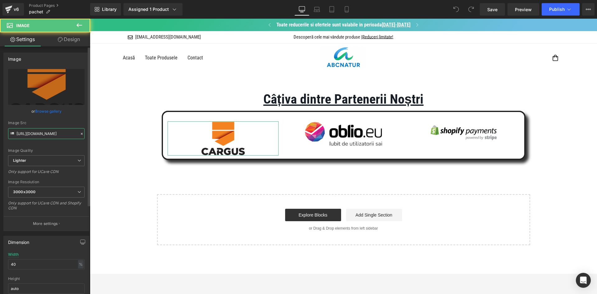
click at [35, 129] on input "[URL][DOMAIN_NAME]" at bounding box center [46, 133] width 77 height 11
paste input "35008d94-e4fd-4380-80e4-35cd9eee0066/-/format/auto/-/preview/3000x3000/-/qualit…"
type input "[URL][DOMAIN_NAME]"
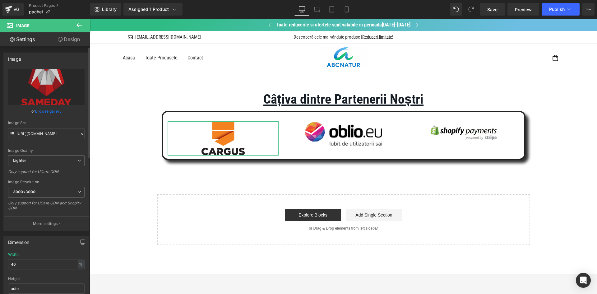
click at [50, 122] on div "Image Src" at bounding box center [46, 123] width 77 height 4
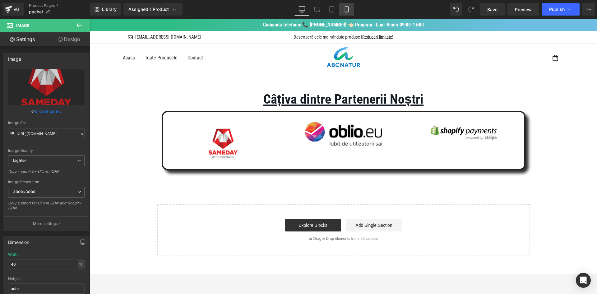
click at [350, 5] on link "Mobile" at bounding box center [346, 9] width 15 height 12
type input "20"
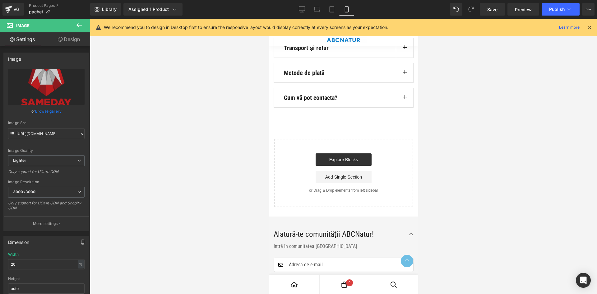
scroll to position [3701, 0]
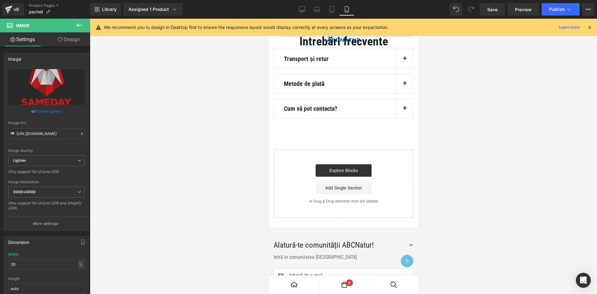
click at [45, 134] on input "[URL][DOMAIN_NAME]" at bounding box center [46, 133] width 77 height 11
click at [54, 124] on div "Image Src" at bounding box center [46, 123] width 77 height 4
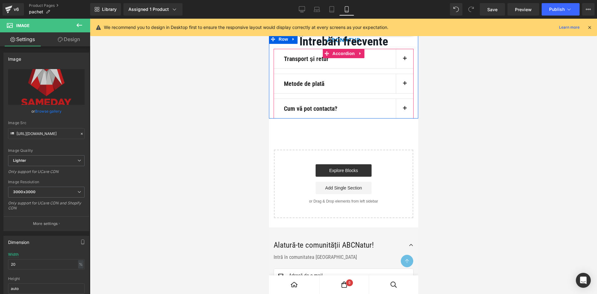
click at [400, 68] on button "button" at bounding box center [404, 58] width 17 height 19
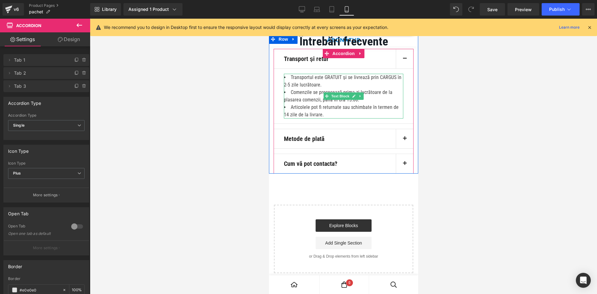
click at [298, 89] on li "Transportul este GRATUIT și se livrează prin CARGUS în 2-5 zile lucrătoare." at bounding box center [343, 81] width 119 height 15
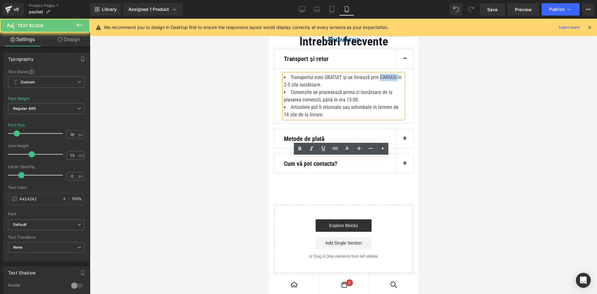
click at [298, 89] on li "Transportul este GRATUIT și se livrează prin CARGUS în 2-5 zile lucrătoare." at bounding box center [343, 81] width 119 height 15
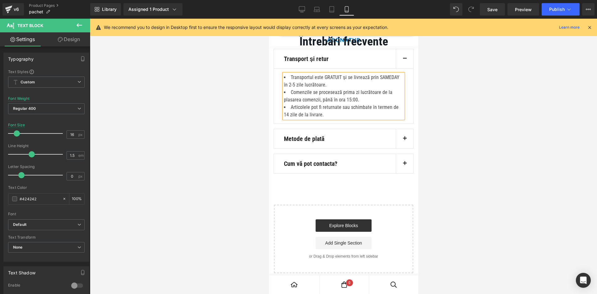
click at [403, 68] on button "button" at bounding box center [404, 58] width 17 height 19
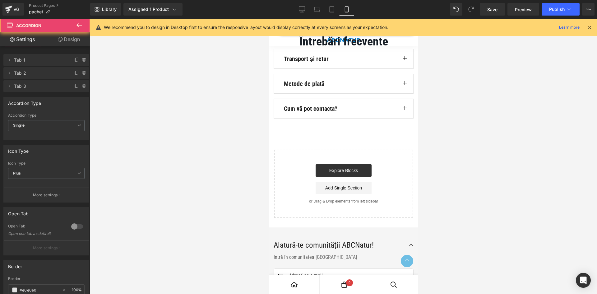
click at [405, 85] on span "button" at bounding box center [405, 85] width 0 height 0
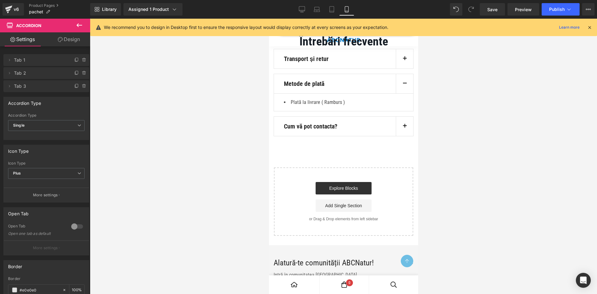
click at [405, 85] on span "button" at bounding box center [405, 85] width 0 height 0
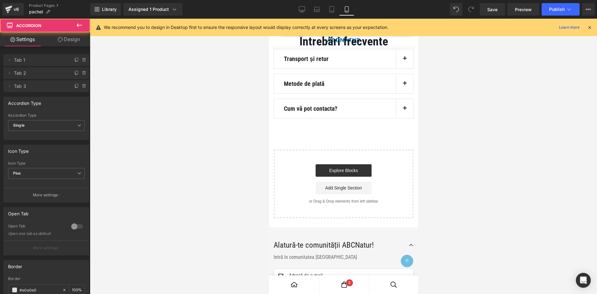
click at [400, 68] on button "button" at bounding box center [404, 58] width 17 height 19
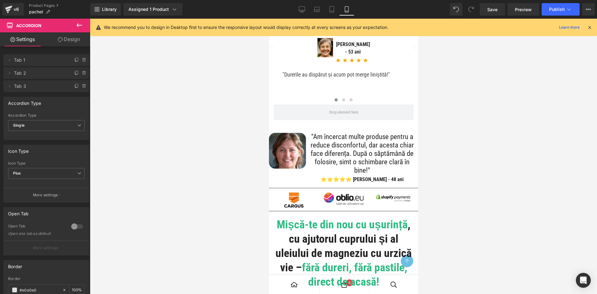
scroll to position [339, 0]
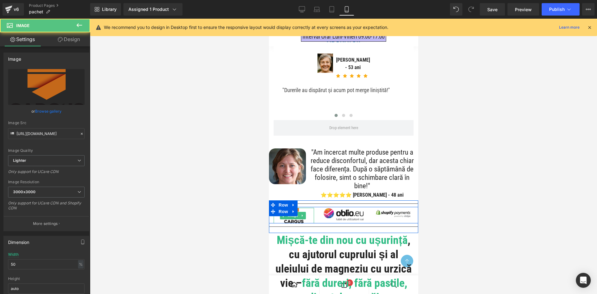
click at [294, 223] on img at bounding box center [294, 216] width 20 height 16
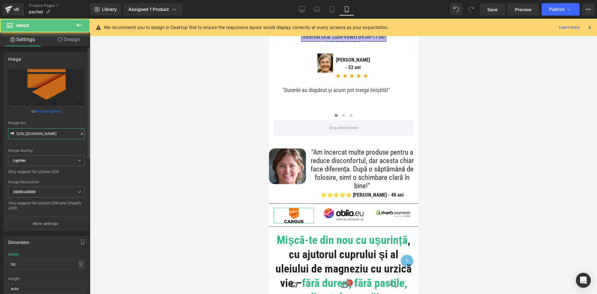
click at [51, 138] on input "[URL][DOMAIN_NAME]" at bounding box center [46, 133] width 77 height 11
paste input "35008d94-e4fd-4380-80e4-35cd9eee0066/-/format/auto/-/preview/3000x3000/-/qualit…"
type input "[URL][DOMAIN_NAME]"
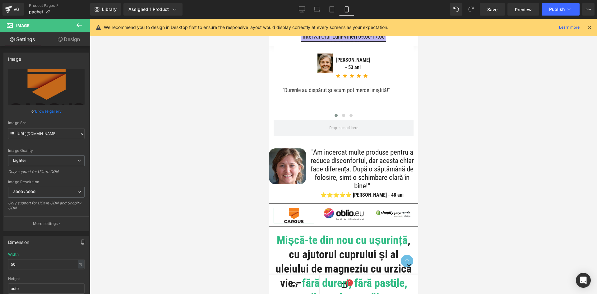
drag, startPoint x: 61, startPoint y: 121, endPoint x: 155, endPoint y: 127, distance: 94.2
click at [62, 121] on div "Image Src" at bounding box center [46, 123] width 77 height 4
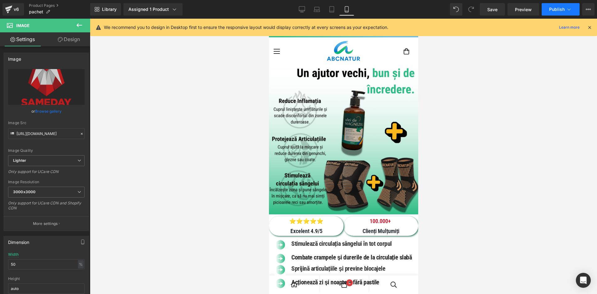
click at [554, 5] on button "Publish" at bounding box center [561, 9] width 38 height 12
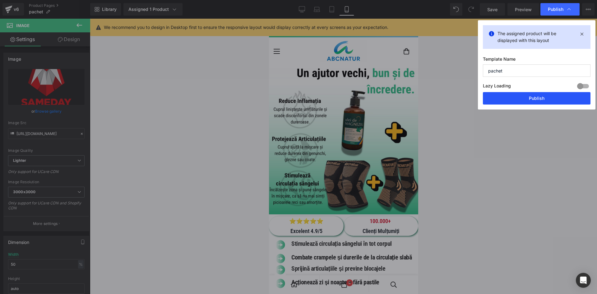
click at [509, 93] on button "Publish" at bounding box center [537, 98] width 108 height 12
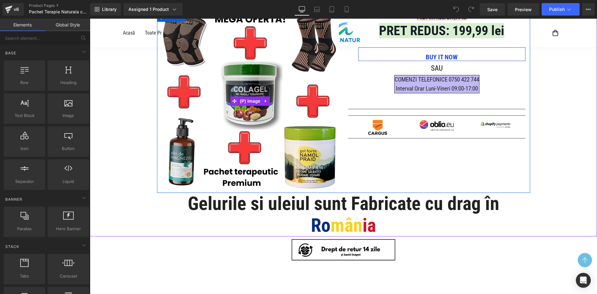
scroll to position [93, 0]
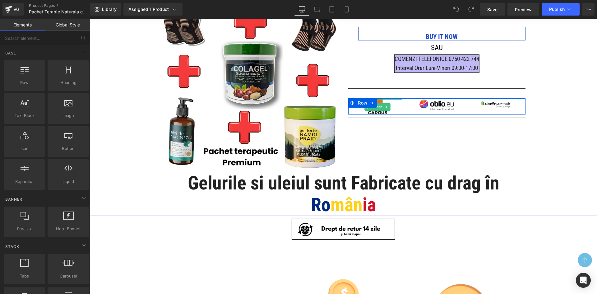
click at [374, 111] on img at bounding box center [378, 106] width 20 height 15
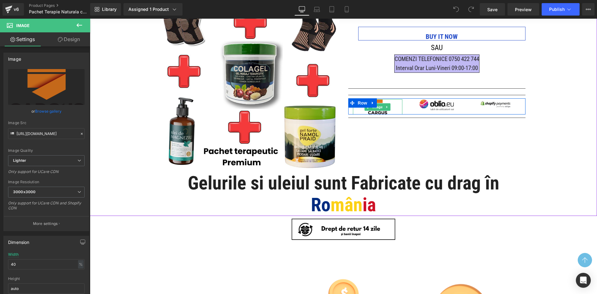
click at [370, 111] on img at bounding box center [378, 106] width 20 height 15
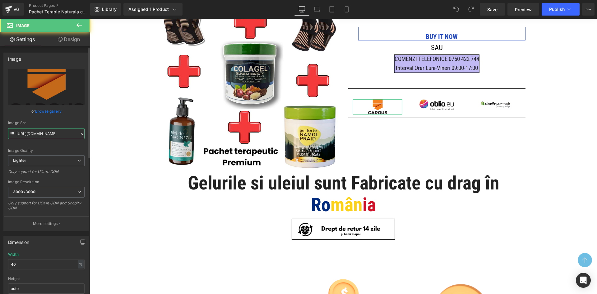
click at [46, 131] on input "[URL][DOMAIN_NAME]" at bounding box center [46, 133] width 77 height 11
paste input "35008d94-e4fd-4380-80e4-35cd9eee0066/-/format/auto/-/preview/3000x3000/-/qualit…"
type input "[URL][DOMAIN_NAME]"
click at [57, 122] on div "Image Src" at bounding box center [46, 123] width 77 height 4
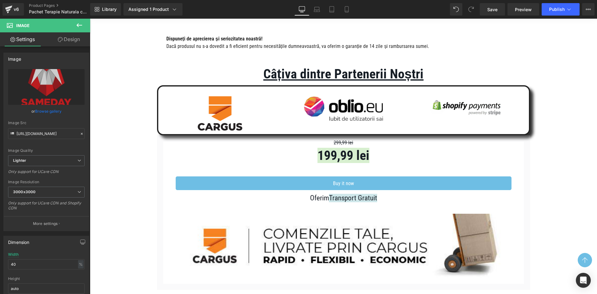
scroll to position [677, 0]
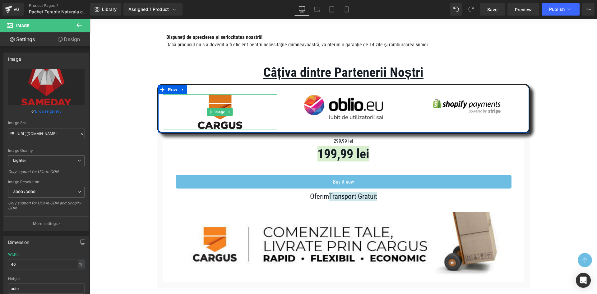
click at [223, 121] on img at bounding box center [220, 111] width 46 height 35
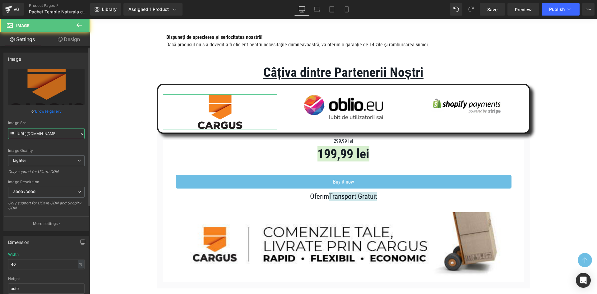
click at [52, 130] on input "[URL][DOMAIN_NAME]" at bounding box center [46, 133] width 77 height 11
paste input "35008d94-e4fd-4380-80e4-35cd9eee0066/-/format/auto/-/preview/3000x3000/-/qualit…"
type input "[URL][DOMAIN_NAME]"
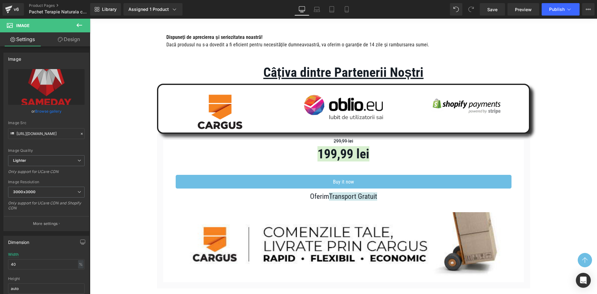
scroll to position [0, 0]
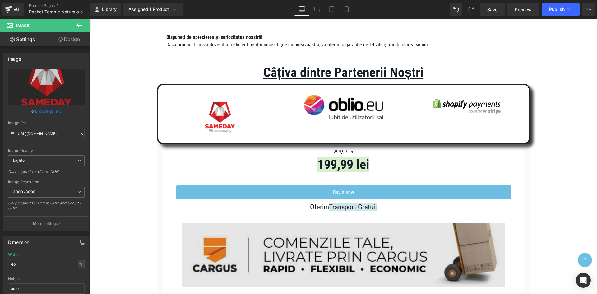
click at [262, 245] on img at bounding box center [344, 255] width 324 height 64
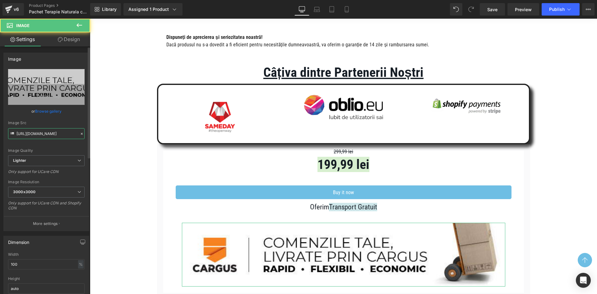
click at [49, 131] on input "[URL][DOMAIN_NAME]" at bounding box center [46, 133] width 77 height 11
paste input "fb4fed32-f47d-4056-b250-237417bddded/-/format/auto/-/preview/3000x3000/-/qualit…"
type input "[URL][DOMAIN_NAME]"
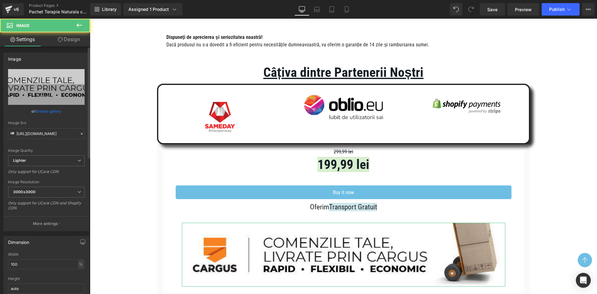
click at [57, 121] on div "Image Src" at bounding box center [46, 123] width 77 height 4
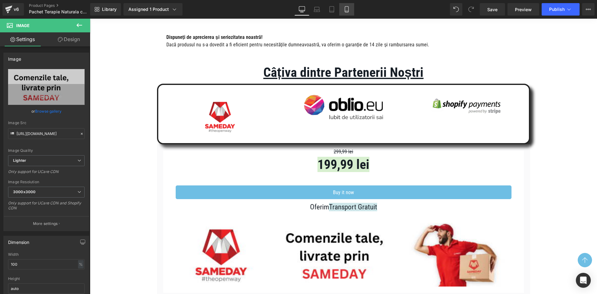
click at [349, 8] on icon at bounding box center [346, 10] width 3 height 6
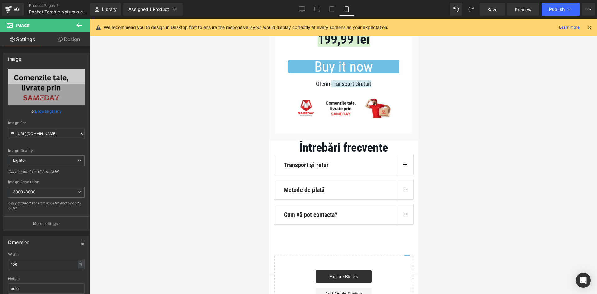
scroll to position [3898, 0]
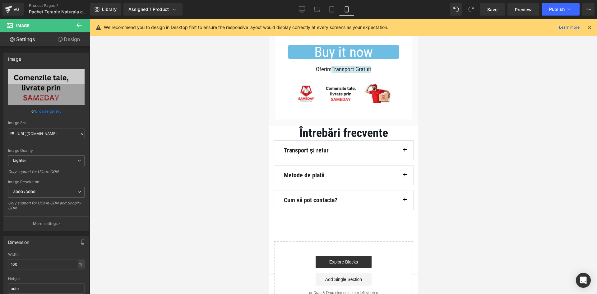
click at [402, 160] on button "button" at bounding box center [404, 150] width 17 height 19
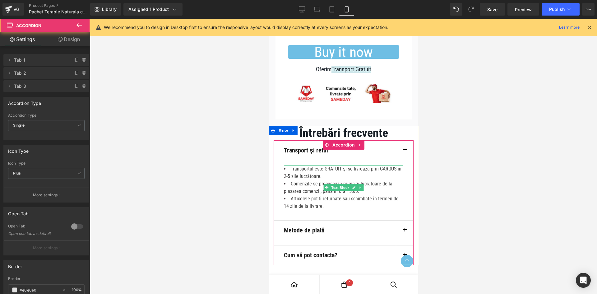
click at [293, 180] on li "Transportul este GRATUIT și se livrează prin CARGUS în 2-5 zile lucrătoare." at bounding box center [343, 172] width 119 height 15
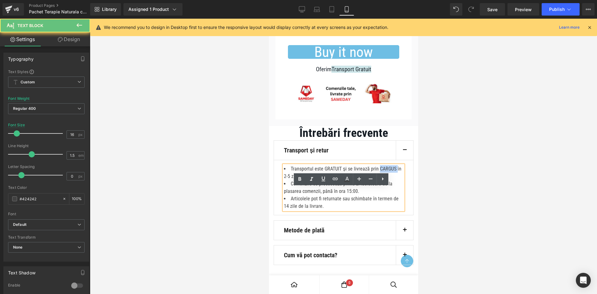
click at [293, 180] on li "Transportul este GRATUIT și se livrează prin CARGUS în 2-5 zile lucrătoare." at bounding box center [343, 172] width 119 height 15
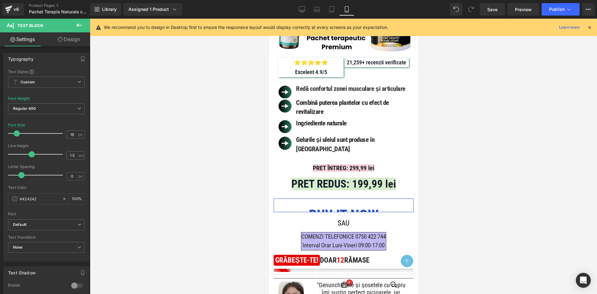
scroll to position [0, 0]
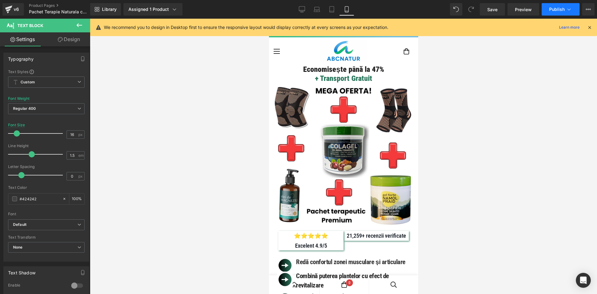
click at [547, 10] on button "Publish" at bounding box center [561, 9] width 38 height 12
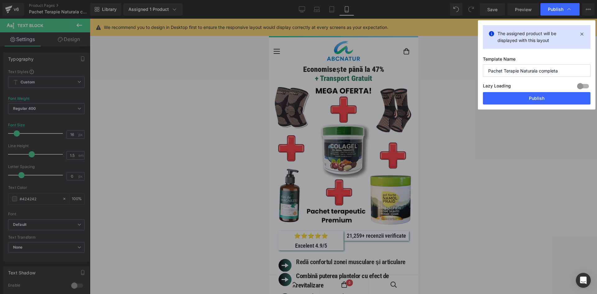
click at [520, 100] on button "Publish" at bounding box center [537, 98] width 108 height 12
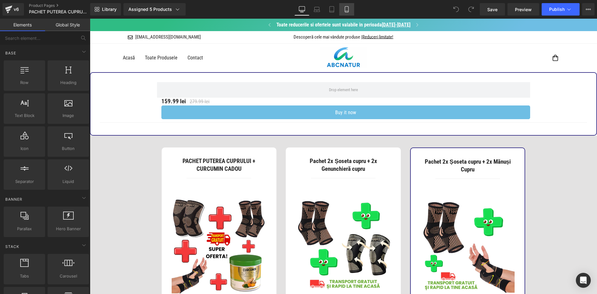
click at [350, 4] on link "Mobile" at bounding box center [346, 9] width 15 height 12
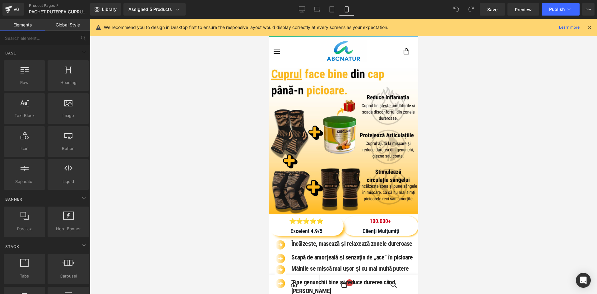
click at [590, 27] on icon at bounding box center [590, 28] width 6 height 6
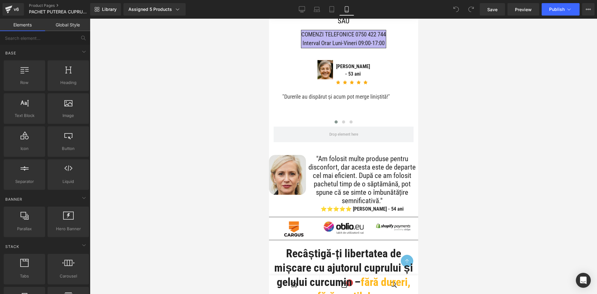
scroll to position [342, 0]
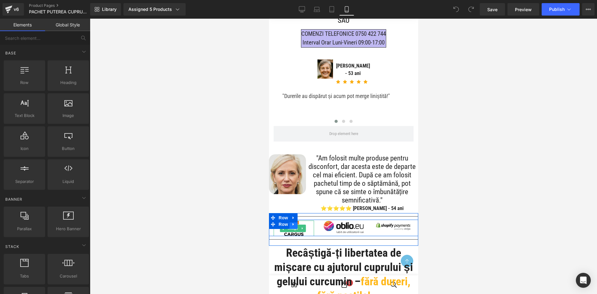
click at [295, 229] on link at bounding box center [293, 224] width 8 height 9
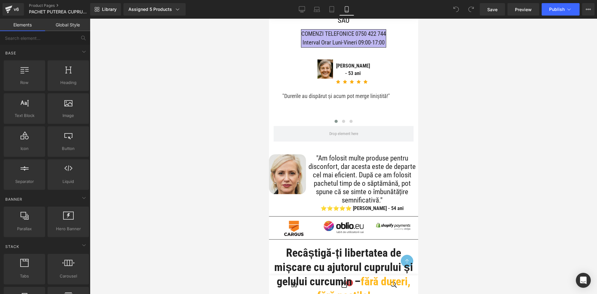
click at [293, 270] on div "Rendering Content" at bounding box center [299, 269] width 38 height 7
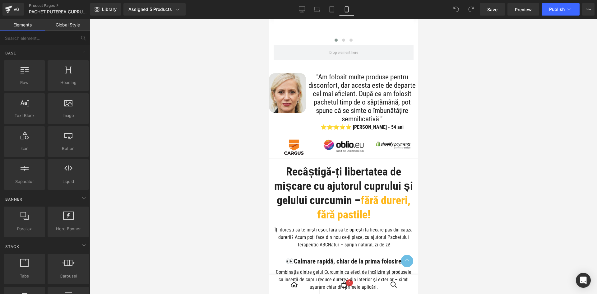
scroll to position [436, 0]
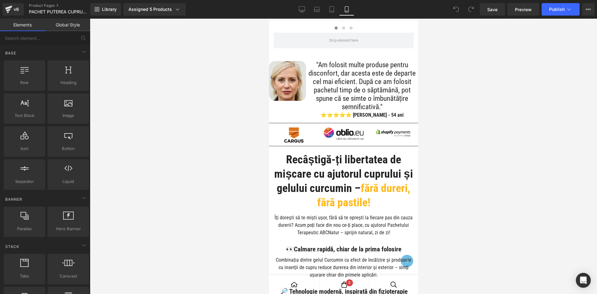
click at [296, 143] on div "Image" at bounding box center [294, 135] width 40 height 16
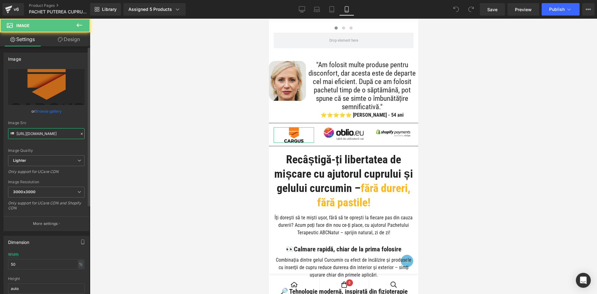
click at [49, 134] on input "[URL][DOMAIN_NAME]" at bounding box center [46, 133] width 77 height 11
paste input "35008d94-e4fd-4380-80e4-35cd9eee0066/-/format/auto/-/preview/3000x3000/-/qualit…"
type input "[URL][DOMAIN_NAME]"
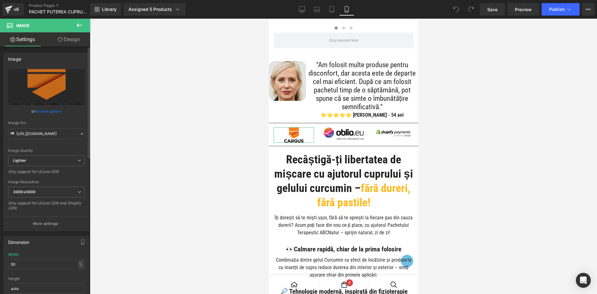
click at [52, 125] on div "Image Src" at bounding box center [46, 123] width 77 height 4
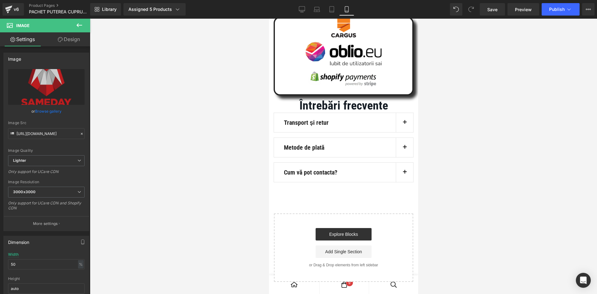
scroll to position [4278, 0]
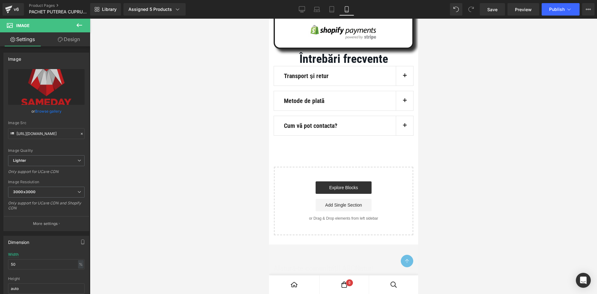
drag, startPoint x: 416, startPoint y: 54, endPoint x: 687, endPoint y: 277, distance: 351.1
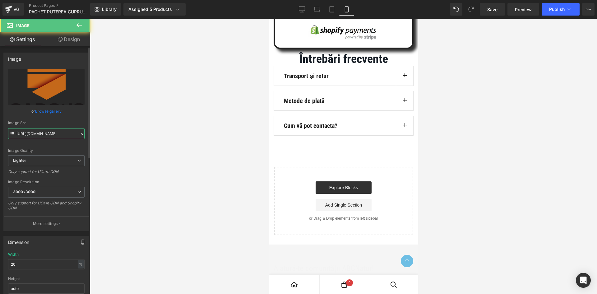
click at [53, 129] on input "[URL][DOMAIN_NAME]" at bounding box center [46, 133] width 77 height 11
paste input "35008d94-e4fd-4380-80e4-35cd9eee0066/-/format/auto/-/preview/3000x3000/-/qualit…"
type input "[URL][DOMAIN_NAME]"
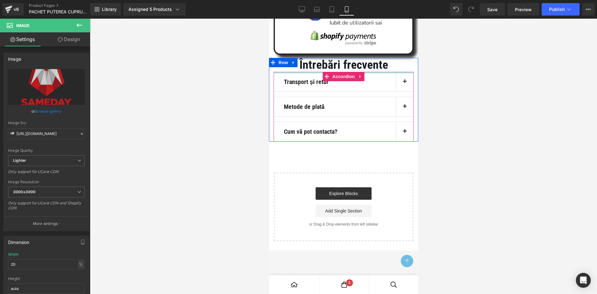
click at [393, 73] on div at bounding box center [344, 73] width 140 height 2
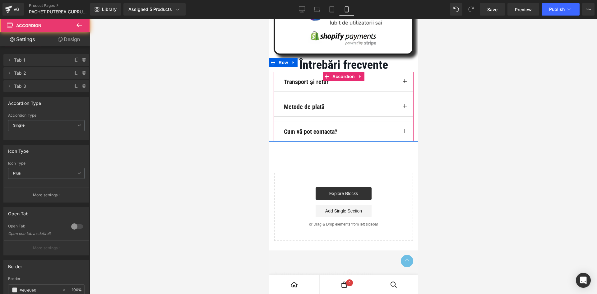
click at [405, 83] on span "button" at bounding box center [405, 83] width 0 height 0
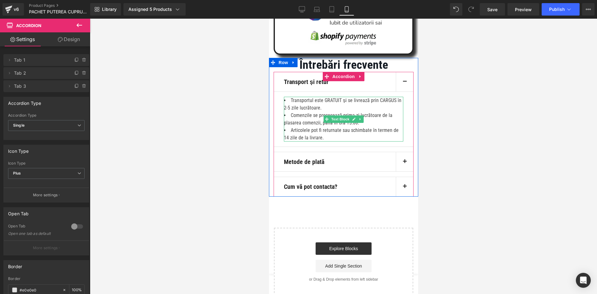
click at [298, 112] on li "Transportul este GRATUIT și se livrează prin CARGUS în 2-5 zile lucrătoare." at bounding box center [343, 104] width 119 height 15
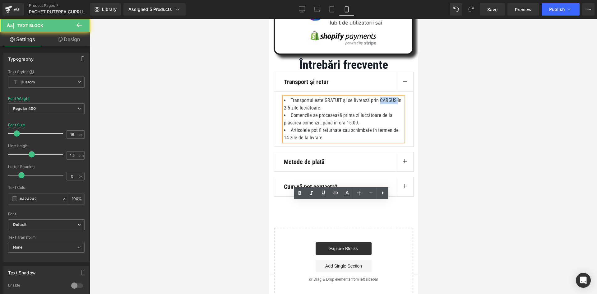
click at [298, 112] on li "Transportul este GRATUIT și se livrează prin CARGUS în 2-5 zile lucrătoare." at bounding box center [343, 104] width 119 height 15
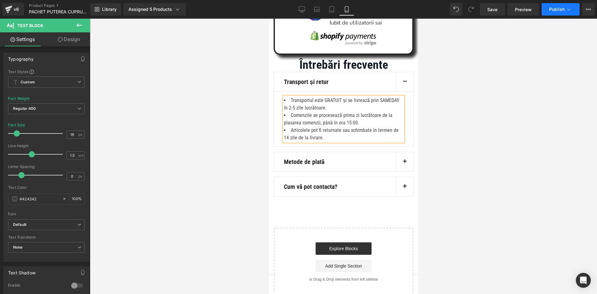
click at [558, 10] on span "Publish" at bounding box center [558, 9] width 16 height 5
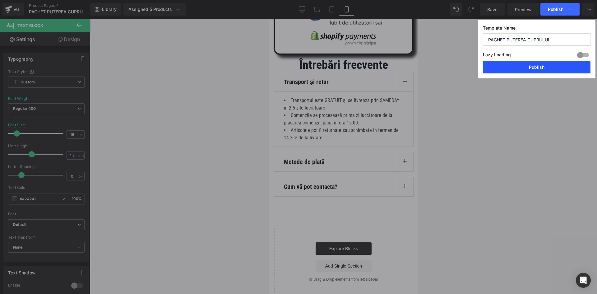
click at [525, 69] on button "Publish" at bounding box center [537, 67] width 108 height 12
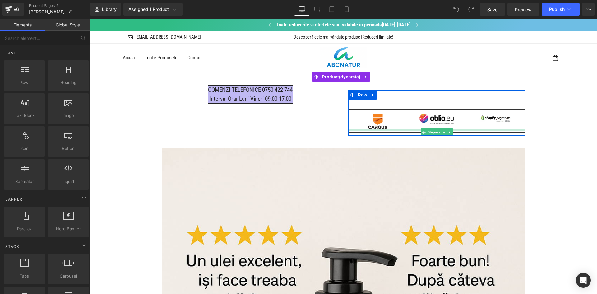
click at [355, 129] on div at bounding box center [437, 130] width 177 height 2
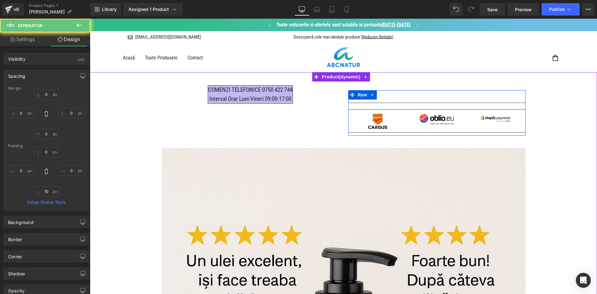
click at [375, 124] on div "Image" at bounding box center [378, 121] width 50 height 15
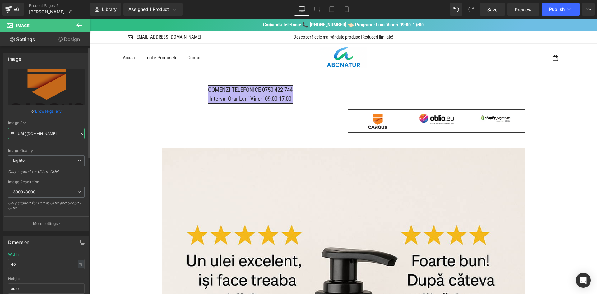
click at [54, 133] on input "[URL][DOMAIN_NAME]" at bounding box center [46, 133] width 77 height 11
paste input "35008d94-e4fd-4380-80e4-35cd9eee0066/-/format/auto/-/preview/3000x3000/-/qualit…"
type input "[URL][DOMAIN_NAME]"
click at [63, 120] on div "Image Quality Lighter Lightest Lighter Lighter Lightest Only support for UCare …" at bounding box center [46, 112] width 77 height 86
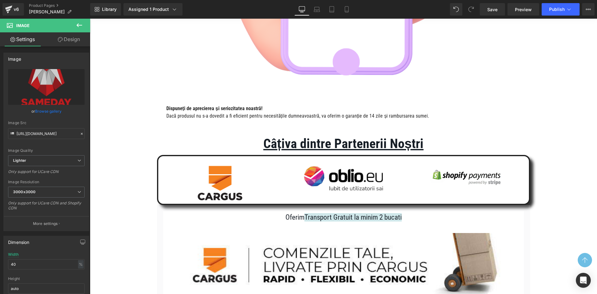
scroll to position [2532, 0]
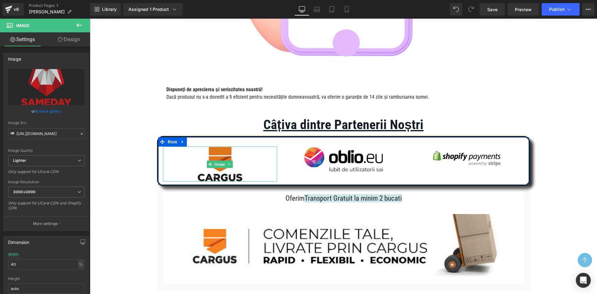
click at [228, 175] on img at bounding box center [220, 164] width 46 height 35
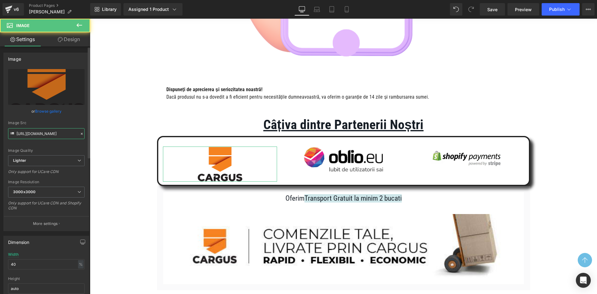
click at [47, 137] on input "[URL][DOMAIN_NAME]" at bounding box center [46, 133] width 77 height 11
paste input "35008d94-e4fd-4380-80e4-35cd9eee0066/-/format/auto/-/preview/3000x3000/-/qualit…"
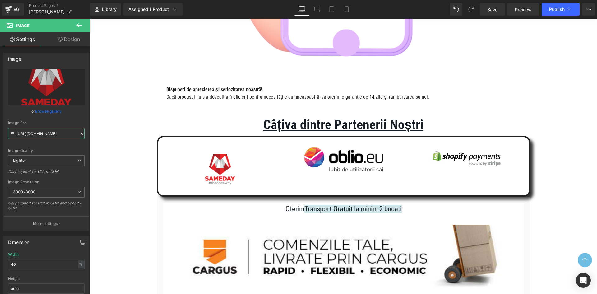
type input "[URL][DOMAIN_NAME]"
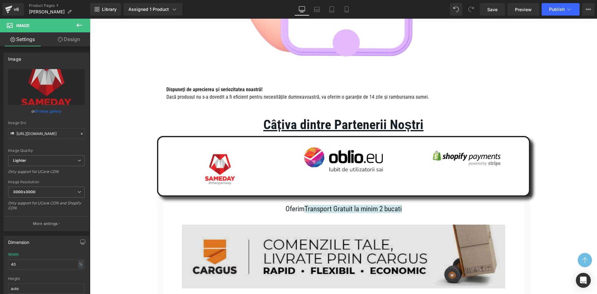
click at [271, 256] on img at bounding box center [344, 257] width 324 height 64
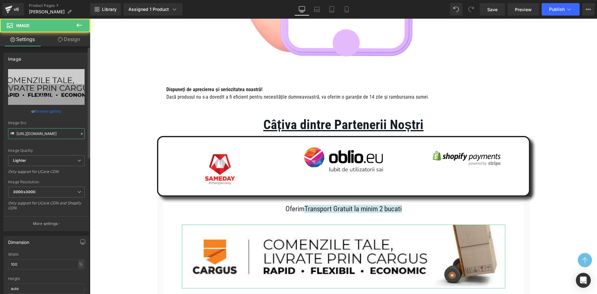
click at [42, 133] on input "[URL][DOMAIN_NAME]" at bounding box center [46, 133] width 77 height 11
paste input "fb4fed32-f47d-4056-b250-237417bddded/-/format/auto/-/preview/3000x3000/-/qualit…"
type input "[URL][DOMAIN_NAME]"
click at [52, 124] on div "Image Src" at bounding box center [46, 123] width 77 height 4
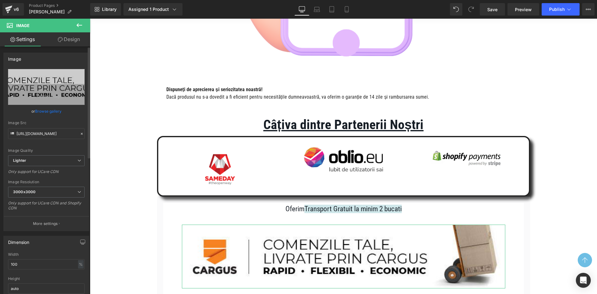
scroll to position [0, 0]
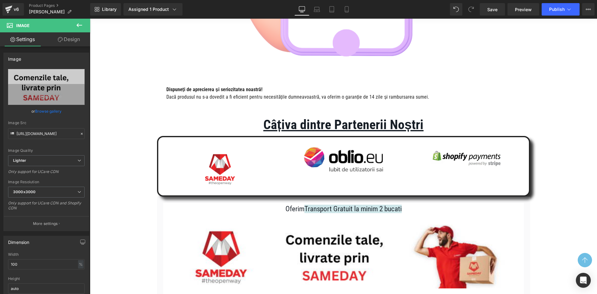
drag, startPoint x: 355, startPoint y: 10, endPoint x: 350, endPoint y: 9, distance: 5.4
click at [355, 10] on div "Library Assigned 1 Product Product Preview Ulei Magneziu cu extract de Urzică v…" at bounding box center [343, 9] width 507 height 12
click at [350, 9] on icon at bounding box center [347, 9] width 6 height 6
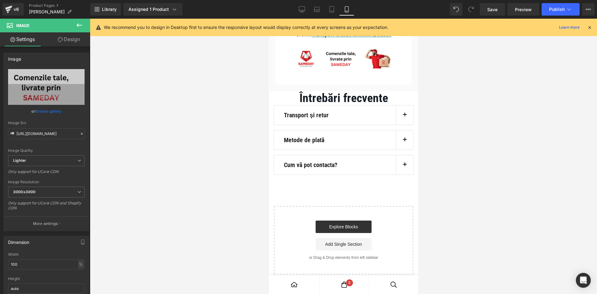
scroll to position [3924, 0]
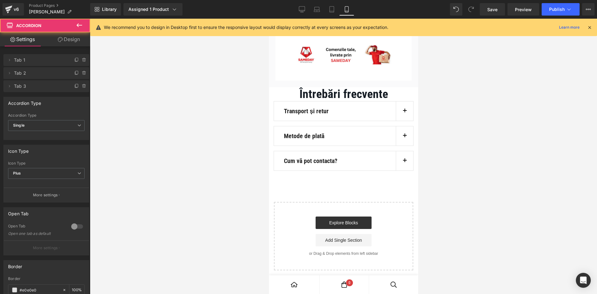
click at [401, 121] on button "button" at bounding box center [404, 110] width 17 height 19
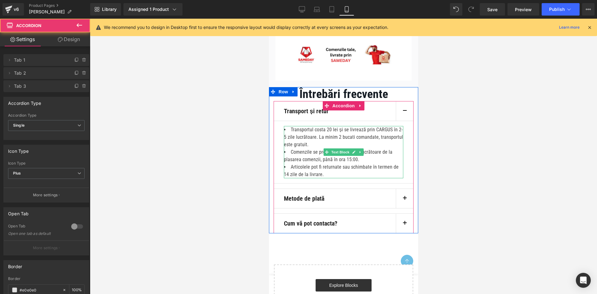
click at [299, 148] on li "Transportul costa 20 lei și se livrează prin CARGUS în 2-5 zile lucrătoare. La …" at bounding box center [343, 137] width 119 height 22
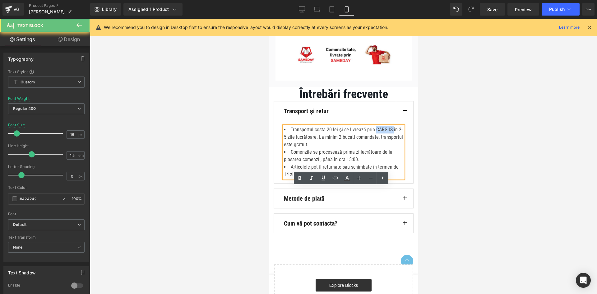
click at [299, 148] on li "Transportul costa 20 lei și se livrează prin CARGUS în 2-5 zile lucrătoare. La …" at bounding box center [343, 137] width 119 height 22
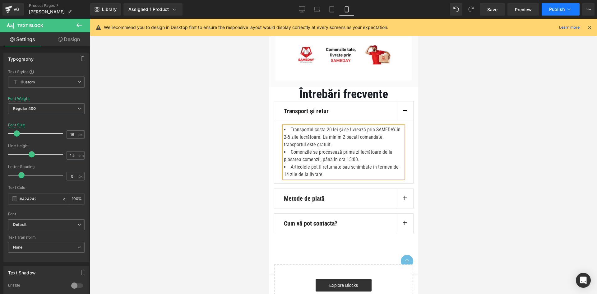
click at [560, 12] on button "Publish" at bounding box center [561, 9] width 38 height 12
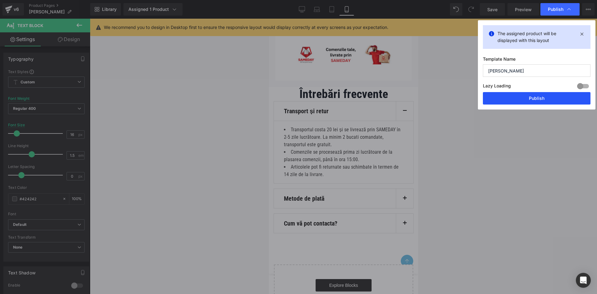
click at [522, 103] on button "Publish" at bounding box center [537, 98] width 108 height 12
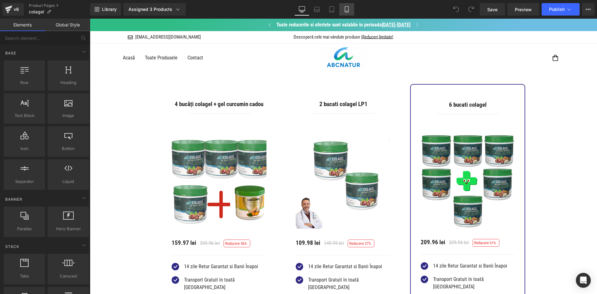
click at [348, 5] on link "Mobile" at bounding box center [346, 9] width 15 height 12
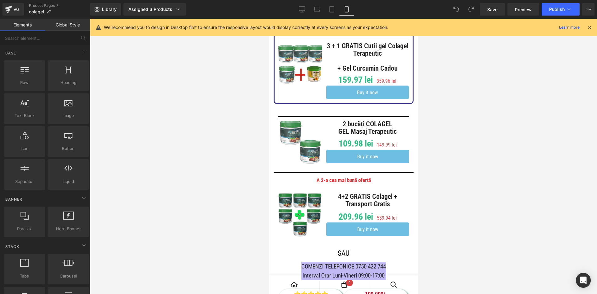
drag, startPoint x: 416, startPoint y: 39, endPoint x: 688, endPoint y: 63, distance: 273.3
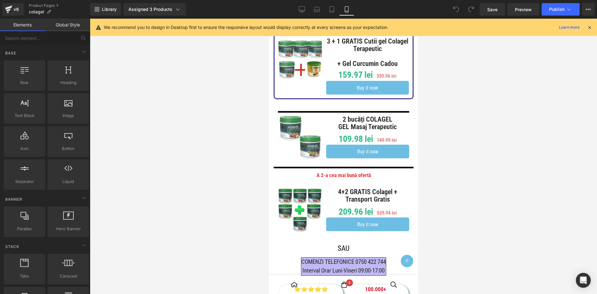
click at [589, 27] on icon at bounding box center [590, 28] width 6 height 6
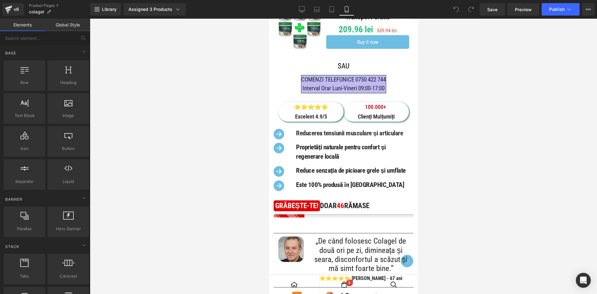
scroll to position [321, 0]
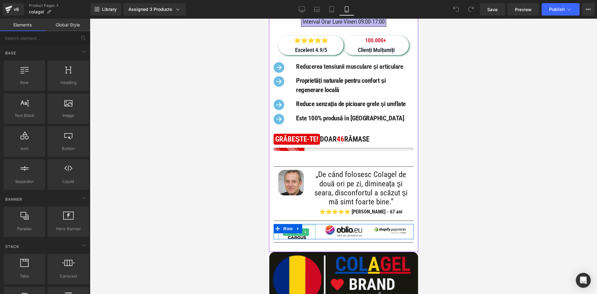
click at [297, 239] on img at bounding box center [297, 232] width 19 height 14
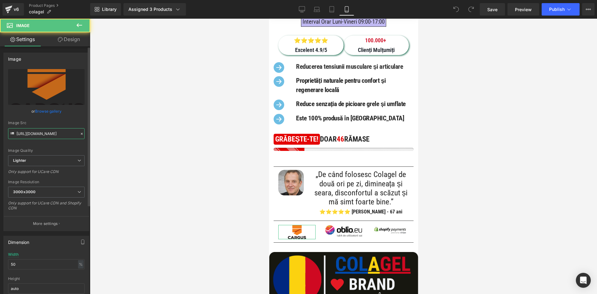
click at [50, 136] on input "[URL][DOMAIN_NAME]" at bounding box center [46, 133] width 77 height 11
paste input "35008d94-e4fd-4380-80e4-35cd9eee0066/-/format/auto/-/preview/3000x3000/-/qualit…"
type input "[URL][DOMAIN_NAME]"
click at [58, 120] on div "Image Quality Lighter Lightest Lighter Lighter Lightest Only support for UCare …" at bounding box center [46, 112] width 77 height 86
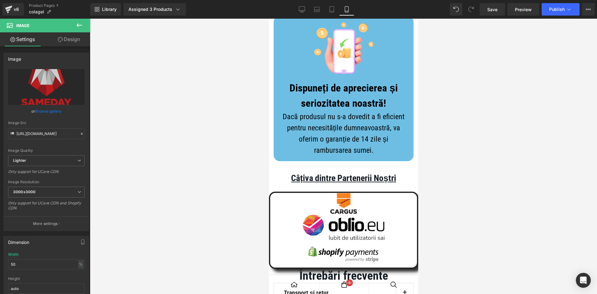
scroll to position [3318, 0]
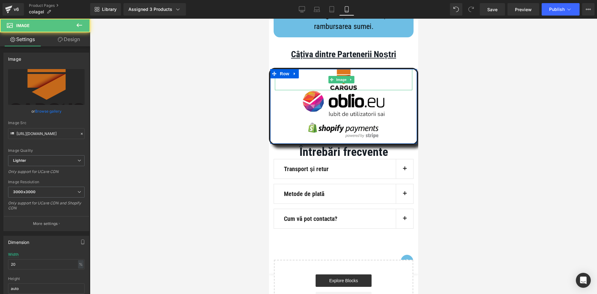
click at [349, 90] on img at bounding box center [343, 79] width 27 height 21
click at [37, 136] on input "https://ucarecdn.com/a21562c3-41f6-4245-9af8-bae12a8435db/-/format/auto/-/previ…" at bounding box center [46, 133] width 77 height 11
paste input "35008d94-e4fd-4380-80e4-35cd9eee0066/-/format/auto/-/preview/3000x3000/-/qualit…"
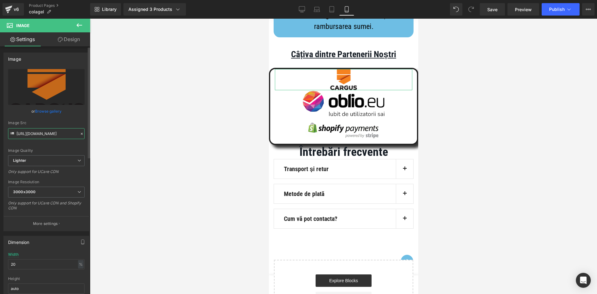
scroll to position [0, 0]
type input "[URL][DOMAIN_NAME]"
click at [50, 126] on div "Image Src [URL][DOMAIN_NAME]" at bounding box center [46, 130] width 77 height 18
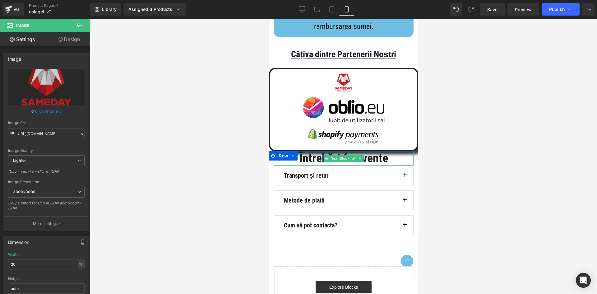
click at [393, 180] on div "Transport și retur Text Block" at bounding box center [340, 175] width 112 height 9
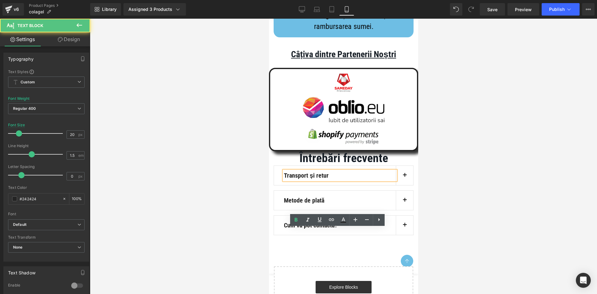
click at [405, 177] on span "button" at bounding box center [405, 177] width 0 height 0
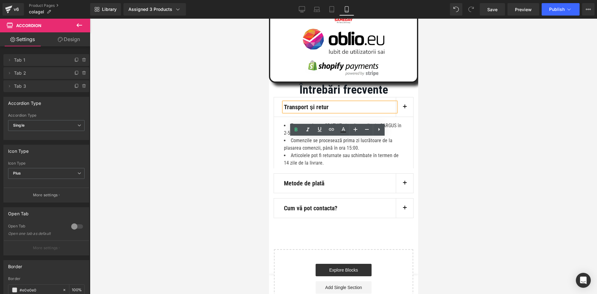
scroll to position [3411, 0]
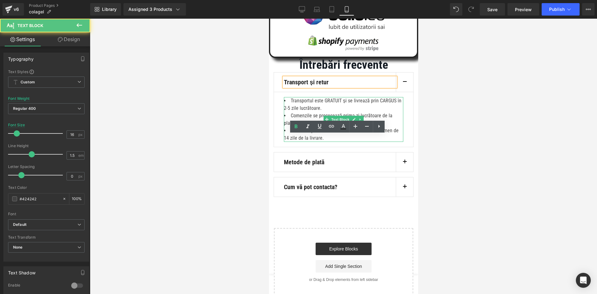
click at [298, 112] on li "Transportul este GRATUIT și se livrează prin CARGUS în 2-5 zile lucrătoare." at bounding box center [343, 104] width 119 height 15
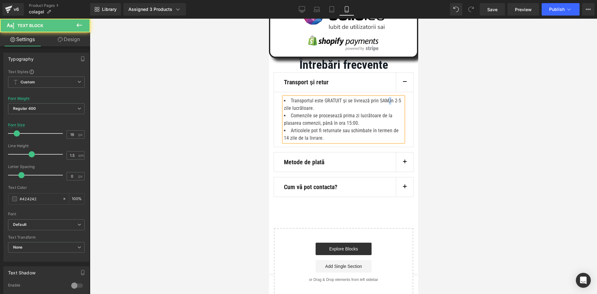
click at [293, 112] on li "Transportul este GRATUIT și se livrează prin SAM,în 2-5 zile lucrătoare." at bounding box center [343, 104] width 119 height 15
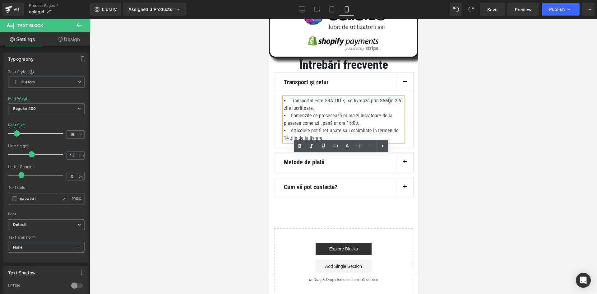
click at [293, 112] on li "Transportul este GRATUIT și se livrează prin SAM,în 2-5 zile lucrătoare." at bounding box center [343, 104] width 119 height 15
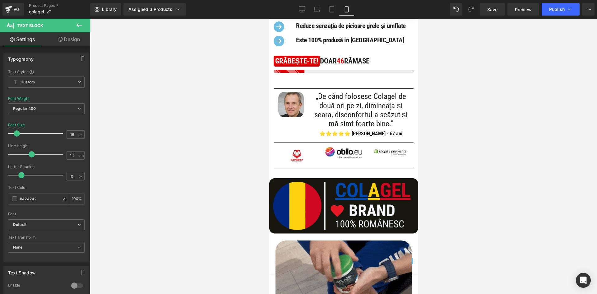
scroll to position [408, 0]
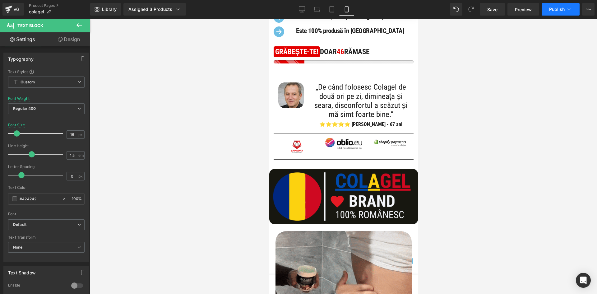
click at [558, 4] on button "Publish" at bounding box center [561, 9] width 38 height 12
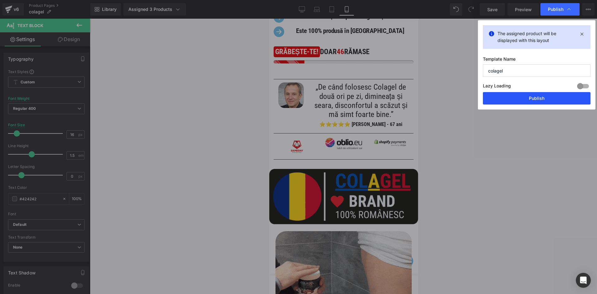
click at [521, 103] on button "Publish" at bounding box center [537, 98] width 108 height 12
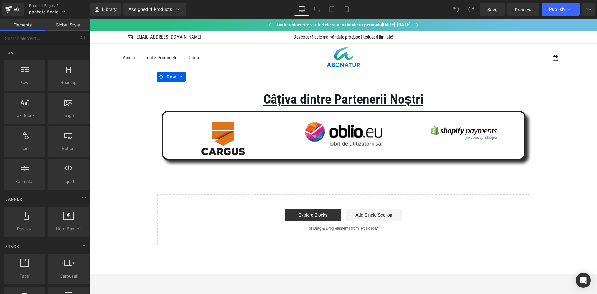
click at [224, 151] on img at bounding box center [223, 138] width 44 height 34
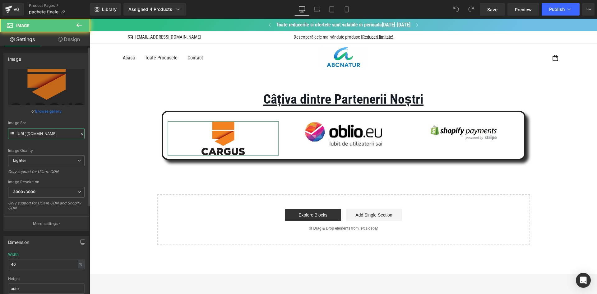
click at [42, 130] on input "https://ucarecdn.com/a21562c3-41f6-4245-9af8-bae12a8435db/-/format/auto/-/previ…" at bounding box center [46, 133] width 77 height 11
paste input "35008d94-e4fd-4380-80e4-35cd9eee0066/-/format/auto/-/preview/3000x3000/-/qualit…"
type input "[URL][DOMAIN_NAME]"
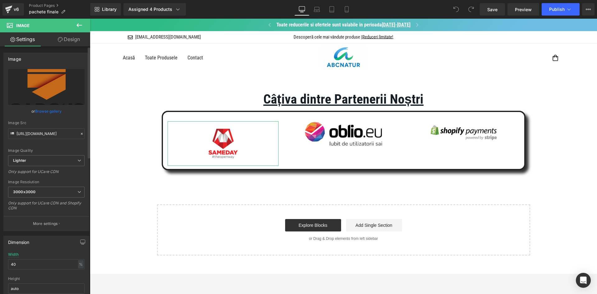
scroll to position [0, 0]
click at [55, 121] on div "Image Src" at bounding box center [46, 123] width 77 height 4
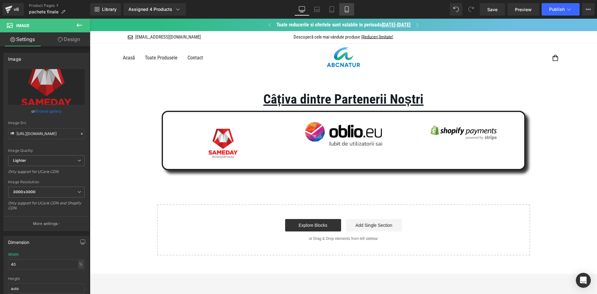
click at [346, 11] on icon at bounding box center [347, 9] width 6 height 6
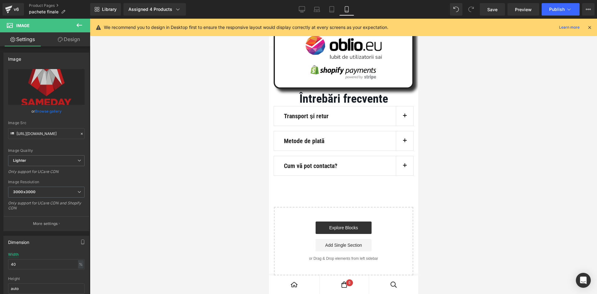
scroll to position [3639, 0]
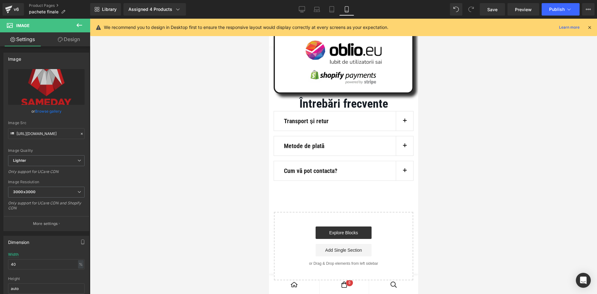
click at [402, 131] on button "button" at bounding box center [404, 120] width 17 height 19
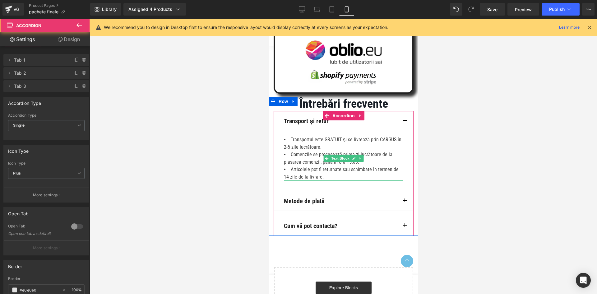
click at [294, 151] on li "Transportul este GRATUIT și se livrează prin CARGUS în 2-5 zile lucrătoare." at bounding box center [343, 143] width 119 height 15
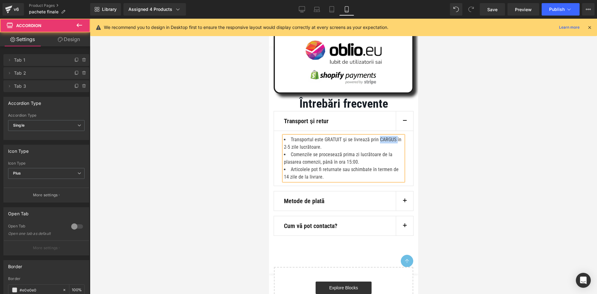
click at [294, 151] on li "Transportul este GRATUIT și se livrează prin CARGUS în 2-5 zile lucrătoare." at bounding box center [343, 143] width 119 height 15
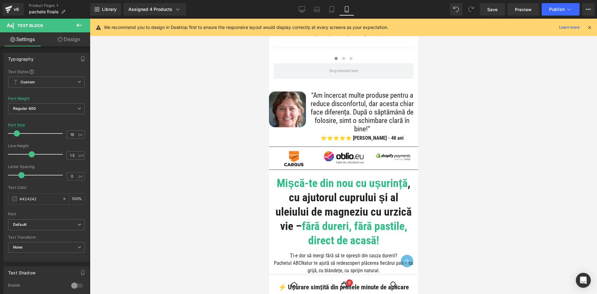
scroll to position [381, 0]
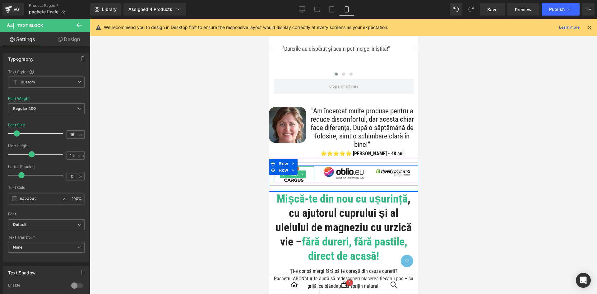
click at [292, 182] on img at bounding box center [294, 174] width 20 height 16
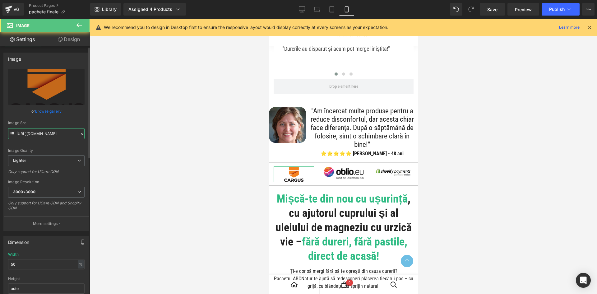
click at [54, 133] on input "https://ucarecdn.com/a21562c3-41f6-4245-9af8-bae12a8435db/-/format/auto/-/previ…" at bounding box center [46, 133] width 77 height 11
paste input "35008d94-e4fd-4380-80e4-35cd9eee0066/-/format/auto/-/preview/3000x3000/-/qualit…"
type input "[URL][DOMAIN_NAME]"
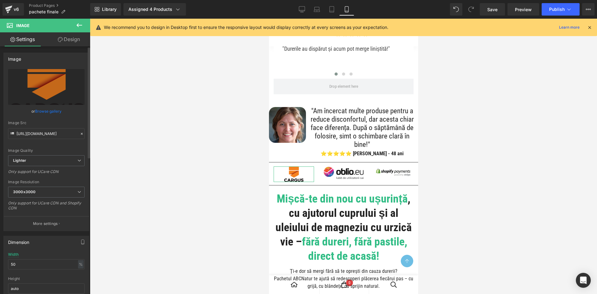
click at [56, 123] on div "Image Src" at bounding box center [46, 123] width 77 height 4
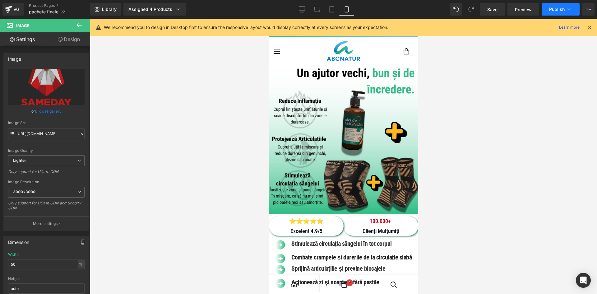
click at [558, 8] on span "Publish" at bounding box center [558, 9] width 16 height 5
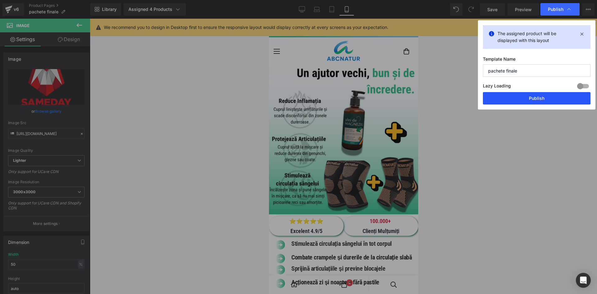
click at [521, 103] on button "Publish" at bounding box center [537, 98] width 108 height 12
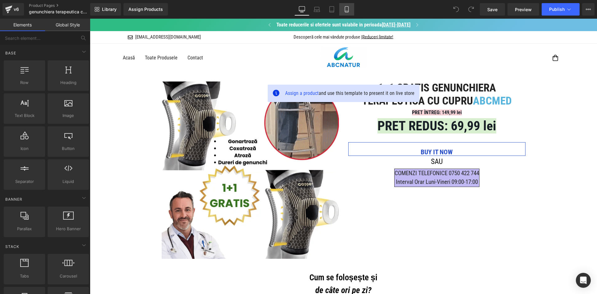
click at [349, 6] on icon at bounding box center [347, 9] width 6 height 6
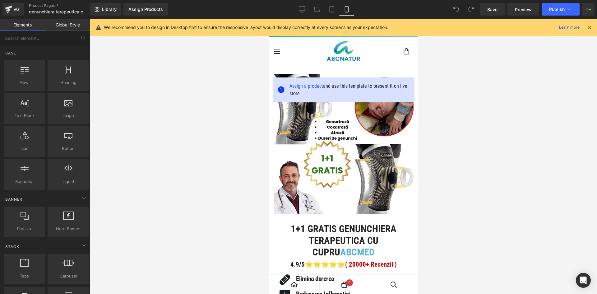
click at [592, 25] on icon at bounding box center [590, 28] width 6 height 6
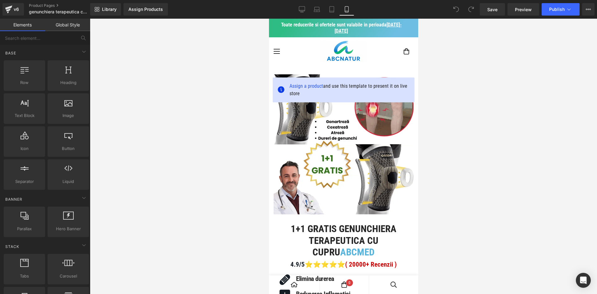
click at [349, 10] on icon at bounding box center [346, 10] width 3 height 6
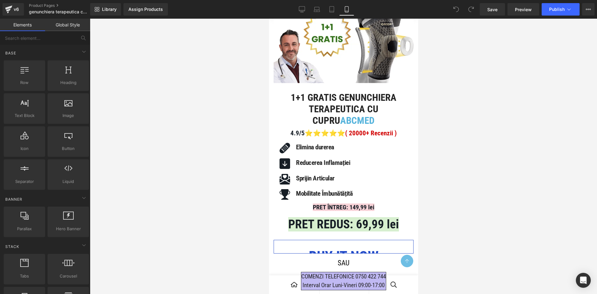
scroll to position [361, 0]
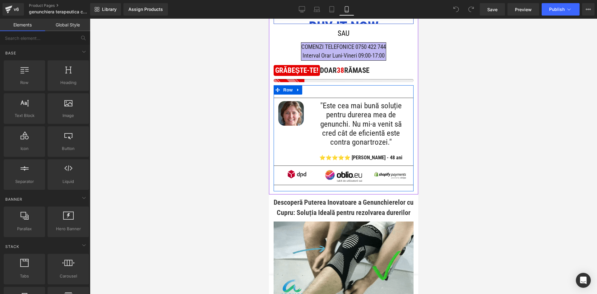
click at [296, 176] on icon at bounding box center [295, 174] width 3 height 4
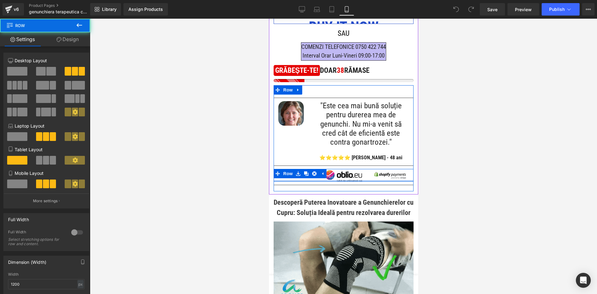
click at [290, 181] on div "Image Image Image Row" at bounding box center [344, 175] width 140 height 12
click at [291, 178] on span "Row" at bounding box center [288, 173] width 12 height 9
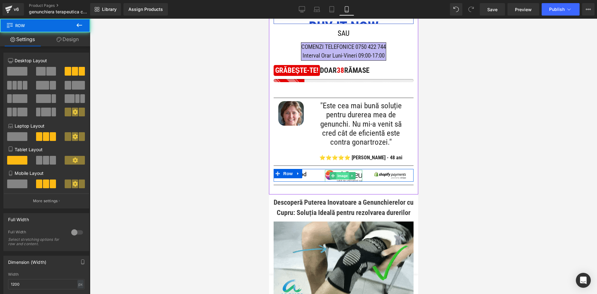
click at [339, 180] on span "Image" at bounding box center [342, 175] width 13 height 7
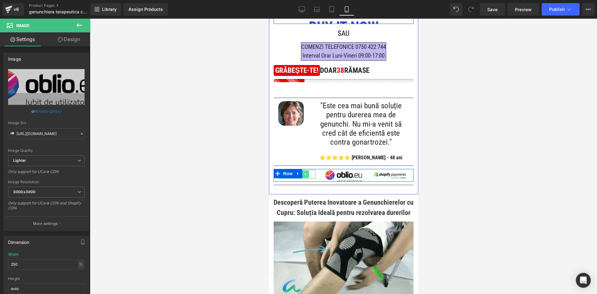
click at [306, 176] on icon at bounding box center [305, 174] width 3 height 4
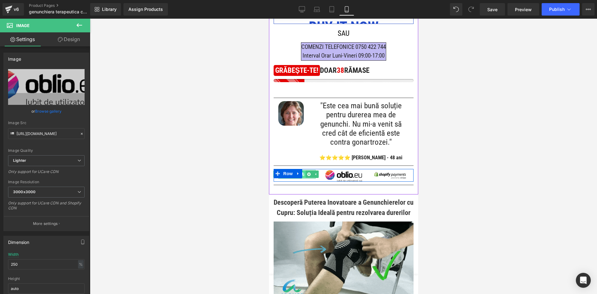
click at [304, 178] on link at bounding box center [302, 174] width 7 height 7
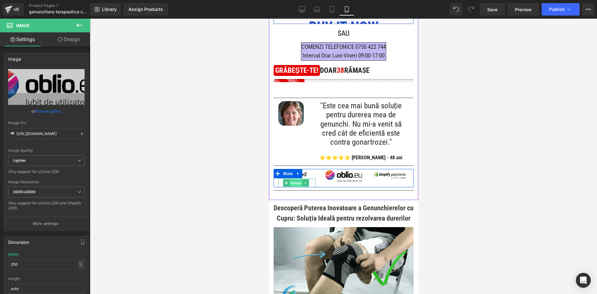
click at [294, 187] on span "Image" at bounding box center [296, 182] width 13 height 7
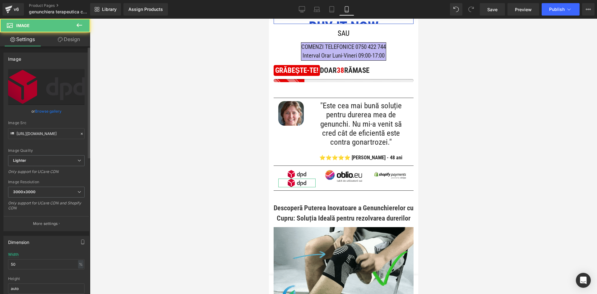
click at [54, 141] on div "Image Quality Lighter Lightest Lighter Lighter Lightest Only support for UCare …" at bounding box center [46, 112] width 77 height 86
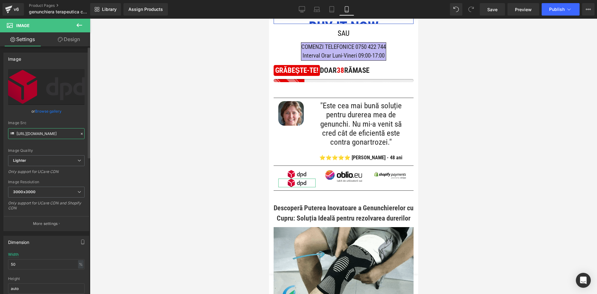
click at [54, 138] on input "[URL][DOMAIN_NAME]" at bounding box center [46, 133] width 77 height 11
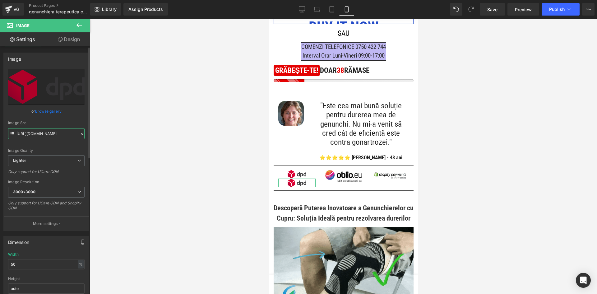
paste input "35008d94-e4fd-4380-80e4-35cd9eee0066/-/format/auto/-/preview/3000x3000/-/qualit…"
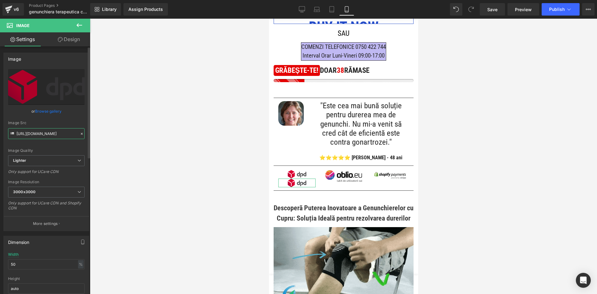
scroll to position [0, 216]
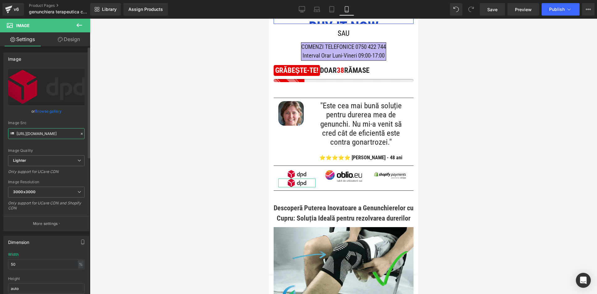
type input "[URL][DOMAIN_NAME]"
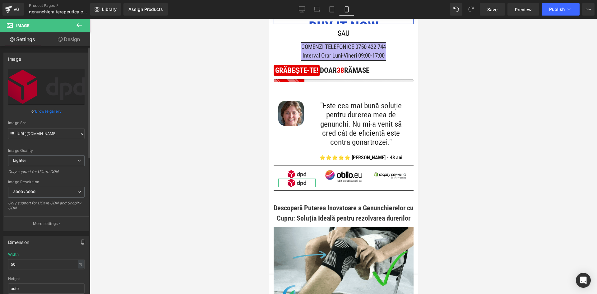
scroll to position [0, 0]
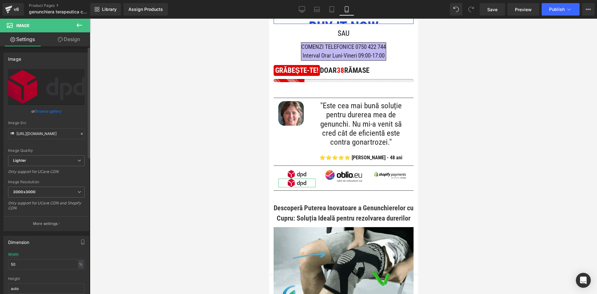
click at [62, 126] on div "Image Src https://ucarecdn.com/35008d94-e4fd-4380-80e4-35cd9eee0066/-/format/au…" at bounding box center [46, 130] width 77 height 18
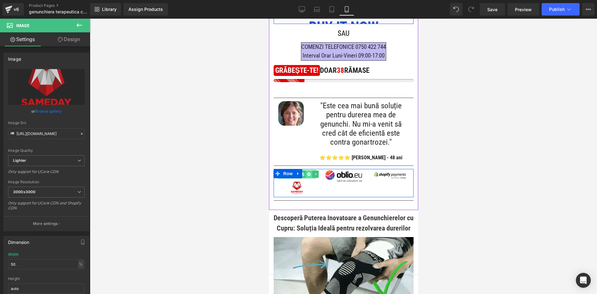
click at [308, 176] on icon at bounding box center [308, 174] width 3 height 4
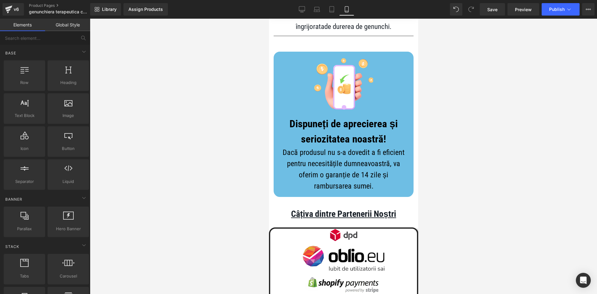
scroll to position [3114, 0]
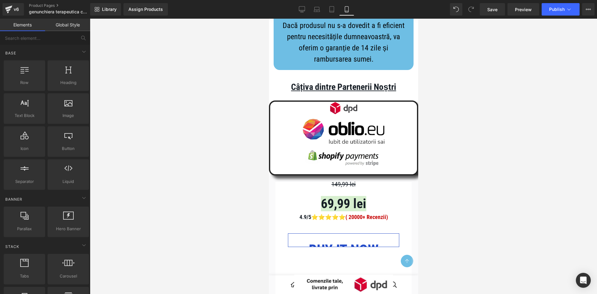
drag, startPoint x: 417, startPoint y: 59, endPoint x: 688, endPoint y: 258, distance: 336.3
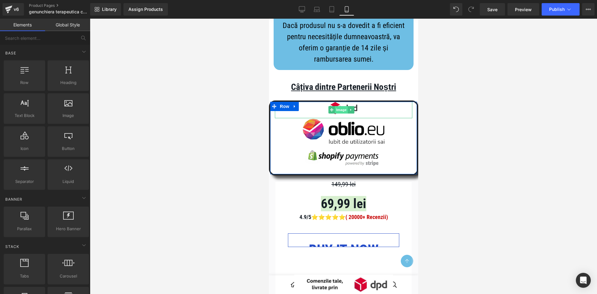
click at [343, 114] on span "Image" at bounding box center [341, 109] width 13 height 7
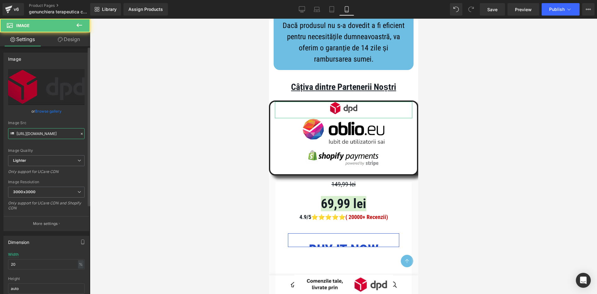
click at [43, 129] on input "[URL][DOMAIN_NAME]" at bounding box center [46, 133] width 77 height 11
paste input "35008d94-e4fd-4380-80e4-35cd9eee0066/-/format/auto/-/preview/3000x3000/-/qualit…"
type input "[URL][DOMAIN_NAME]"
click at [53, 123] on div "Image Src" at bounding box center [46, 123] width 77 height 4
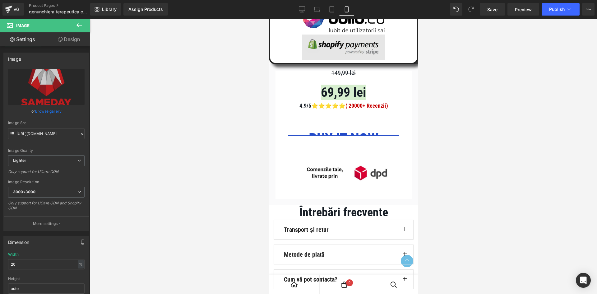
scroll to position [3332, 0]
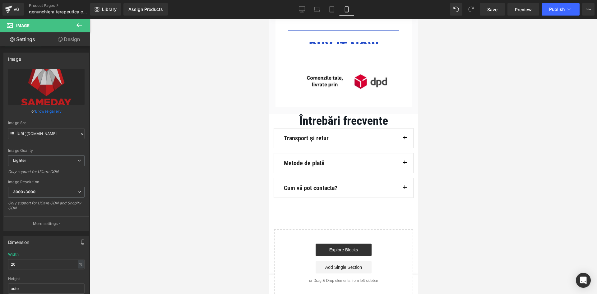
click at [396, 148] on button "button" at bounding box center [404, 138] width 17 height 19
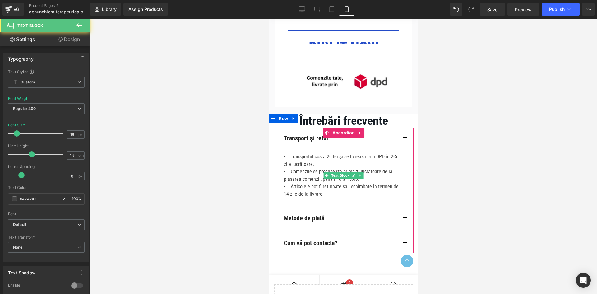
click at [328, 168] on li "Transportul costa 20 lei și se livrează prin DPD în 2-5 zile lucrătoare." at bounding box center [343, 160] width 119 height 15
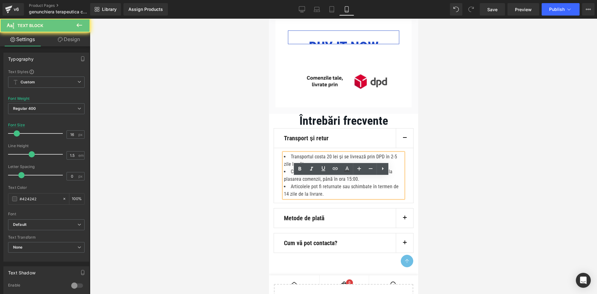
click at [380, 168] on li "Transportul costa 20 lei și se livrează prin DPD în 2-5 zile lucrătoare." at bounding box center [343, 160] width 119 height 15
click at [385, 168] on li "Transportul costa 20 lei și se livrează prin DPD în 2-5 zile lucrătoare." at bounding box center [343, 160] width 119 height 15
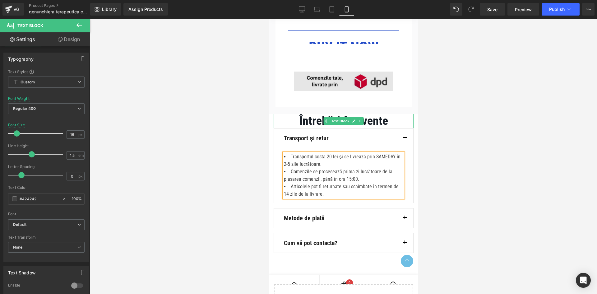
click at [358, 91] on img at bounding box center [343, 82] width 99 height 20
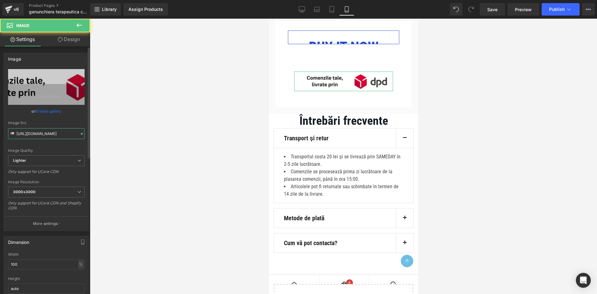
click at [48, 135] on input "https://ucarecdn.com/d001025f-160e-43c4-a38e-2da774e90edd/-/format/auto/-/previ…" at bounding box center [46, 133] width 77 height 11
paste input "fb4fed32-f47d-4056-b250-237417bddded/-/format/auto/-/preview/3000x3000/-/qualit…"
type input "https://ucarecdn.com/fb4fed32-f47d-4056-b250-237417bddded/-/format/auto/-/previ…"
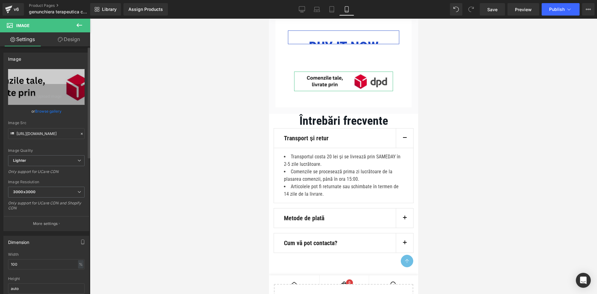
click at [63, 120] on div "Image Quality Lighter Lightest Lighter Lighter Lightest Only support for UCare …" at bounding box center [46, 112] width 77 height 86
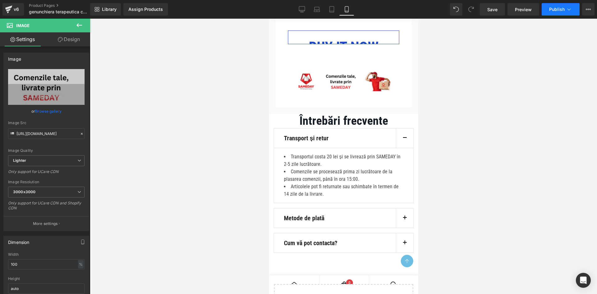
click at [551, 8] on span "Publish" at bounding box center [558, 9] width 16 height 5
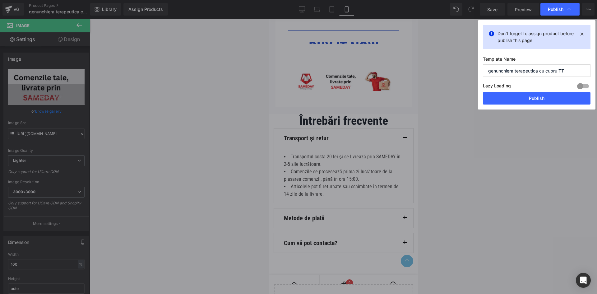
click at [533, 98] on button "Publish" at bounding box center [537, 98] width 108 height 12
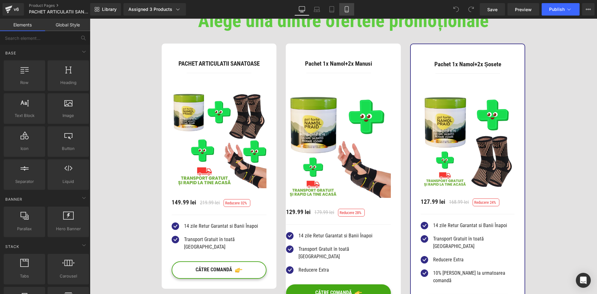
click at [349, 11] on icon at bounding box center [346, 11] width 3 height 0
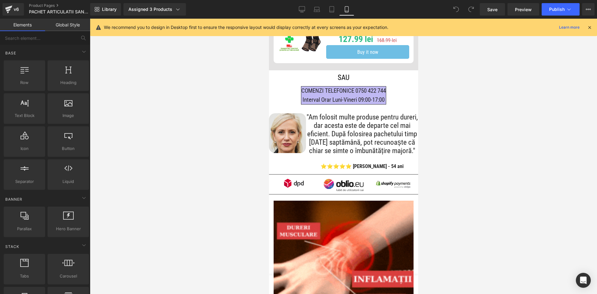
scroll to position [360, 0]
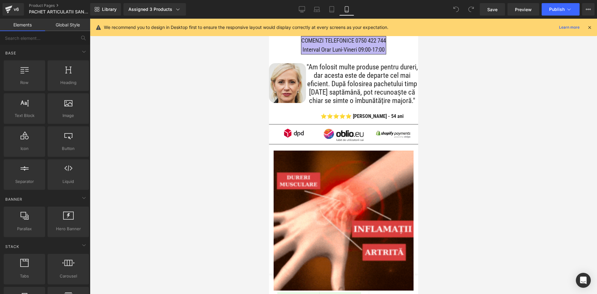
click at [291, 136] on link at bounding box center [291, 132] width 7 height 7
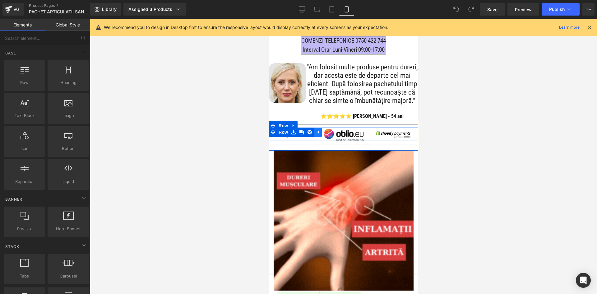
click at [318, 133] on icon at bounding box center [317, 132] width 1 height 3
click at [304, 137] on link at bounding box center [302, 132] width 7 height 7
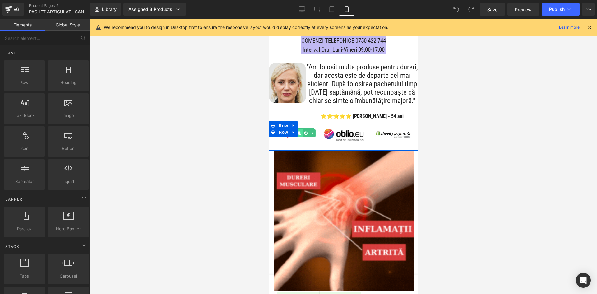
click at [300, 135] on icon at bounding box center [299, 132] width 3 height 3
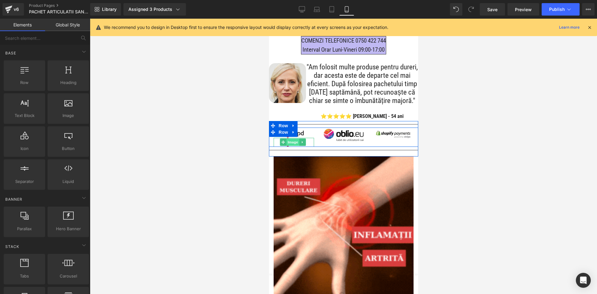
click at [293, 146] on span "Image" at bounding box center [293, 141] width 13 height 7
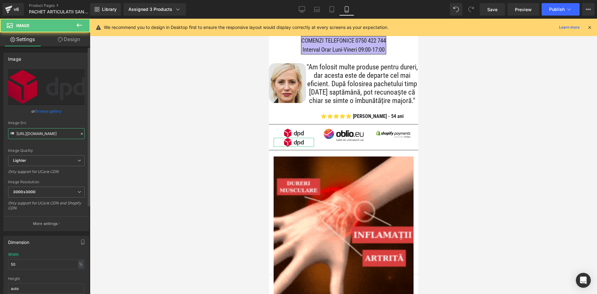
click at [41, 131] on input "[URL][DOMAIN_NAME]" at bounding box center [46, 133] width 77 height 11
paste input "35008d94-e4fd-4380-80e4-35cd9eee0066/-/format/auto/-/preview/3000x3000/-/qualit…"
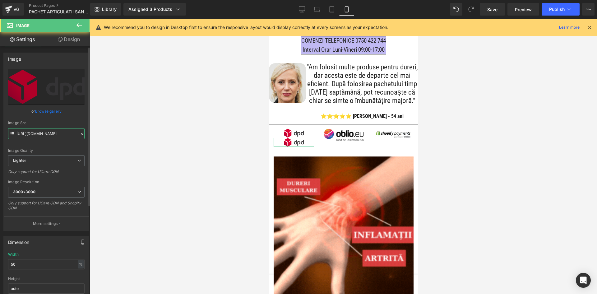
scroll to position [0, 216]
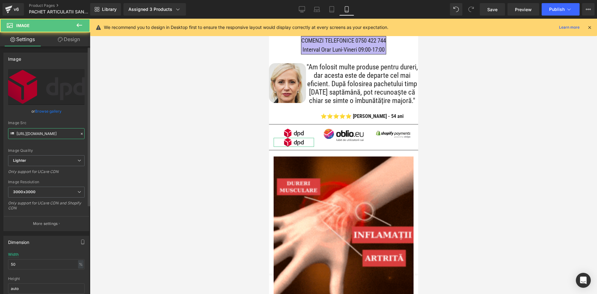
type input "[URL][DOMAIN_NAME]"
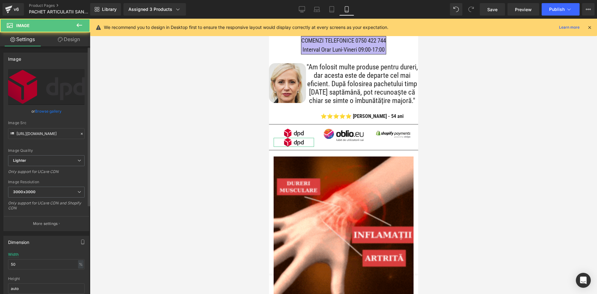
click at [55, 121] on div "Image Src" at bounding box center [46, 123] width 77 height 4
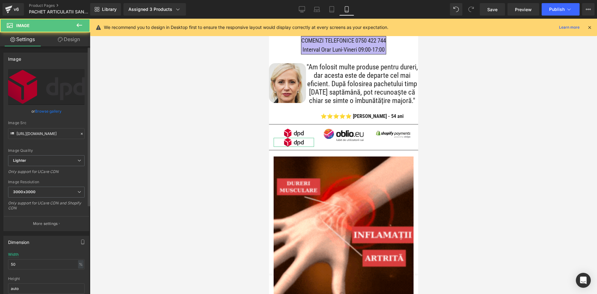
scroll to position [0, 0]
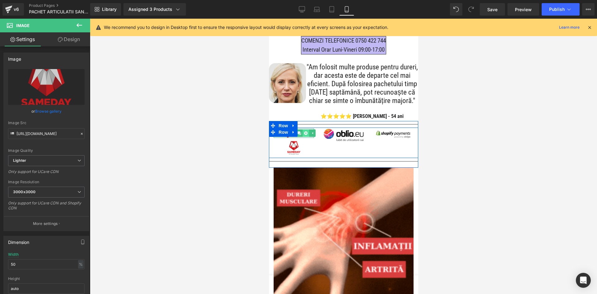
click at [308, 137] on link at bounding box center [306, 132] width 7 height 7
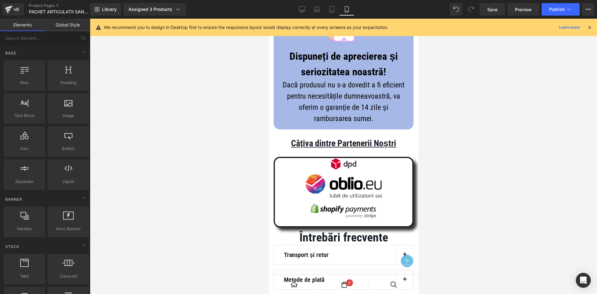
scroll to position [3218, 0]
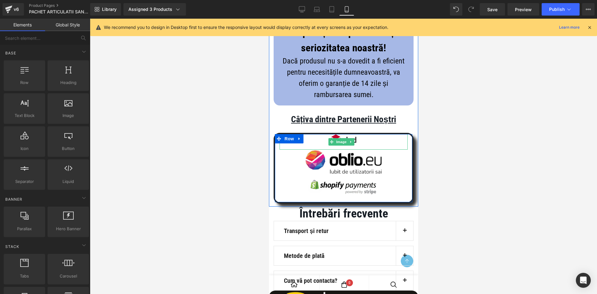
click at [343, 146] on span "Image" at bounding box center [341, 141] width 13 height 7
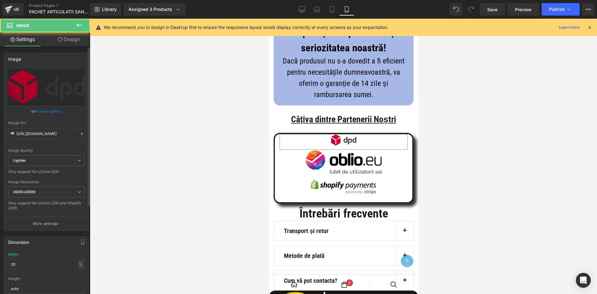
drag, startPoint x: 44, startPoint y: 123, endPoint x: 44, endPoint y: 128, distance: 5.0
click at [44, 126] on div "Image Src [URL][DOMAIN_NAME]" at bounding box center [46, 130] width 77 height 18
click at [44, 128] on div "Image Src [URL][DOMAIN_NAME]" at bounding box center [46, 130] width 77 height 18
click at [44, 129] on input "[URL][DOMAIN_NAME]" at bounding box center [46, 133] width 77 height 11
paste input "35008d94-e4fd-4380-80e4-35cd9eee0066/-/format/auto/-/preview/3000x3000/-/qualit…"
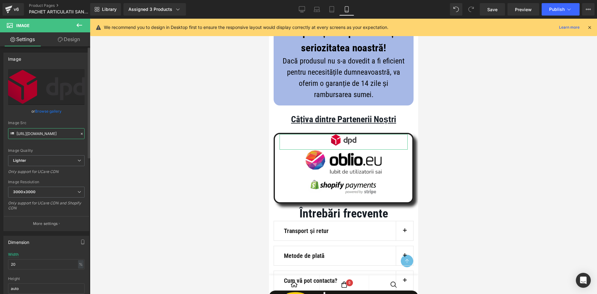
scroll to position [0, 216]
type input "[URL][DOMAIN_NAME]"
click at [52, 122] on div "Image Src" at bounding box center [46, 123] width 77 height 4
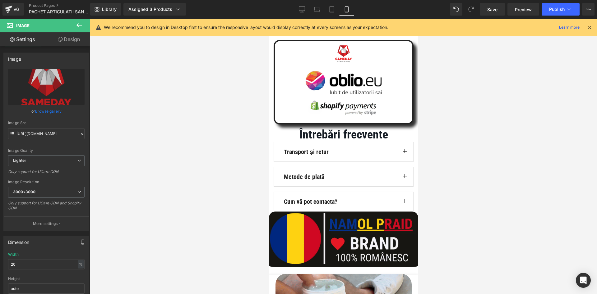
scroll to position [3342, 0]
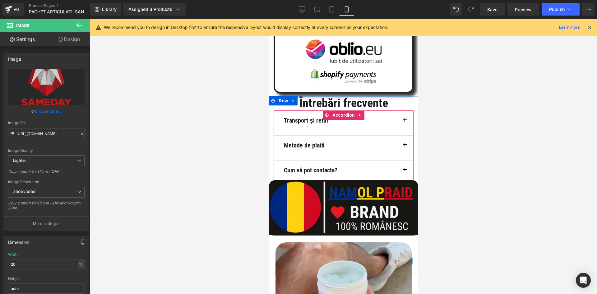
click at [397, 130] on button "button" at bounding box center [404, 120] width 17 height 19
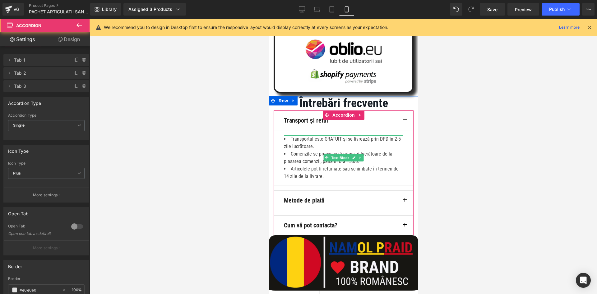
click at [389, 150] on li "Transportul este GRATUIT și se livrează prin DPD în 2-5 zile lucrătoare." at bounding box center [343, 142] width 119 height 15
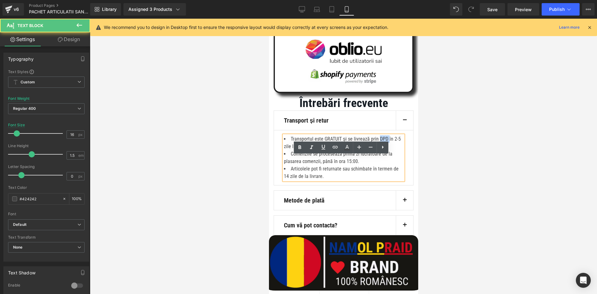
click at [389, 150] on li "Transportul este GRATUIT și se livrează prin DPD în 2-5 zile lucrătoare." at bounding box center [343, 142] width 119 height 15
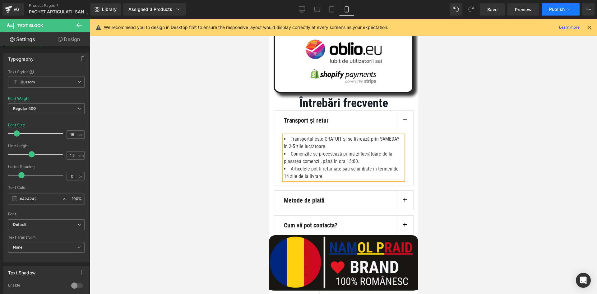
click at [545, 8] on button "Publish" at bounding box center [561, 9] width 38 height 12
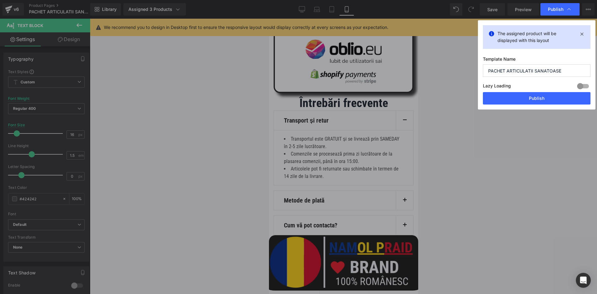
click at [521, 99] on button "Publish" at bounding box center [537, 98] width 108 height 12
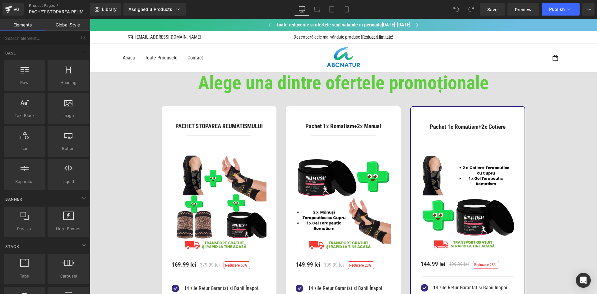
click at [347, 16] on div "Library Assigned 3 Products Product Preview Pachet 1x Romatism+2x Cotiere Pache…" at bounding box center [343, 9] width 507 height 19
click at [348, 11] on icon at bounding box center [346, 11] width 3 height 0
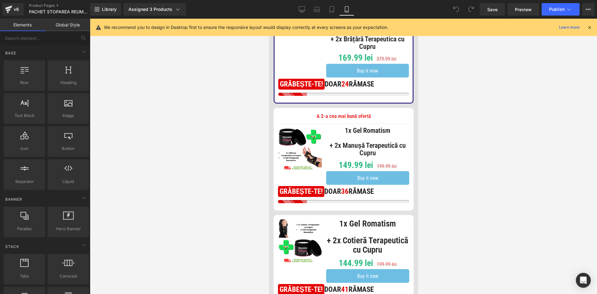
click at [592, 29] on icon at bounding box center [590, 28] width 6 height 6
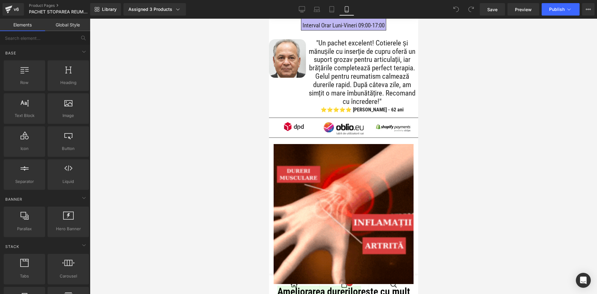
scroll to position [529, 0]
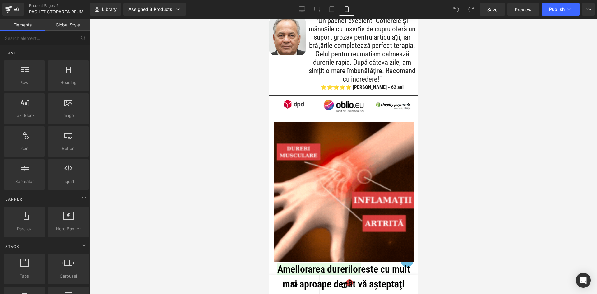
click at [292, 105] on icon at bounding box center [291, 103] width 3 height 4
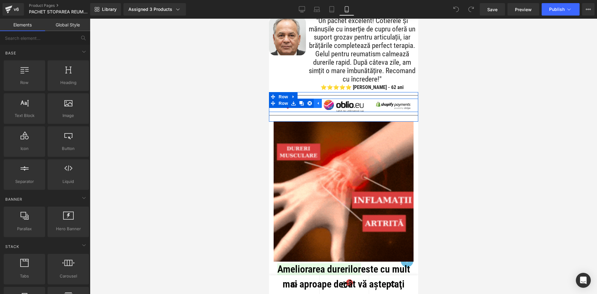
click at [316, 105] on icon at bounding box center [318, 103] width 4 height 5
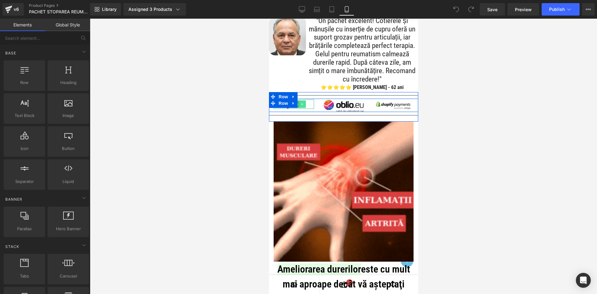
click at [304, 106] on icon at bounding box center [302, 104] width 3 height 4
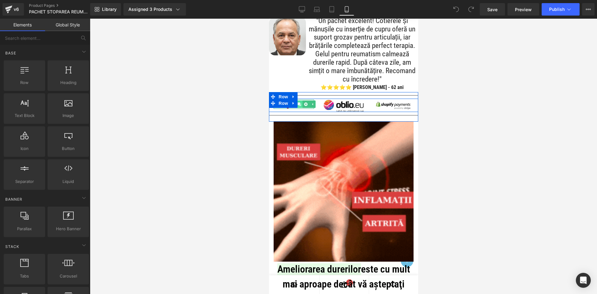
click at [301, 108] on link at bounding box center [299, 104] width 7 height 7
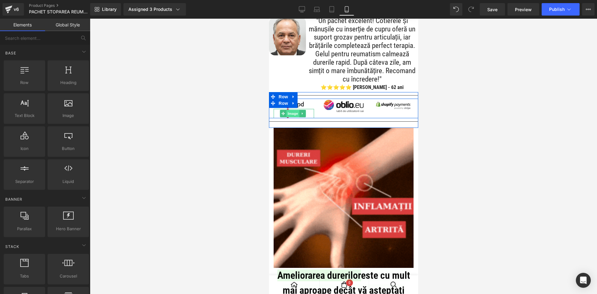
click at [297, 117] on span "Image" at bounding box center [293, 113] width 13 height 7
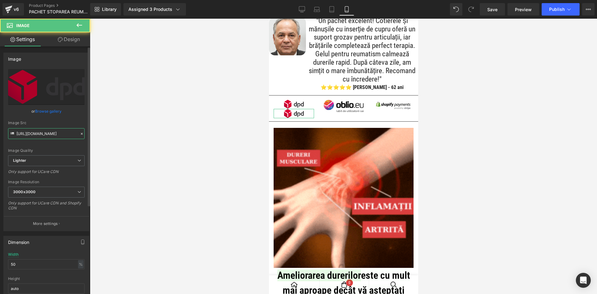
click at [66, 136] on input "https://ucarecdn.com/ca728650-e0fe-443b-8191-742dc0d2c02b/-/format/auto/-/previ…" at bounding box center [46, 133] width 77 height 11
paste input "35008d94-e4fd-4380-80e4-35cd9eee0066/-/format/auto/-/preview/3000x3000/-/qualit…"
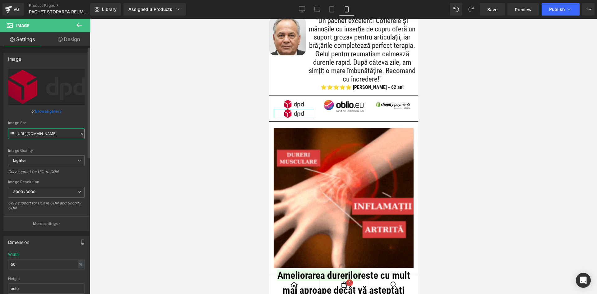
scroll to position [0, 216]
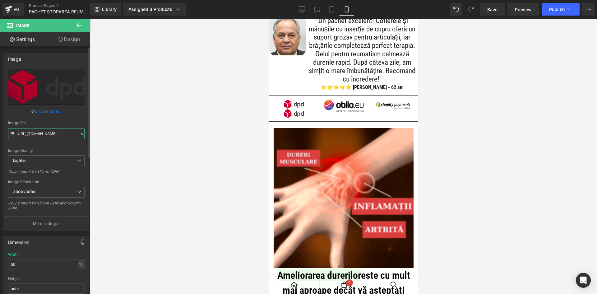
type input "[URL][DOMAIN_NAME]"
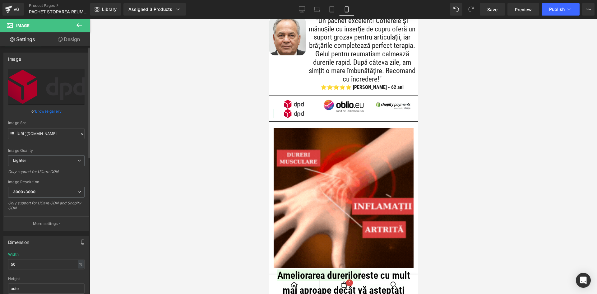
click at [63, 121] on div "Image Src" at bounding box center [46, 123] width 77 height 4
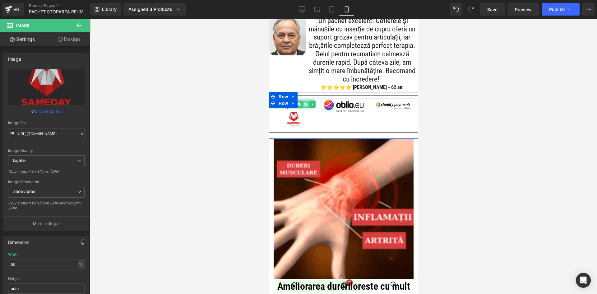
click at [307, 106] on icon at bounding box center [305, 103] width 3 height 3
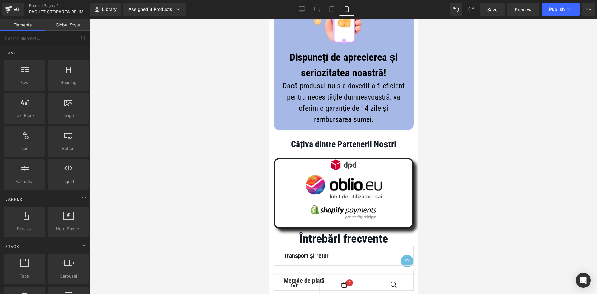
scroll to position [3228, 0]
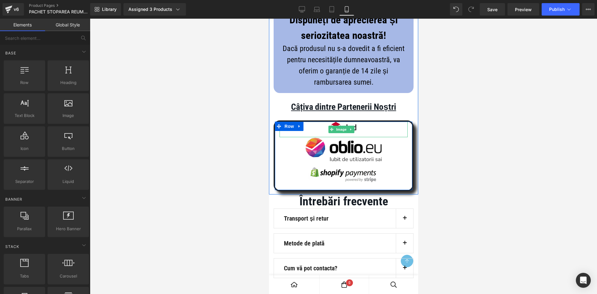
click at [338, 133] on span "Image" at bounding box center [341, 129] width 13 height 7
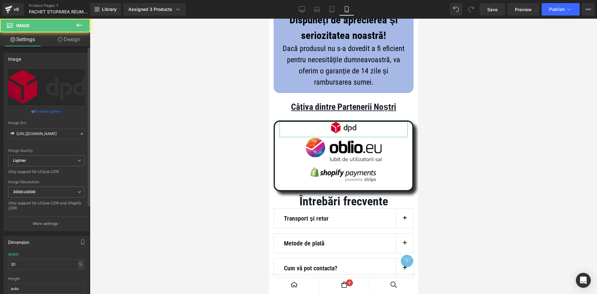
click at [40, 125] on div "Image Src https://ucarecdn.com/ca728650-e0fe-443b-8191-742dc0d2c02b/-/format/au…" at bounding box center [46, 130] width 77 height 18
click at [39, 128] on div "Image Src https://ucarecdn.com/ca728650-e0fe-443b-8191-742dc0d2c02b/-/format/au…" at bounding box center [46, 130] width 77 height 18
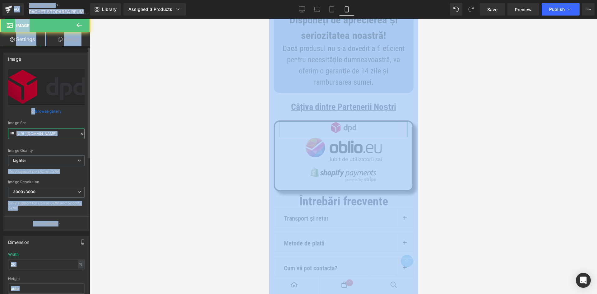
click at [45, 130] on input "[URL][DOMAIN_NAME]" at bounding box center [46, 133] width 77 height 11
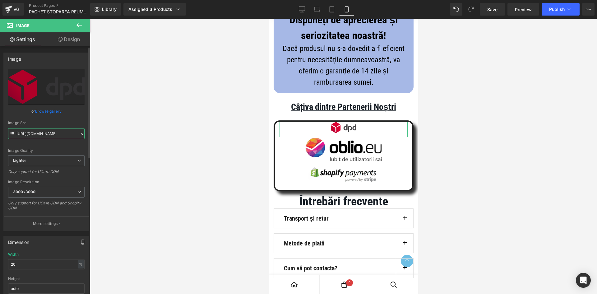
paste input "35008d94-e4fd-4380-80e4-35cd9eee0066/-/format/auto/-/preview/3000x3000/-/qualit…"
type input "[URL][DOMAIN_NAME]"
click at [55, 123] on div "Image Src" at bounding box center [46, 123] width 77 height 4
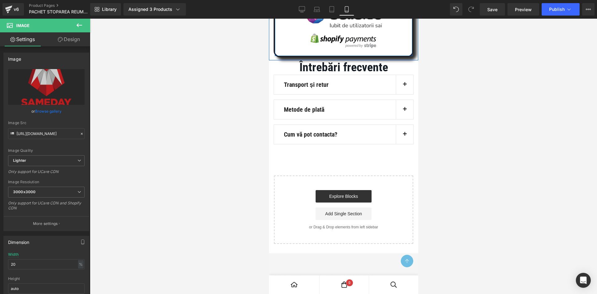
scroll to position [3383, 0]
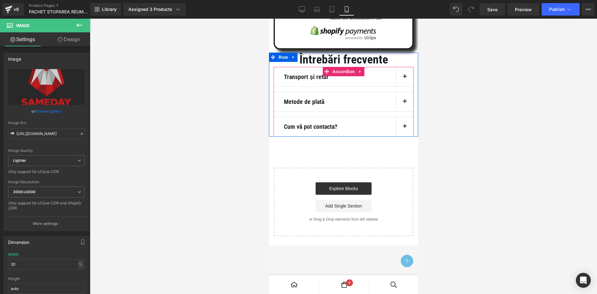
click at [405, 78] on span "button" at bounding box center [405, 78] width 0 height 0
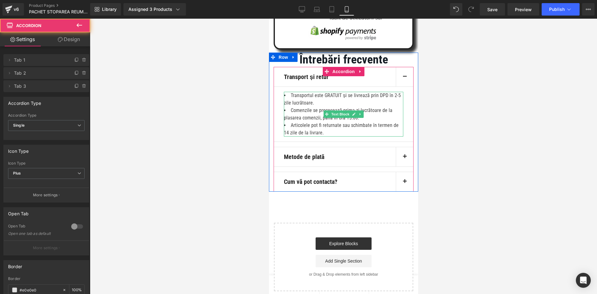
click at [395, 107] on li "Transportul este GRATUIT și se livrează prin DPD în 2-5 zile lucrătoare." at bounding box center [343, 99] width 119 height 15
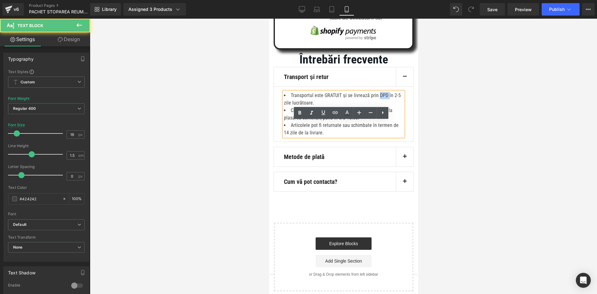
click at [395, 107] on li "Transportul este GRATUIT și se livrează prin DPD în 2-5 zile lucrătoare." at bounding box center [343, 99] width 119 height 15
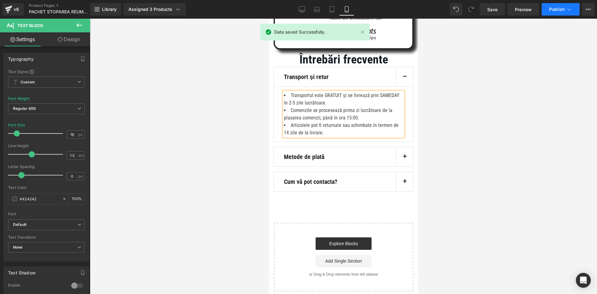
click at [544, 10] on button "Publish" at bounding box center [561, 9] width 38 height 12
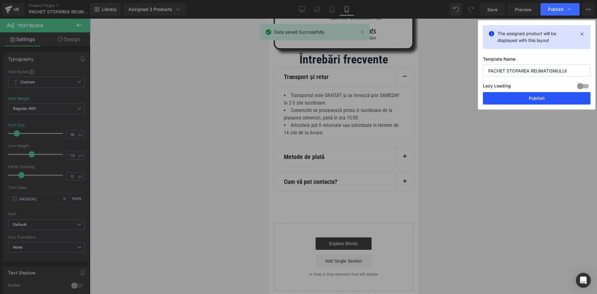
click at [527, 99] on button "Publish" at bounding box center [537, 98] width 108 height 12
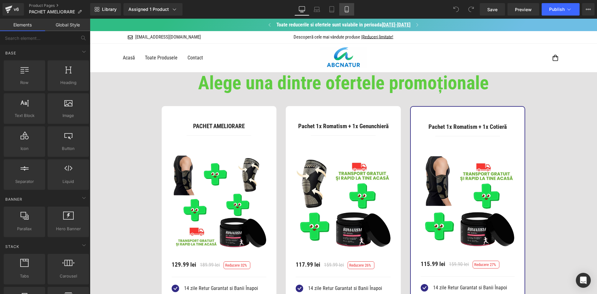
click at [349, 11] on icon at bounding box center [346, 11] width 3 height 0
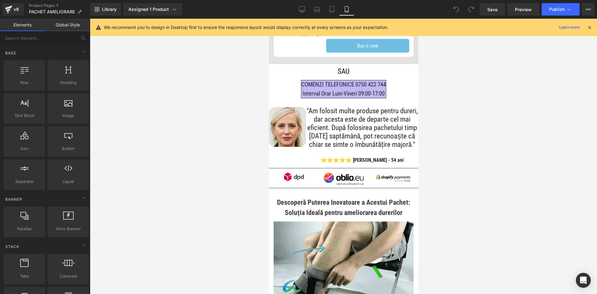
scroll to position [342, 0]
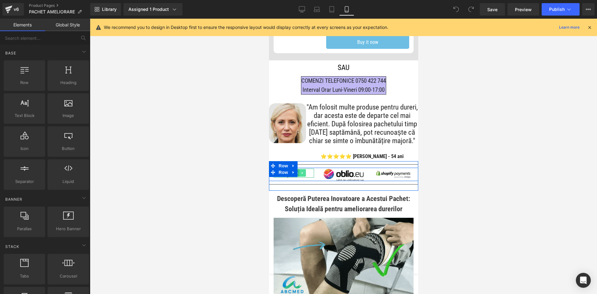
click at [302, 177] on link at bounding box center [302, 172] width 7 height 7
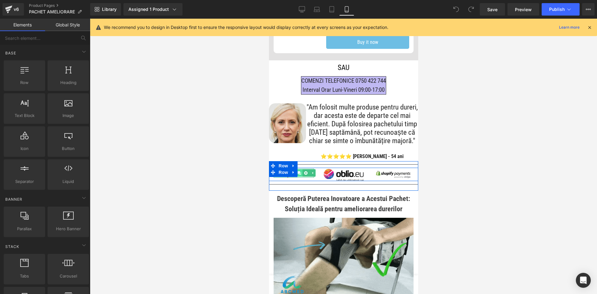
click at [300, 175] on icon at bounding box center [299, 172] width 3 height 3
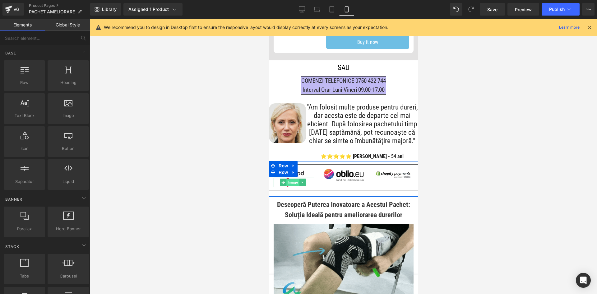
click at [296, 186] on span "Image" at bounding box center [293, 182] width 13 height 7
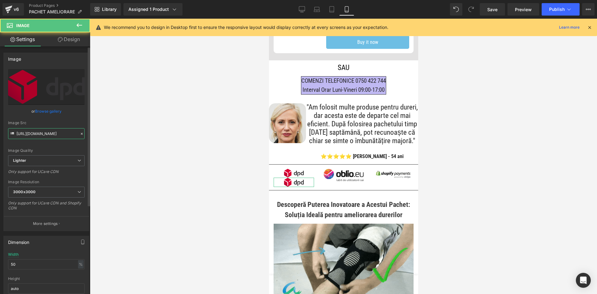
click at [63, 134] on input "[URL][DOMAIN_NAME]" at bounding box center [46, 133] width 77 height 11
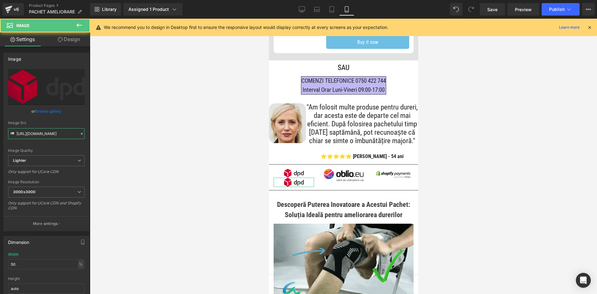
paste input "35008d94-e4fd-4380-80e4-35cd9eee0066/-/format/auto/-/preview/3000x3000/-/qualit…"
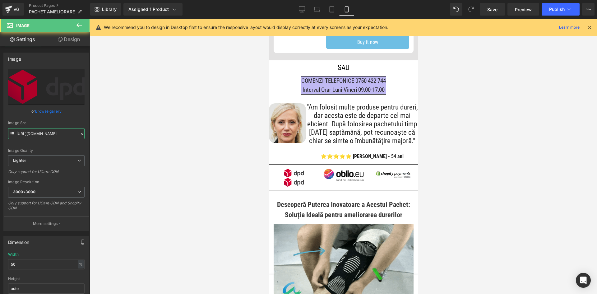
scroll to position [0, 216]
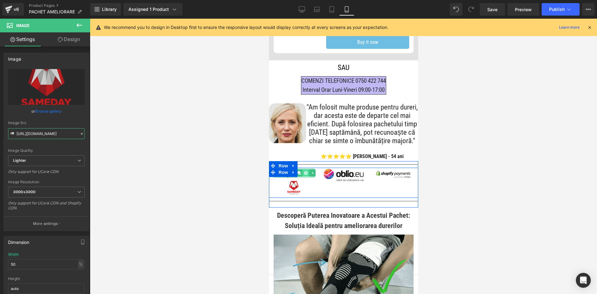
type input "[URL][DOMAIN_NAME]"
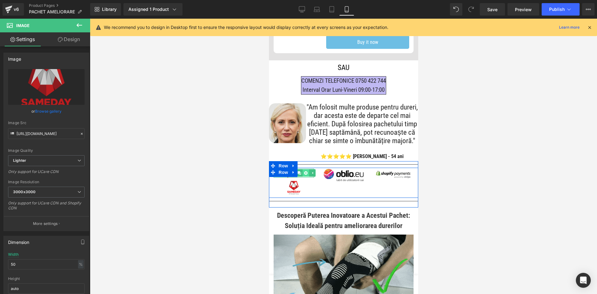
click at [305, 175] on icon at bounding box center [305, 172] width 3 height 3
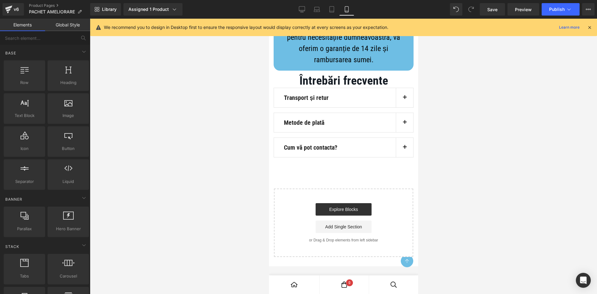
scroll to position [3323, 0]
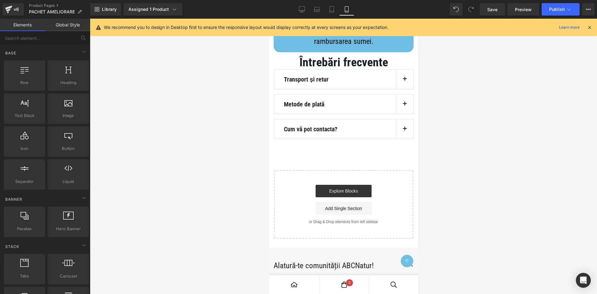
click at [405, 89] on button "button" at bounding box center [404, 79] width 17 height 19
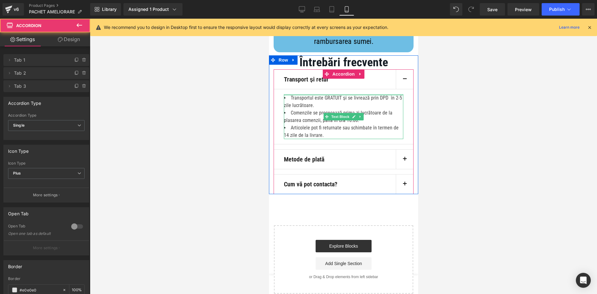
click at [387, 96] on div at bounding box center [343, 95] width 119 height 2
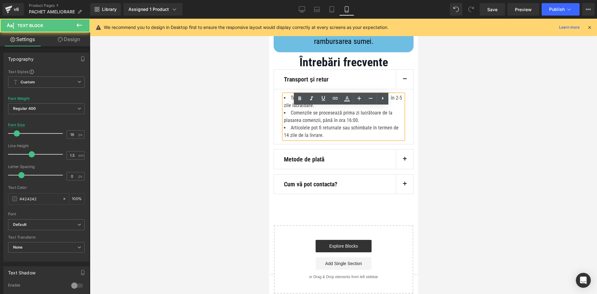
click at [387, 108] on li "Transportul este GRATUIT și se livrează prin DPD în 2-5 zile lucrătoare." at bounding box center [343, 101] width 119 height 15
click at [391, 109] on li "Transportul este GRATUIT și se livrează prin DPD în 2-5 zile lucrătoare." at bounding box center [343, 101] width 119 height 15
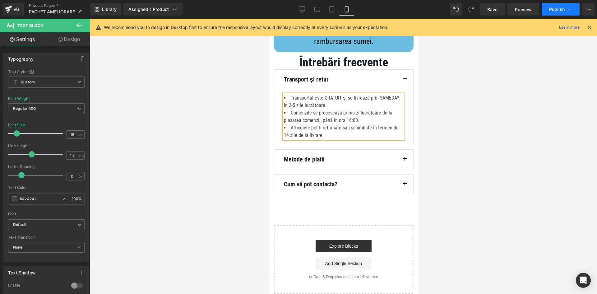
click at [553, 10] on span "Publish" at bounding box center [558, 9] width 16 height 5
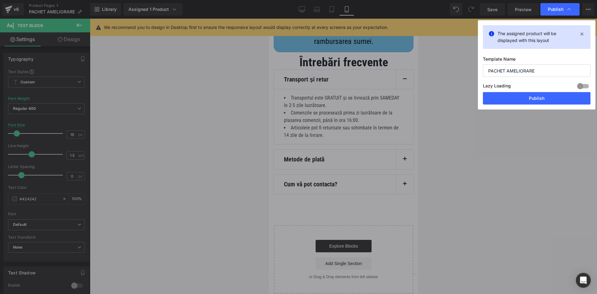
click at [543, 92] on div "Lazy Loading Build Upgrade plan to unlock" at bounding box center [537, 87] width 108 height 10
click at [536, 101] on button "Publish" at bounding box center [537, 98] width 108 height 12
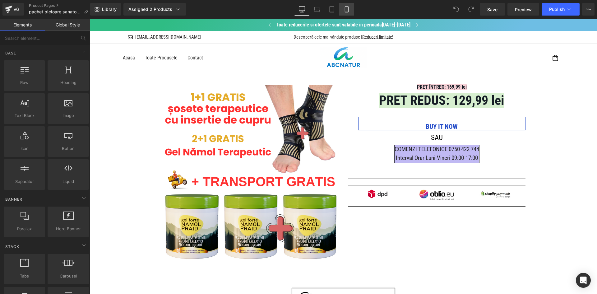
click at [354, 6] on link "Mobile" at bounding box center [346, 9] width 15 height 12
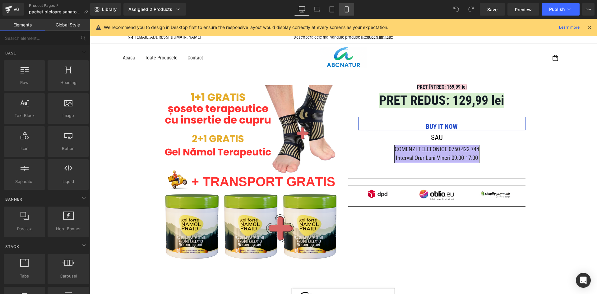
click at [343, 3] on link "Mobile" at bounding box center [346, 9] width 15 height 12
click at [349, 5] on link "Mobile" at bounding box center [346, 9] width 15 height 12
drag, startPoint x: 586, startPoint y: 29, endPoint x: 590, endPoint y: 28, distance: 4.1
click at [587, 29] on div "We recommend you to design in Desktop first to ensure the responsive layout wou…" at bounding box center [346, 27] width 484 height 7
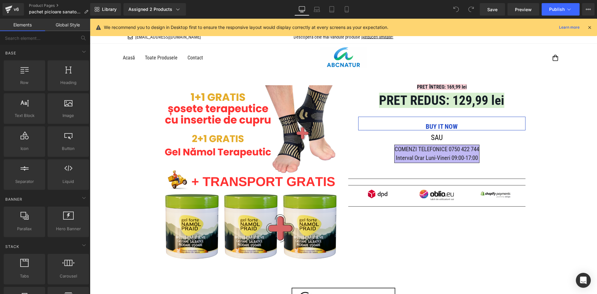
click at [590, 28] on icon at bounding box center [590, 28] width 6 height 6
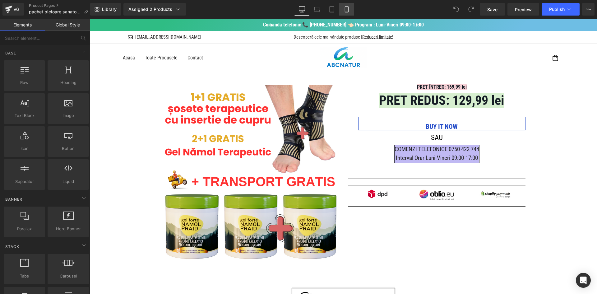
click at [351, 7] on link "Mobile" at bounding box center [346, 9] width 15 height 12
click at [346, 6] on link "Mobile" at bounding box center [346, 9] width 15 height 12
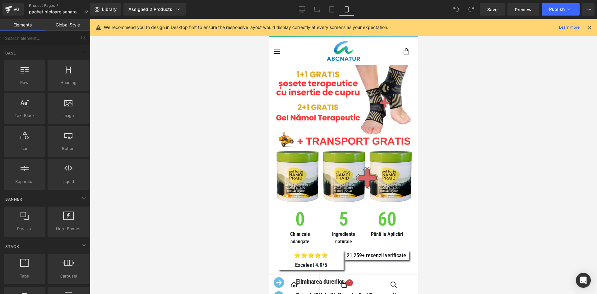
click at [348, 8] on icon at bounding box center [347, 9] width 6 height 6
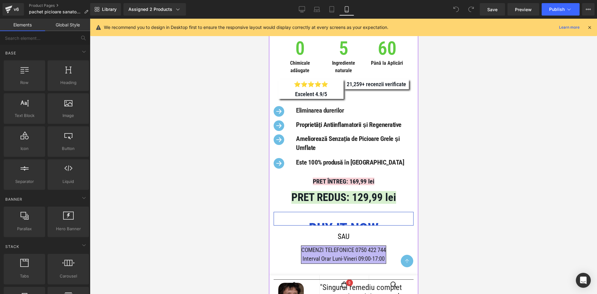
scroll to position [311, 0]
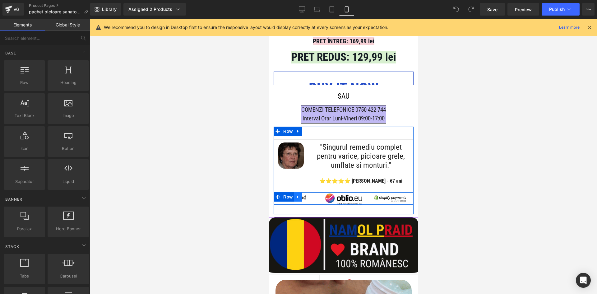
click at [300, 199] on icon at bounding box center [298, 196] width 4 height 5
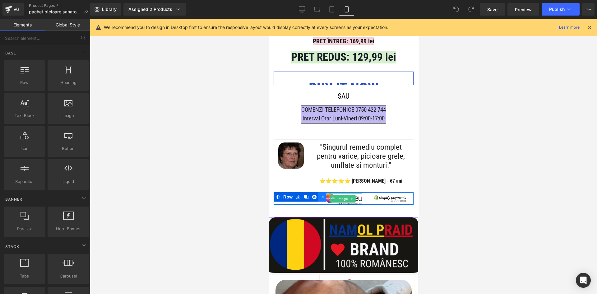
click at [325, 202] on link at bounding box center [322, 196] width 8 height 9
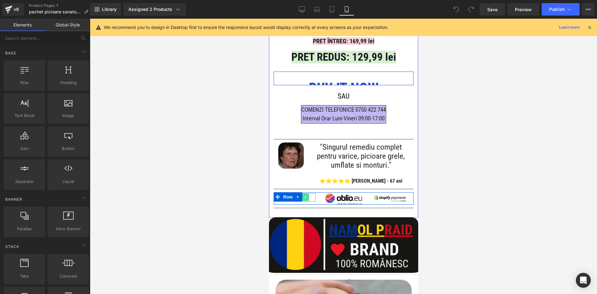
click at [306, 199] on icon at bounding box center [305, 197] width 1 height 2
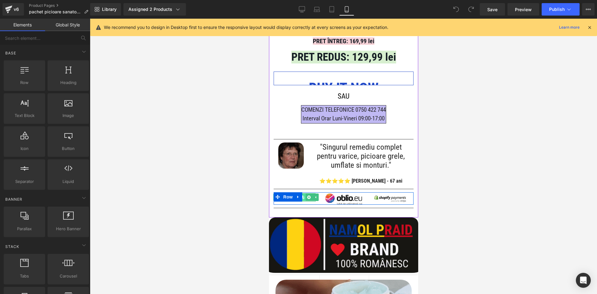
click at [303, 199] on icon at bounding box center [302, 197] width 3 height 3
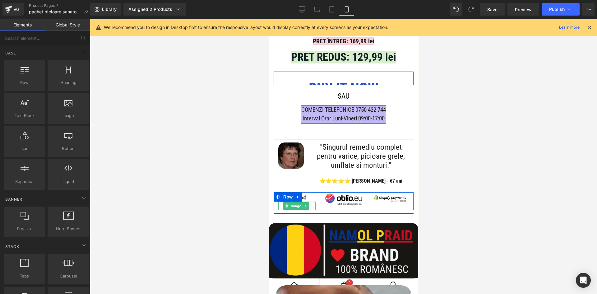
click at [303, 209] on link at bounding box center [305, 205] width 7 height 7
click at [312, 210] on link at bounding box center [315, 205] width 7 height 7
click at [293, 210] on span "Image" at bounding box center [296, 205] width 13 height 7
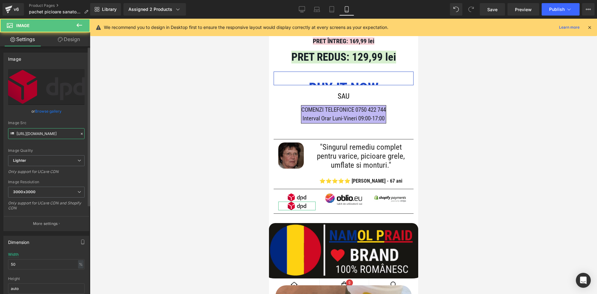
click at [49, 135] on input "[URL][DOMAIN_NAME]" at bounding box center [46, 133] width 77 height 11
paste input "35008d94-e4fd-4380-80e4-35cd9eee0066/-/format/auto/-/preview/3000x3000/-/qualit…"
type input "[URL][DOMAIN_NAME]"
click at [56, 123] on div "Image Src" at bounding box center [46, 123] width 77 height 4
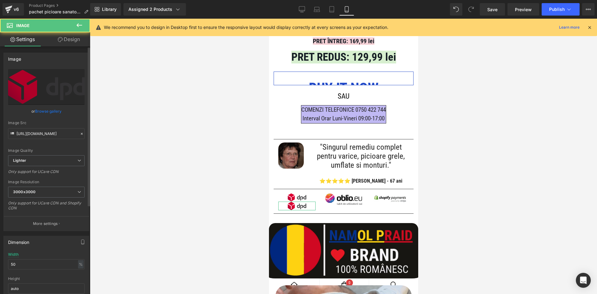
scroll to position [0, 0]
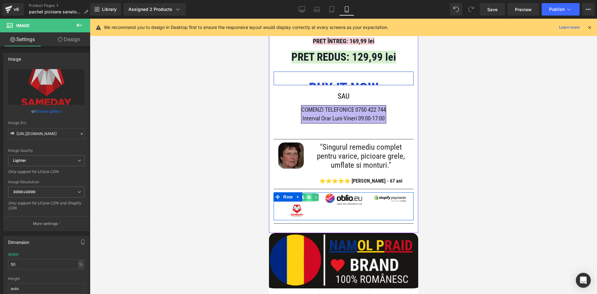
click at [311, 201] on link at bounding box center [309, 197] width 7 height 7
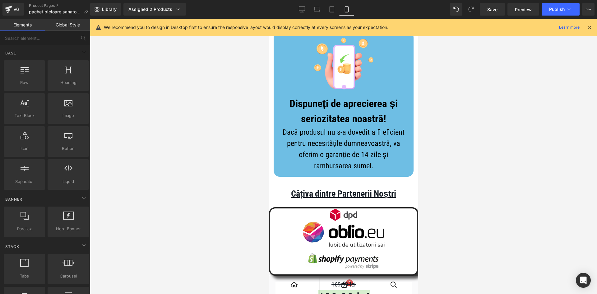
scroll to position [3111, 0]
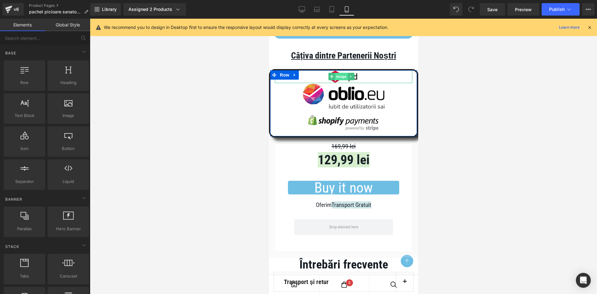
click at [337, 80] on span "Image" at bounding box center [341, 76] width 13 height 7
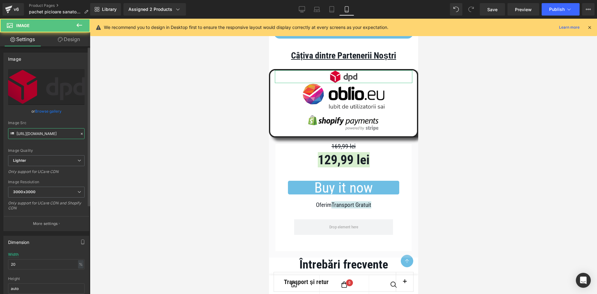
click at [38, 134] on input "[URL][DOMAIN_NAME]" at bounding box center [46, 133] width 77 height 11
paste input "35008d94-e4fd-4380-80e4-35cd9eee0066/-/format/auto/-/preview/3000x3000/-/qualit…"
type input "[URL][DOMAIN_NAME]"
click at [52, 124] on div "Image Src" at bounding box center [46, 123] width 77 height 4
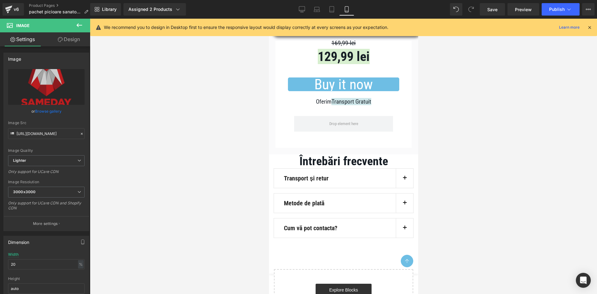
scroll to position [3236, 0]
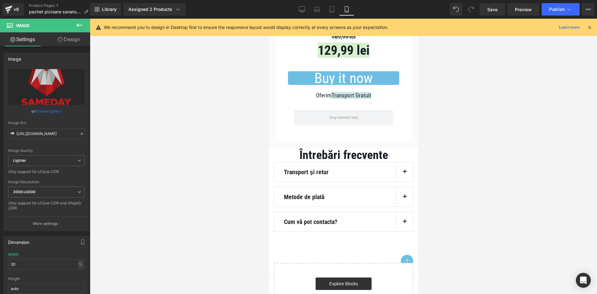
click at [398, 176] on button "button" at bounding box center [404, 171] width 17 height 19
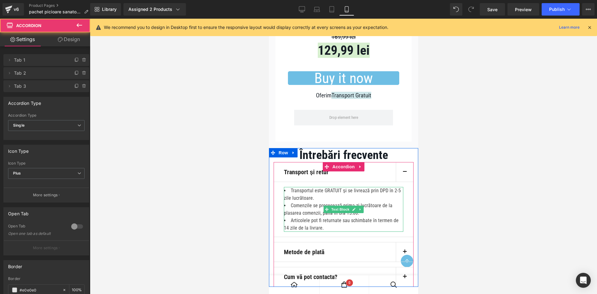
click at [388, 200] on li "Transportul este GRATUIT și se livrează prin DPD în 2-5 zile lucrătoare." at bounding box center [343, 194] width 119 height 15
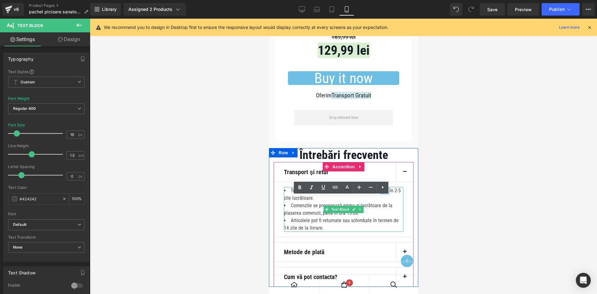
click at [388, 200] on li "Transportul este GRATUIT și se livrează prin DPD în 2-5 zile lucrătoare." at bounding box center [343, 194] width 119 height 15
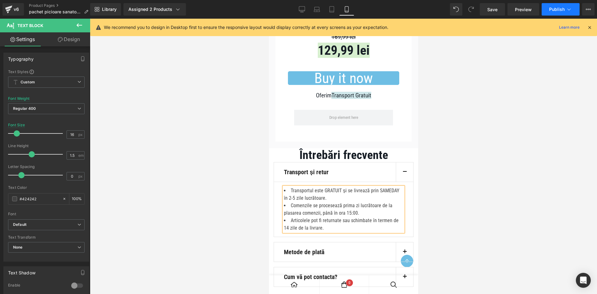
click at [555, 11] on span "Publish" at bounding box center [558, 9] width 16 height 5
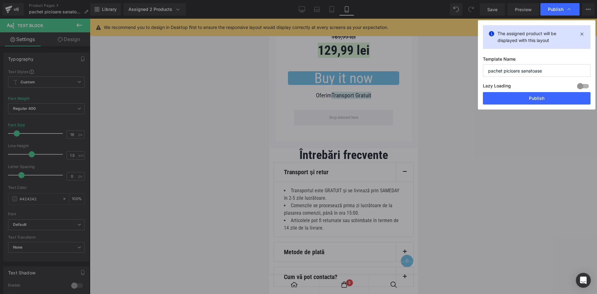
click at [542, 91] on div "Lazy Loading Build Upgrade plan to unlock" at bounding box center [537, 87] width 108 height 10
click at [544, 95] on button "Publish" at bounding box center [537, 98] width 108 height 12
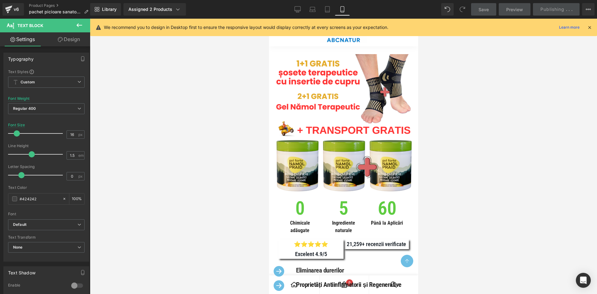
scroll to position [1, 0]
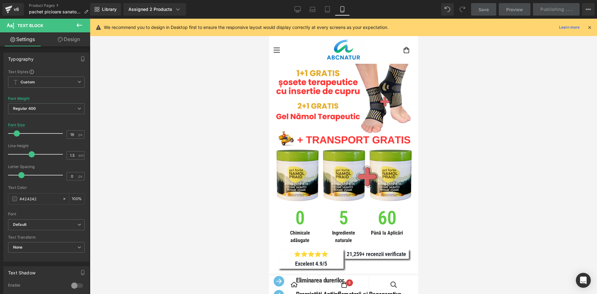
drag, startPoint x: 416, startPoint y: 245, endPoint x: 682, endPoint y: 47, distance: 331.8
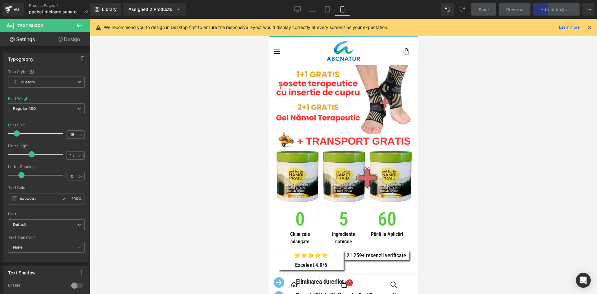
click at [592, 29] on icon at bounding box center [590, 28] width 6 height 6
